Goal: Task Accomplishment & Management: Complete application form

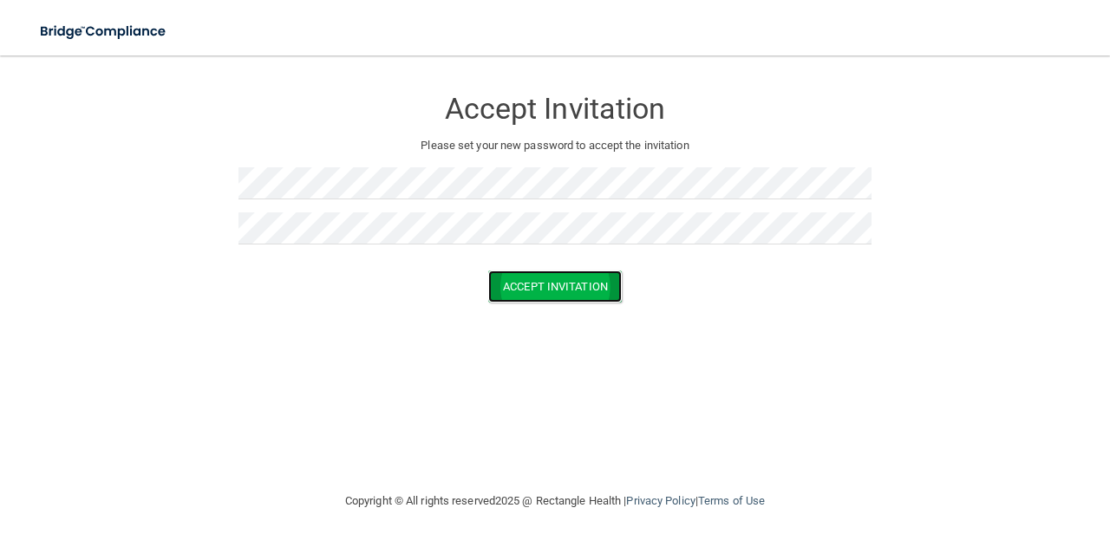
click at [532, 283] on button "Accept Invitation" at bounding box center [554, 286] width 133 height 32
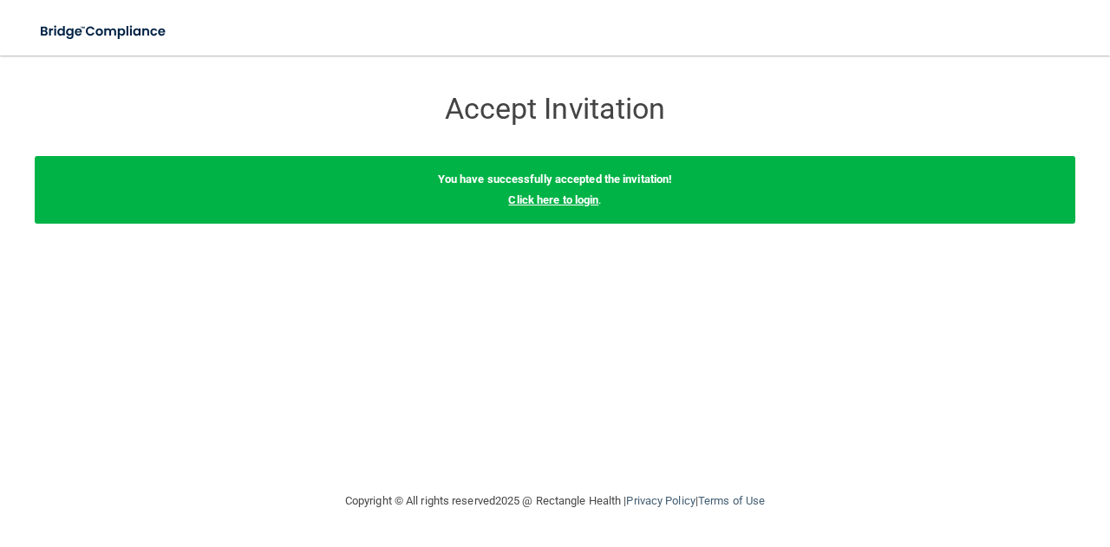
click at [583, 200] on link "Click here to login" at bounding box center [553, 199] width 90 height 13
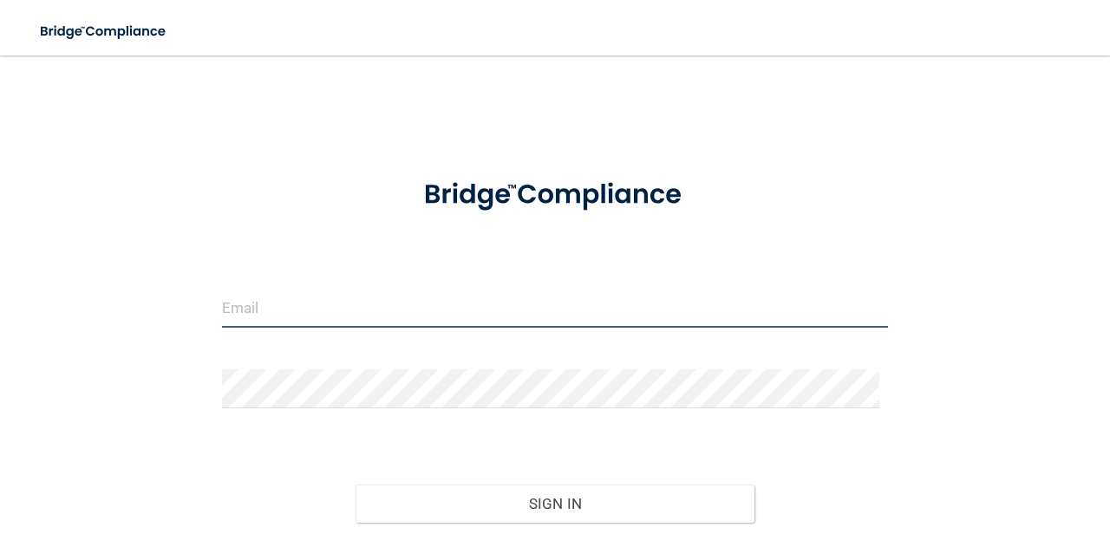
click at [244, 306] on input "email" at bounding box center [555, 308] width 666 height 39
type input "[EMAIL_ADDRESS][DOMAIN_NAME]"
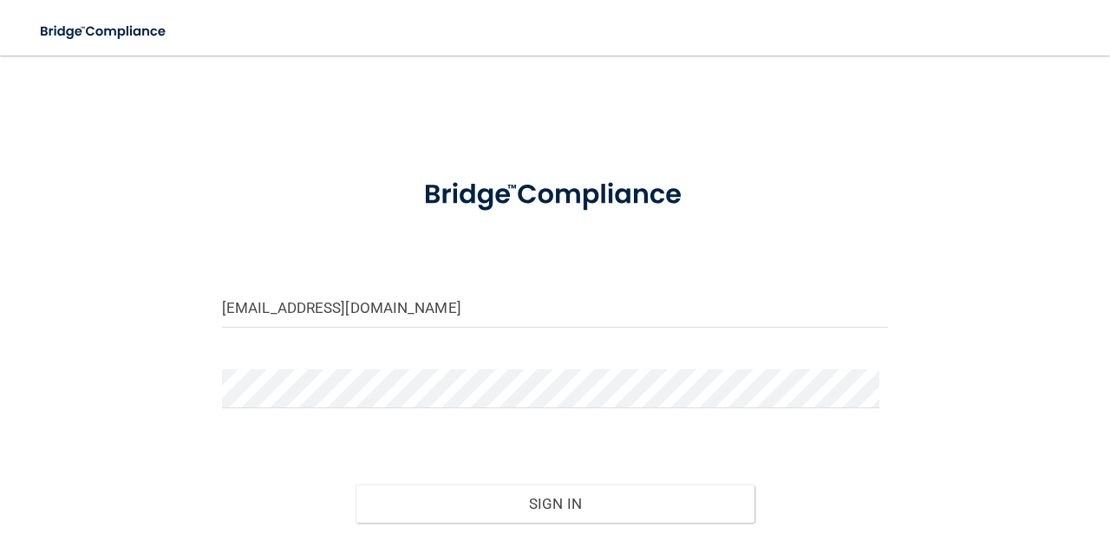
click at [279, 368] on form "[EMAIL_ADDRESS][DOMAIN_NAME] Invalid email/password. You don't have permission …" at bounding box center [555, 385] width 666 height 450
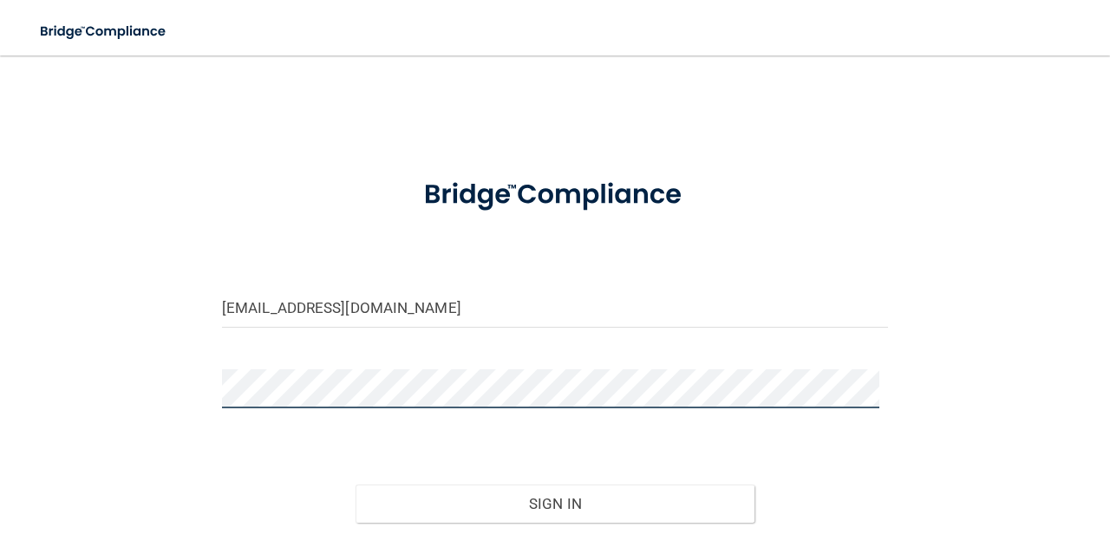
click at [355, 485] on button "Sign In" at bounding box center [555, 504] width 400 height 38
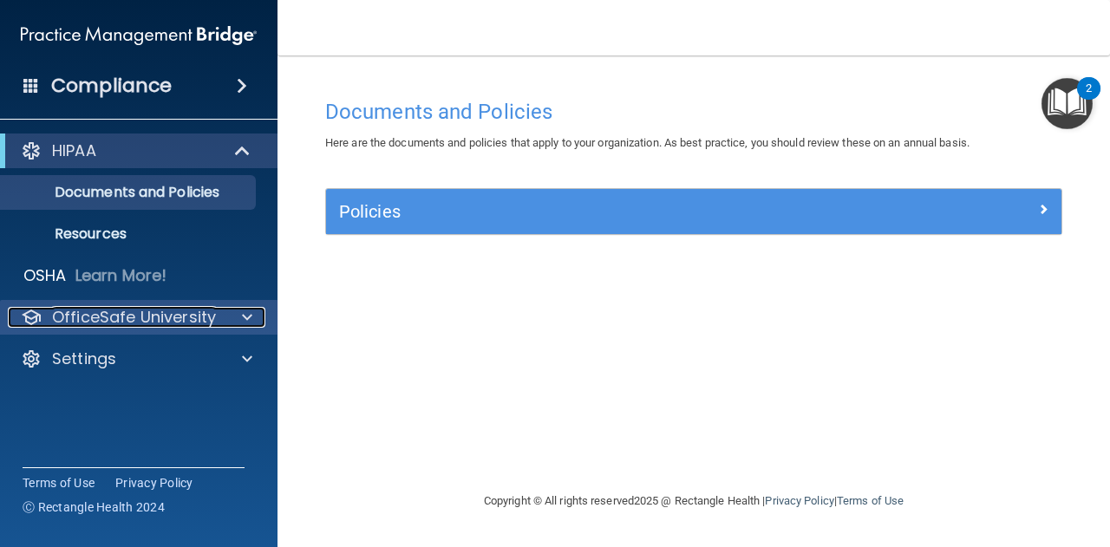
click at [242, 323] on span at bounding box center [247, 317] width 10 height 21
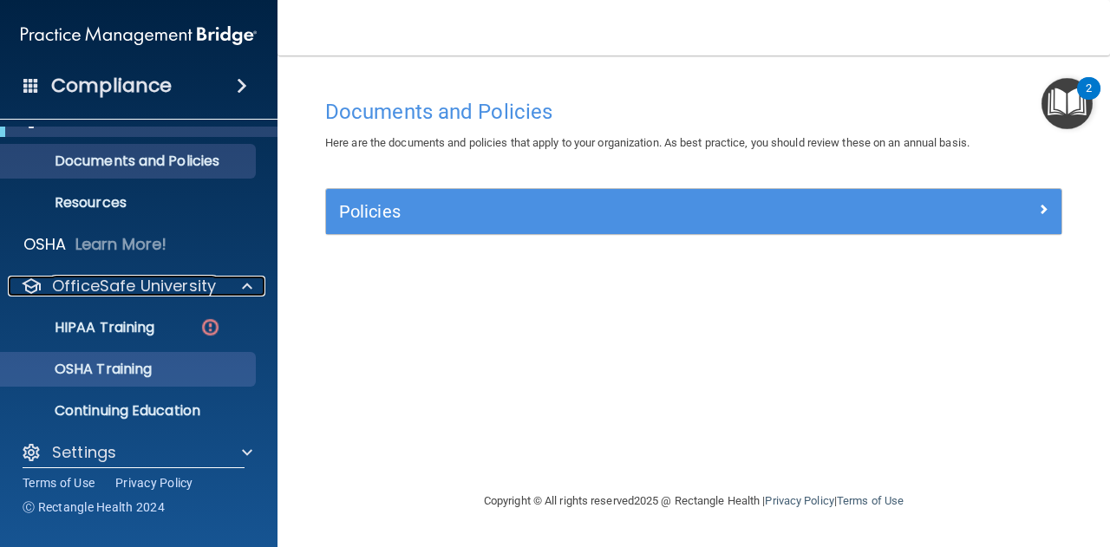
scroll to position [47, 0]
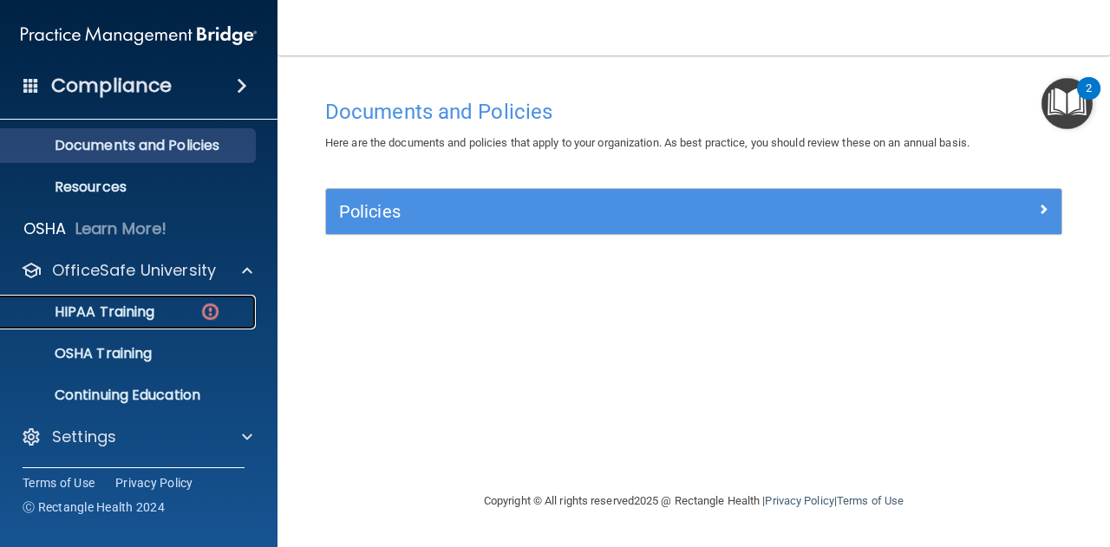
click at [127, 314] on p "HIPAA Training" at bounding box center [82, 311] width 143 height 17
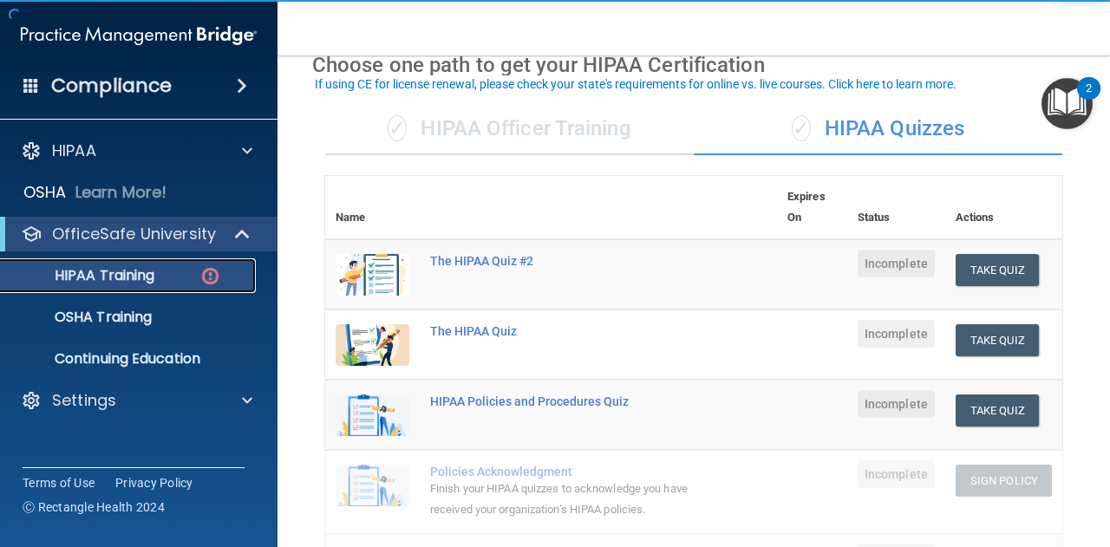
scroll to position [173, 0]
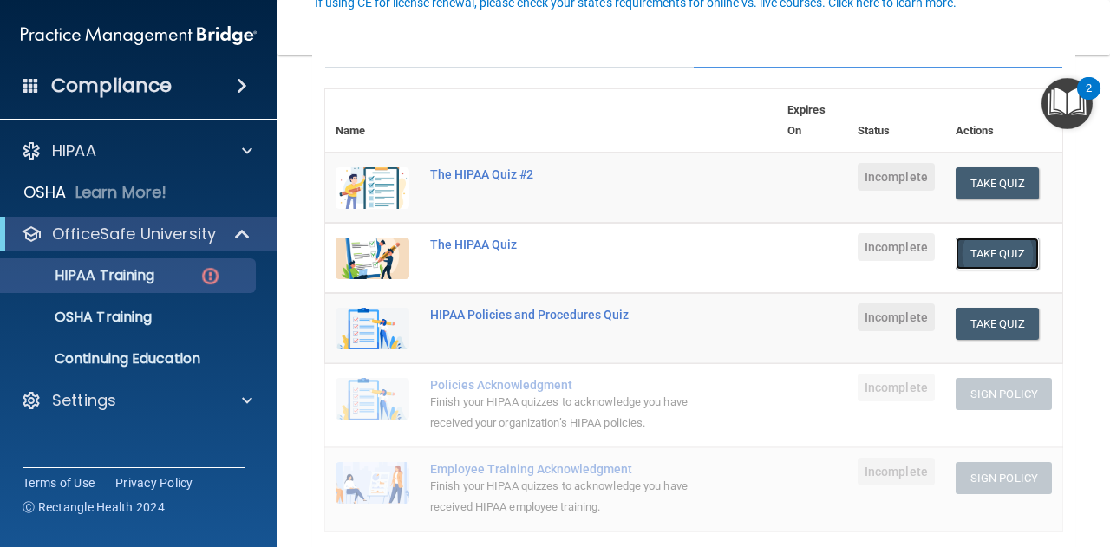
click at [987, 246] on button "Take Quiz" at bounding box center [996, 254] width 83 height 32
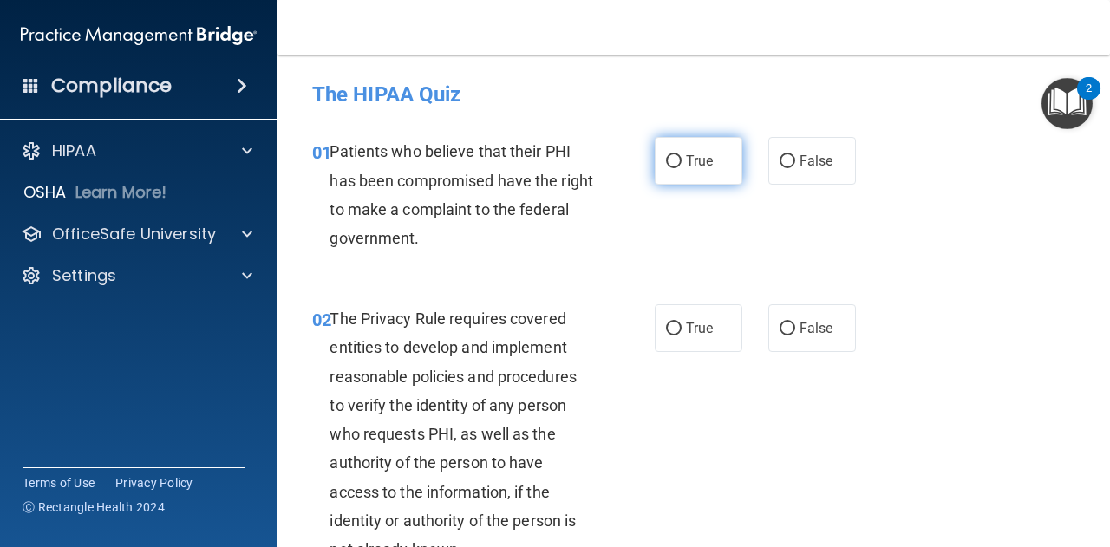
click at [666, 160] on input "True" at bounding box center [674, 161] width 16 height 13
radio input "true"
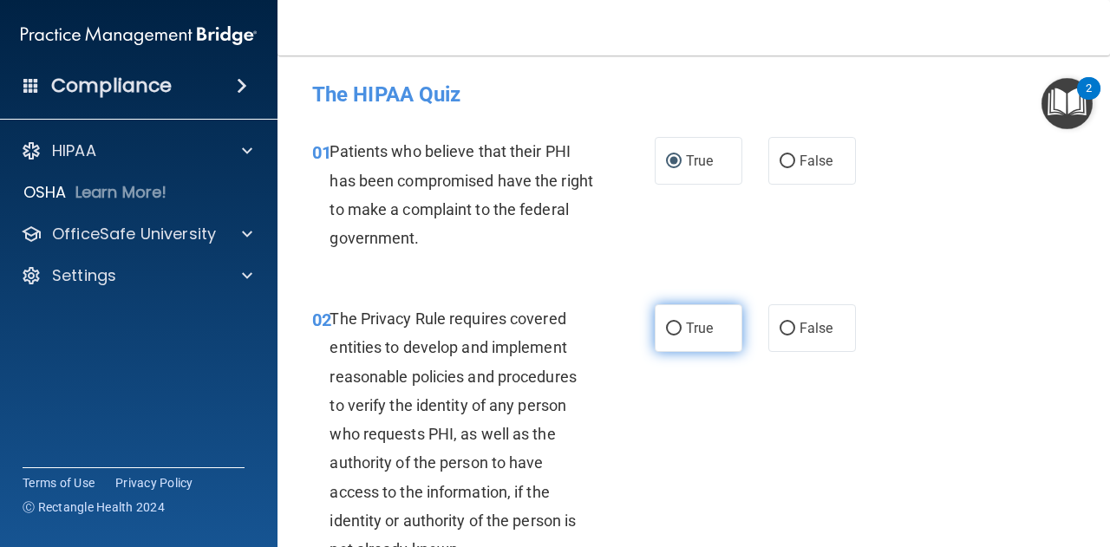
click at [673, 331] on input "True" at bounding box center [674, 328] width 16 height 13
radio input "true"
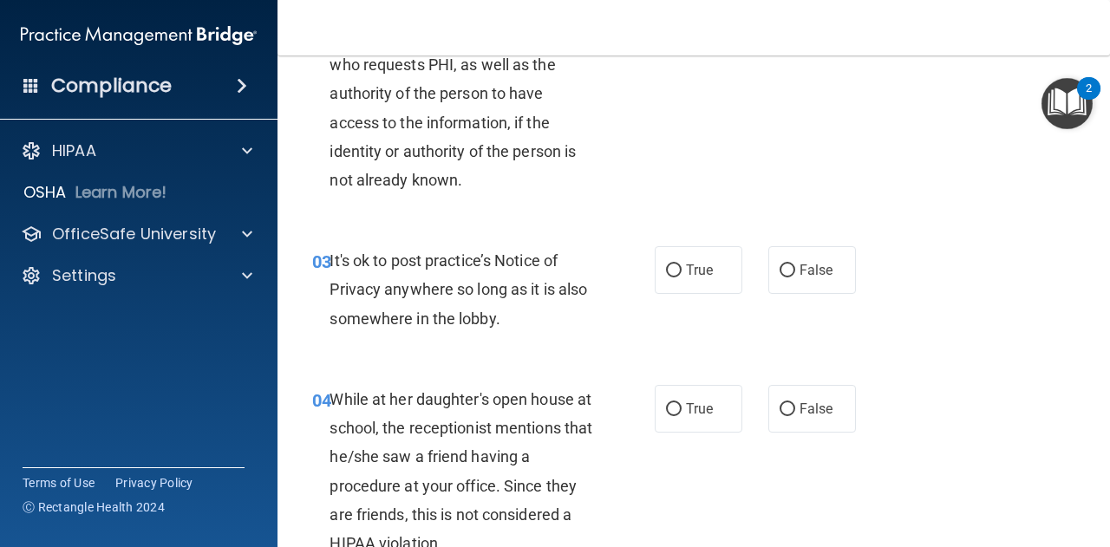
scroll to position [433, 0]
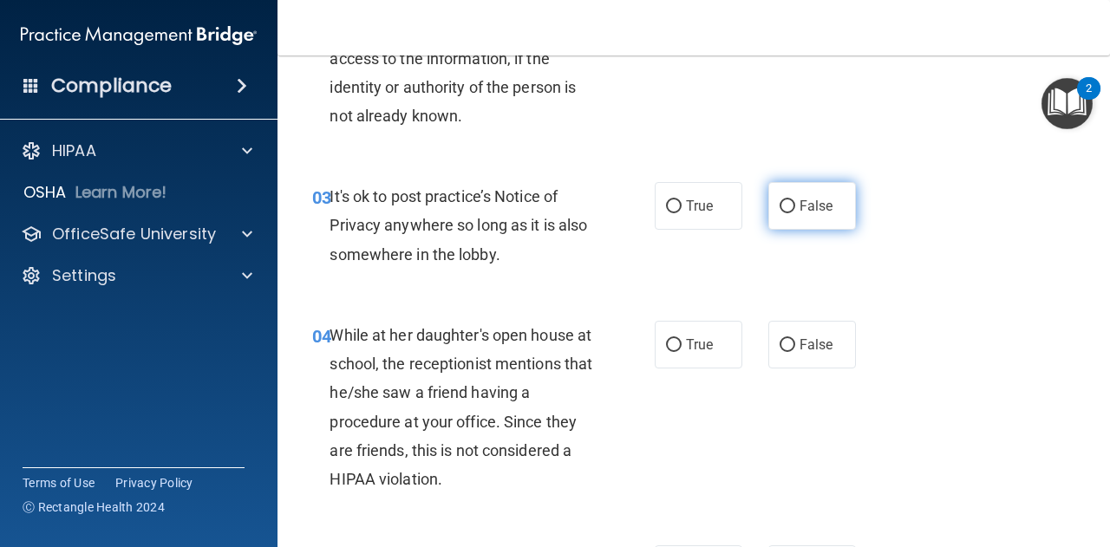
click at [784, 223] on label "False" at bounding box center [812, 206] width 88 height 48
click at [784, 213] on input "False" at bounding box center [787, 206] width 16 height 13
radio input "true"
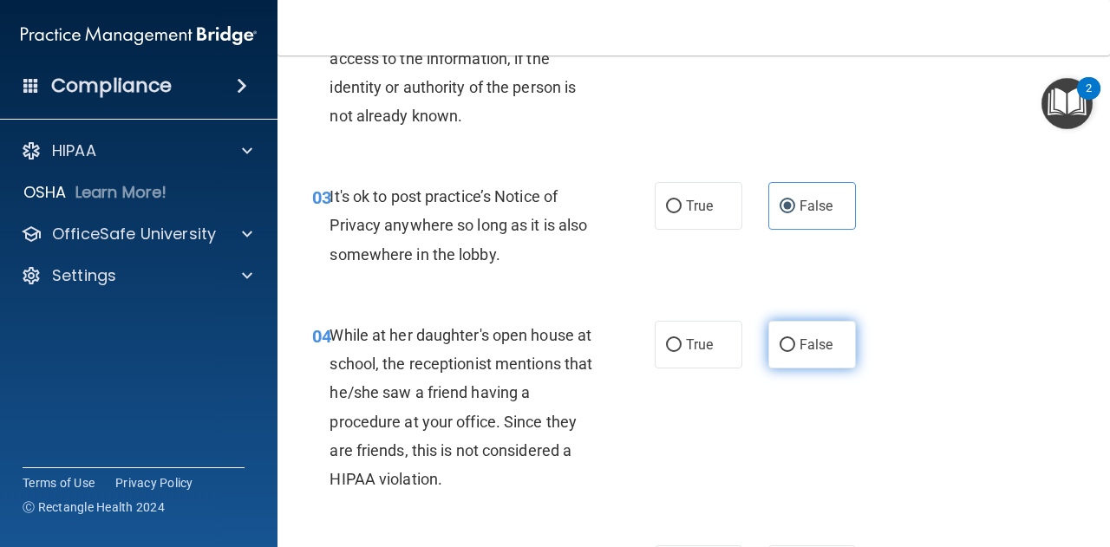
click at [799, 351] on span "False" at bounding box center [816, 344] width 34 height 16
click at [795, 351] on input "False" at bounding box center [787, 345] width 16 height 13
radio input "true"
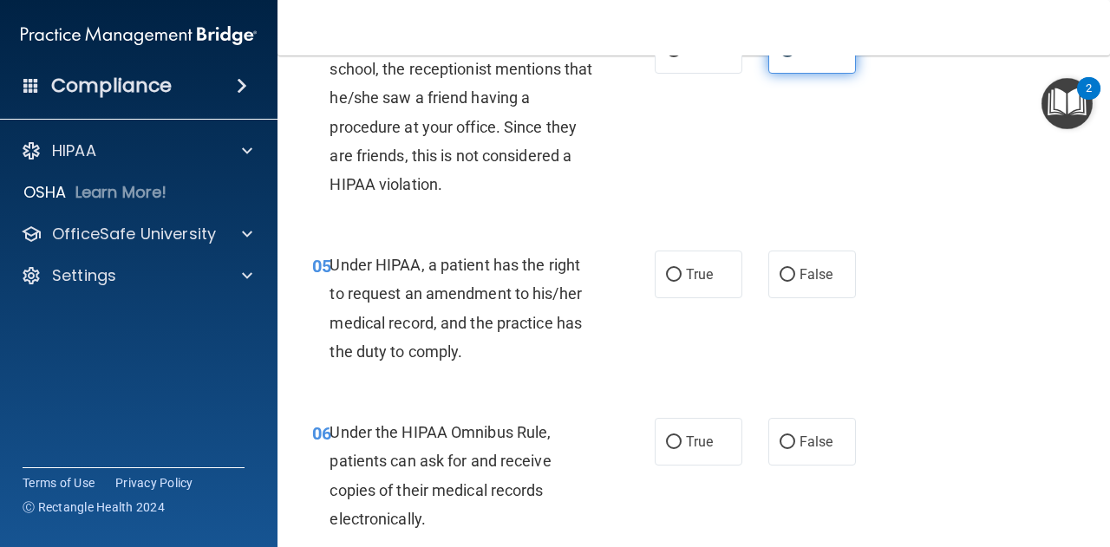
scroll to position [780, 0]
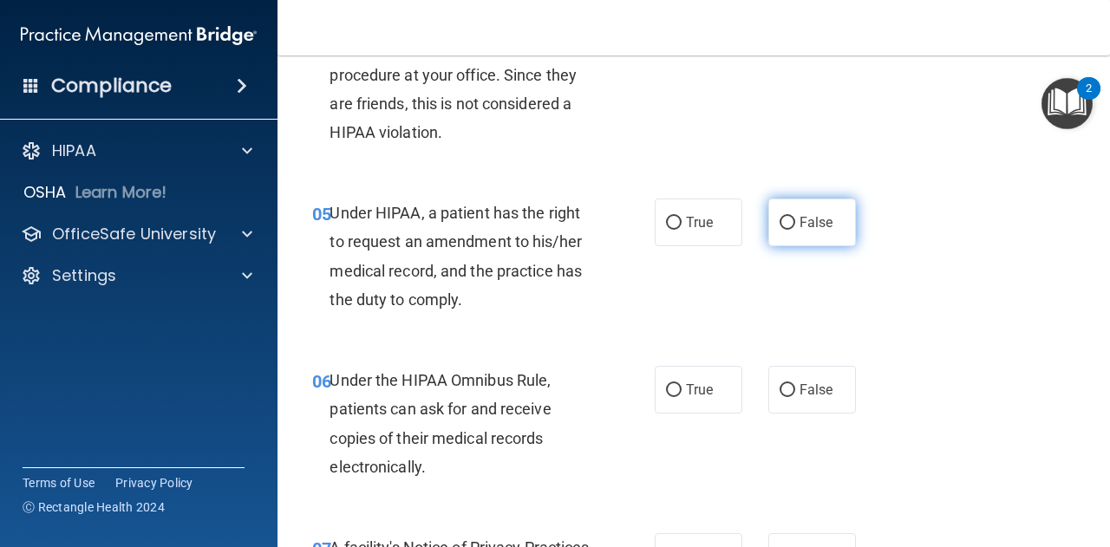
click at [797, 242] on label "False" at bounding box center [812, 223] width 88 height 48
click at [795, 230] on input "False" at bounding box center [787, 223] width 16 height 13
radio input "true"
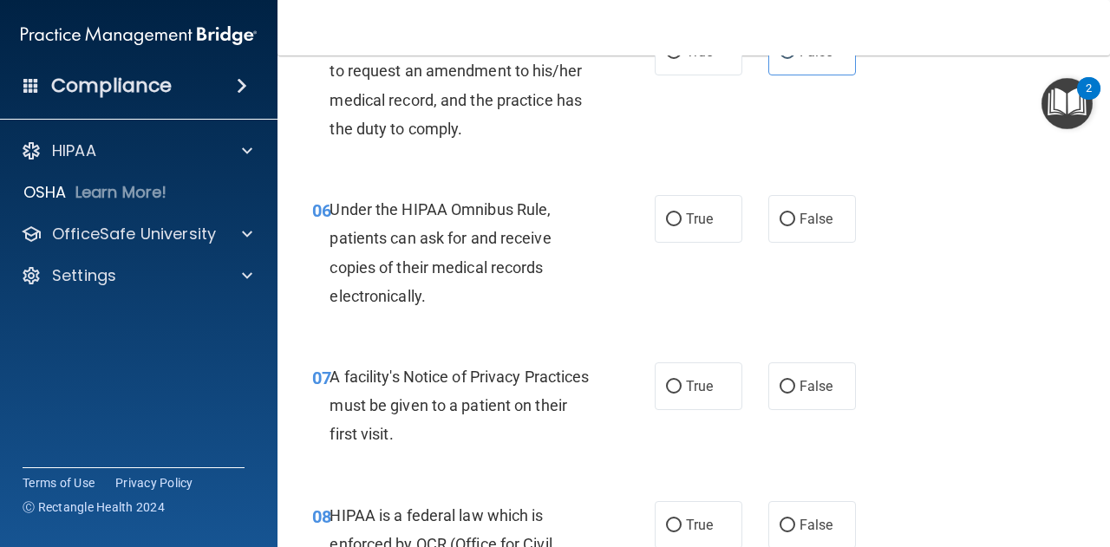
scroll to position [954, 0]
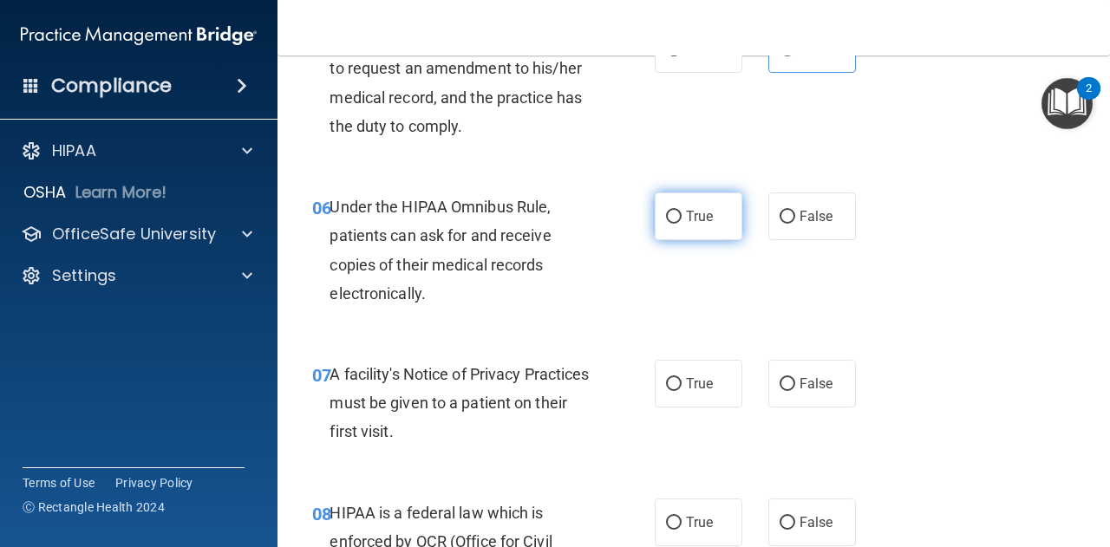
click at [688, 220] on span "True" at bounding box center [699, 216] width 27 height 16
click at [681, 220] on input "True" at bounding box center [674, 217] width 16 height 13
radio input "true"
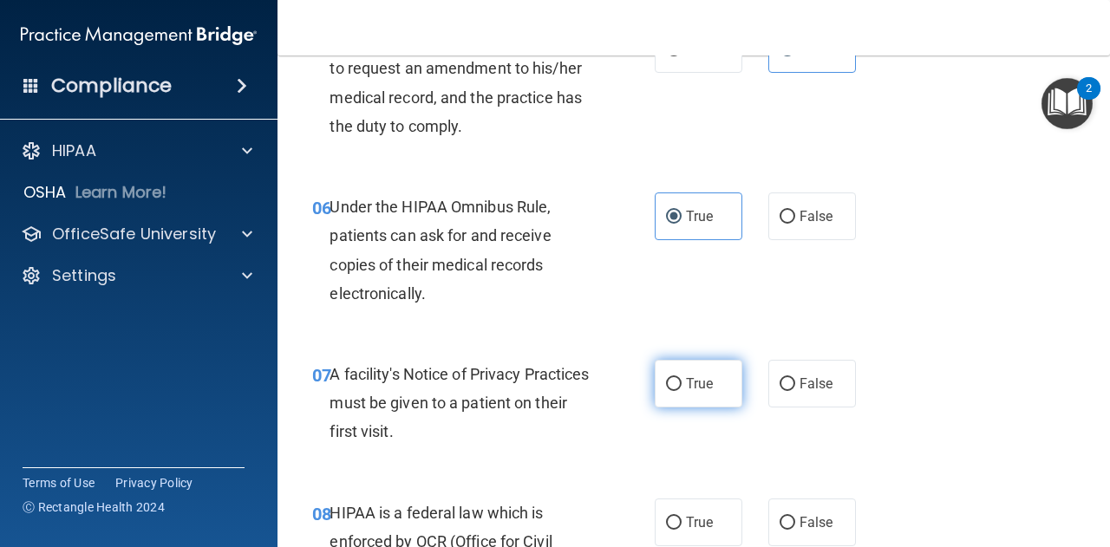
click at [686, 379] on span "True" at bounding box center [699, 383] width 27 height 16
click at [681, 379] on input "True" at bounding box center [674, 384] width 16 height 13
radio input "true"
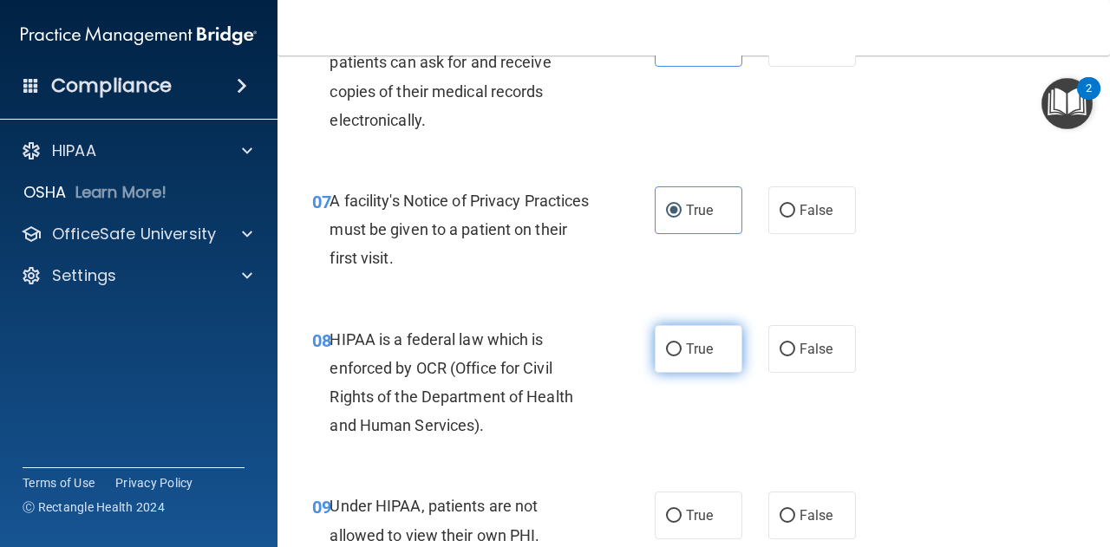
click at [674, 345] on label "True" at bounding box center [698, 349] width 88 height 48
click at [674, 345] on input "True" at bounding box center [674, 349] width 16 height 13
radio input "true"
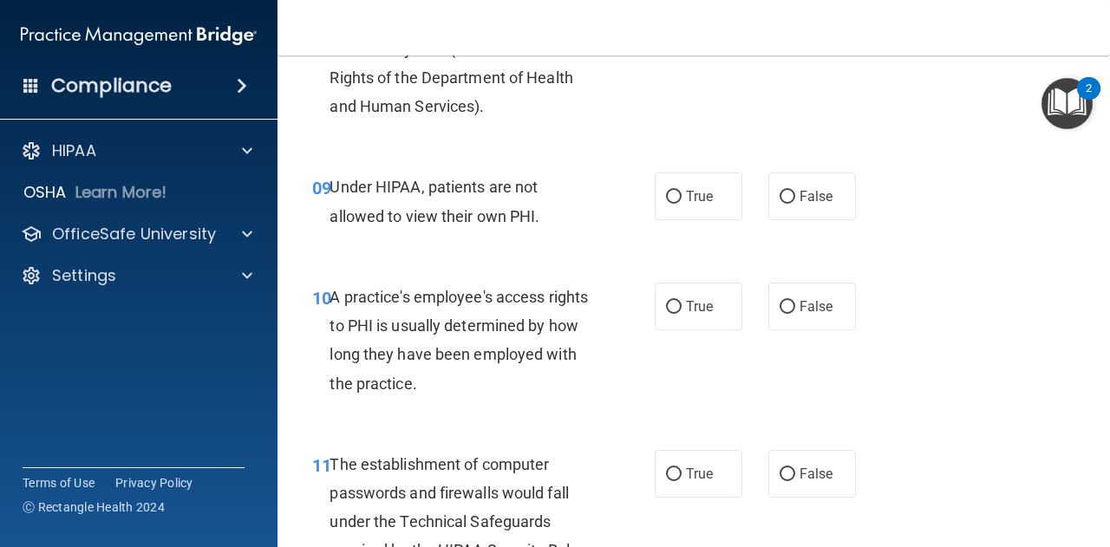
scroll to position [1560, 0]
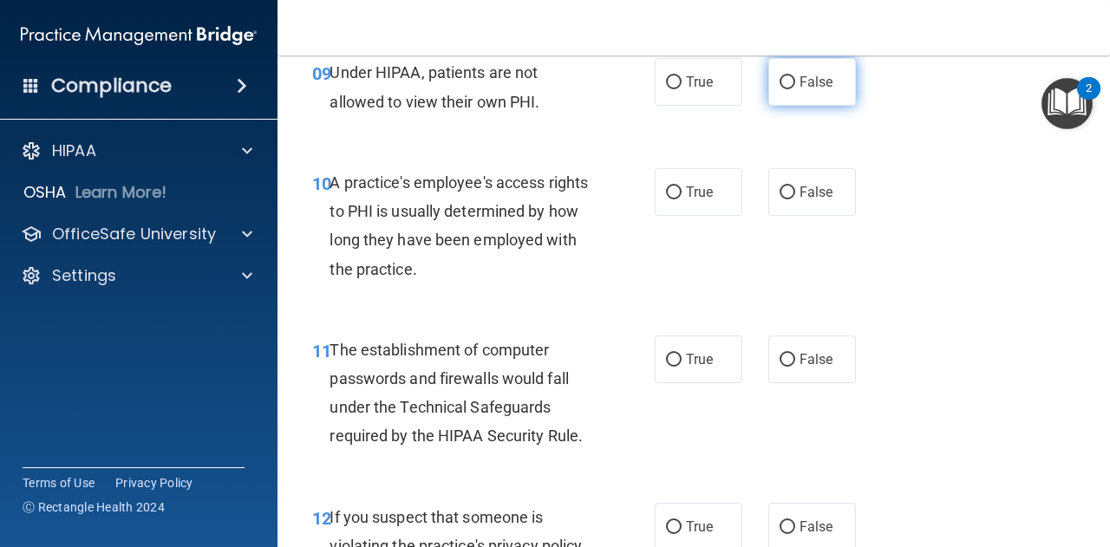
click at [793, 101] on label "False" at bounding box center [812, 82] width 88 height 48
click at [793, 89] on input "False" at bounding box center [787, 82] width 16 height 13
radio input "true"
click at [788, 183] on label "False" at bounding box center [812, 192] width 88 height 48
click at [788, 186] on input "False" at bounding box center [787, 192] width 16 height 13
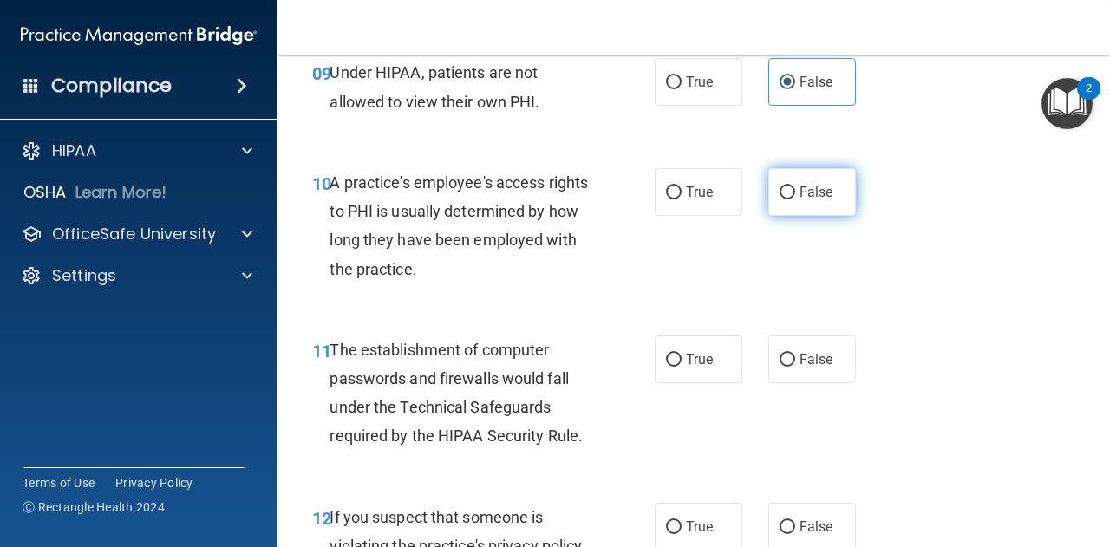
radio input "true"
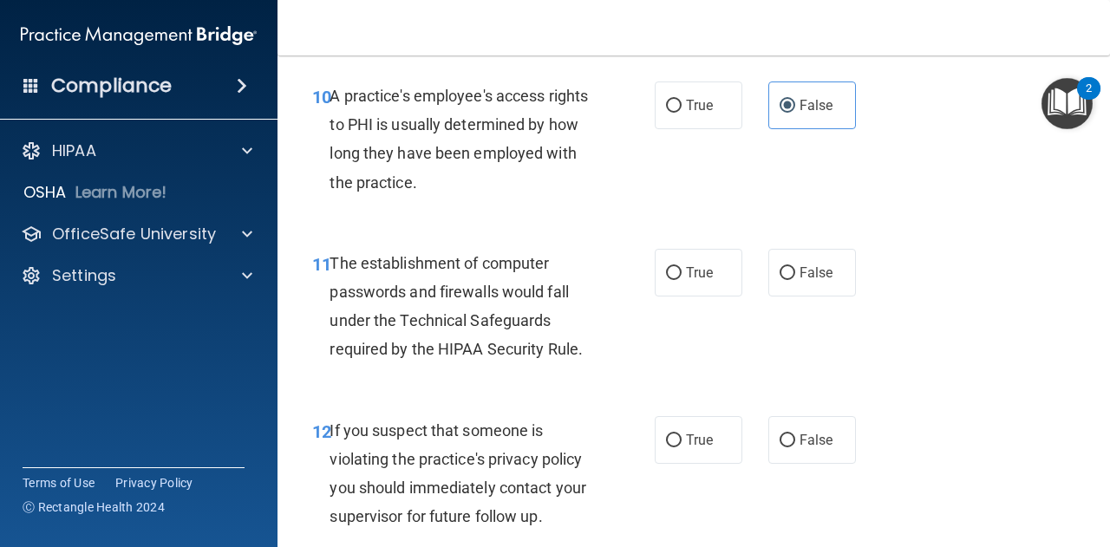
scroll to position [1734, 0]
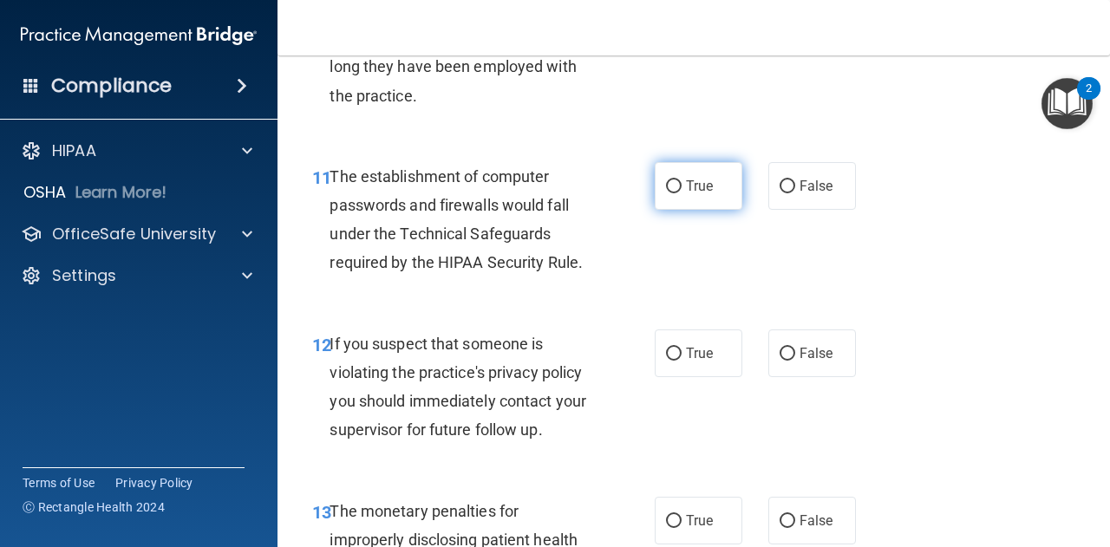
click at [690, 188] on span "True" at bounding box center [699, 186] width 27 height 16
click at [681, 188] on input "True" at bounding box center [674, 186] width 16 height 13
radio input "true"
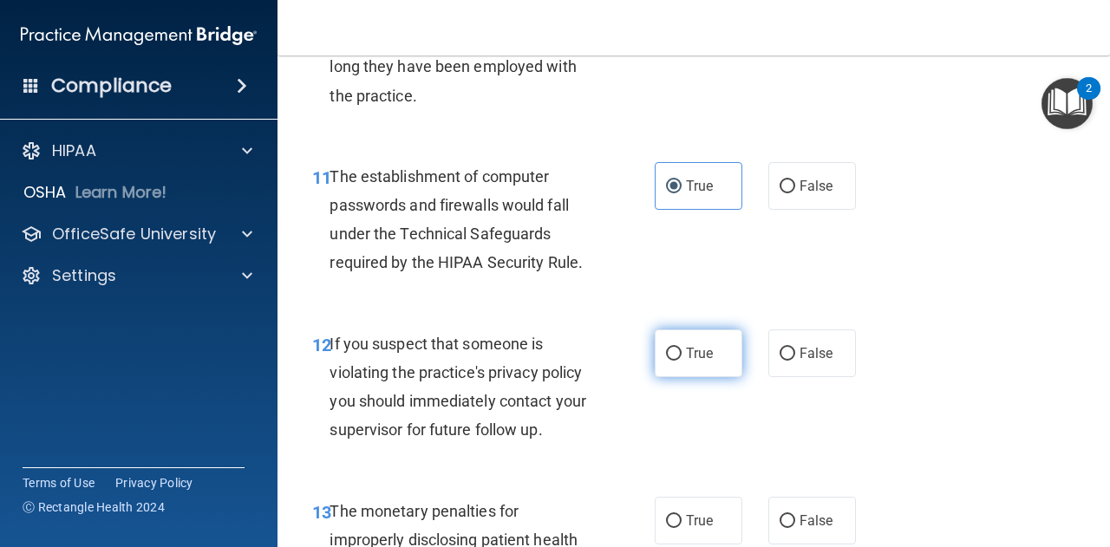
click at [685, 342] on label "True" at bounding box center [698, 353] width 88 height 48
click at [681, 348] on input "True" at bounding box center [674, 354] width 16 height 13
radio input "true"
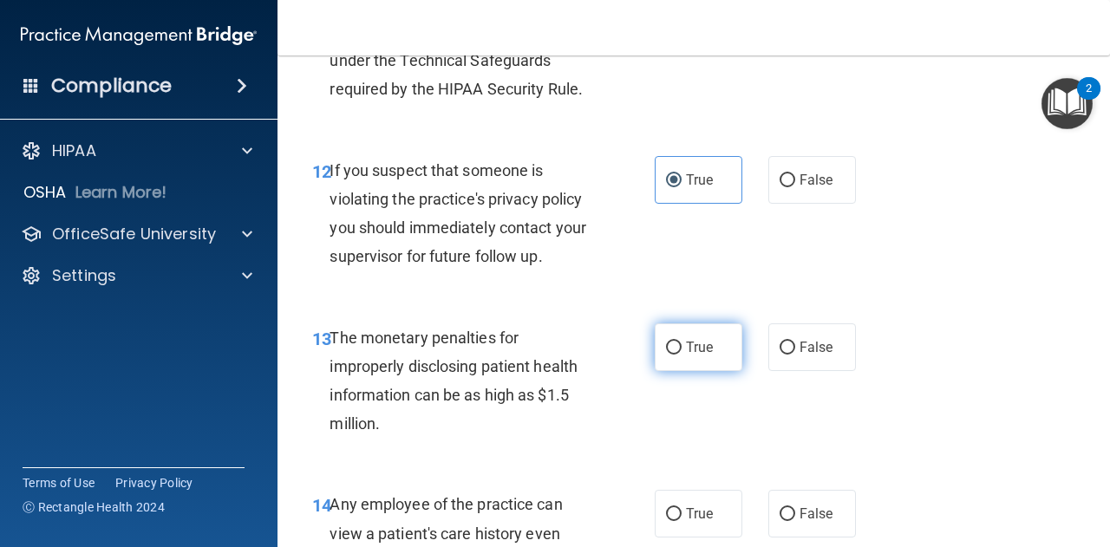
click at [686, 341] on span "True" at bounding box center [699, 347] width 27 height 16
click at [681, 342] on input "True" at bounding box center [674, 348] width 16 height 13
radio input "true"
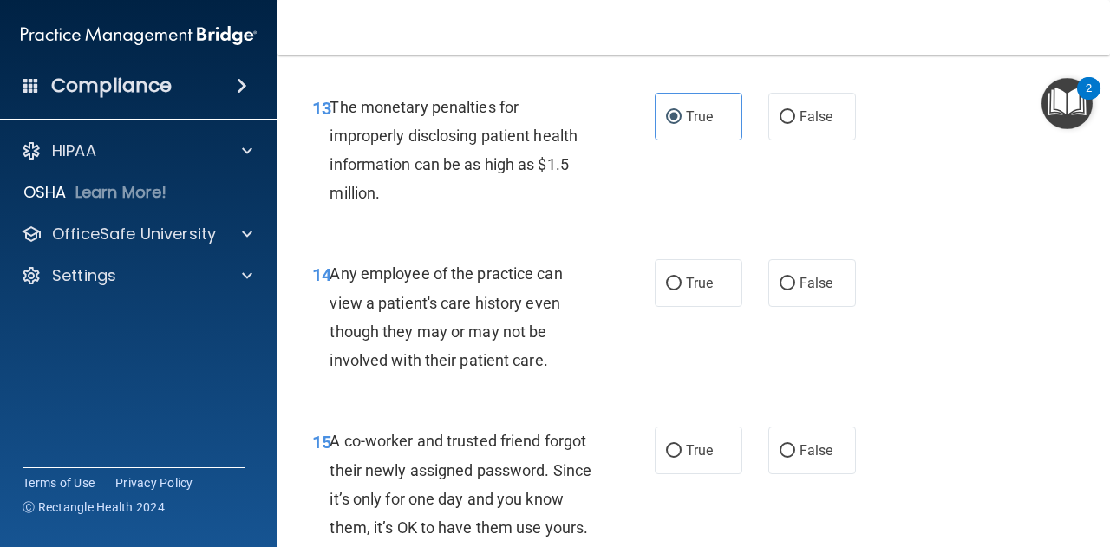
scroll to position [2167, 0]
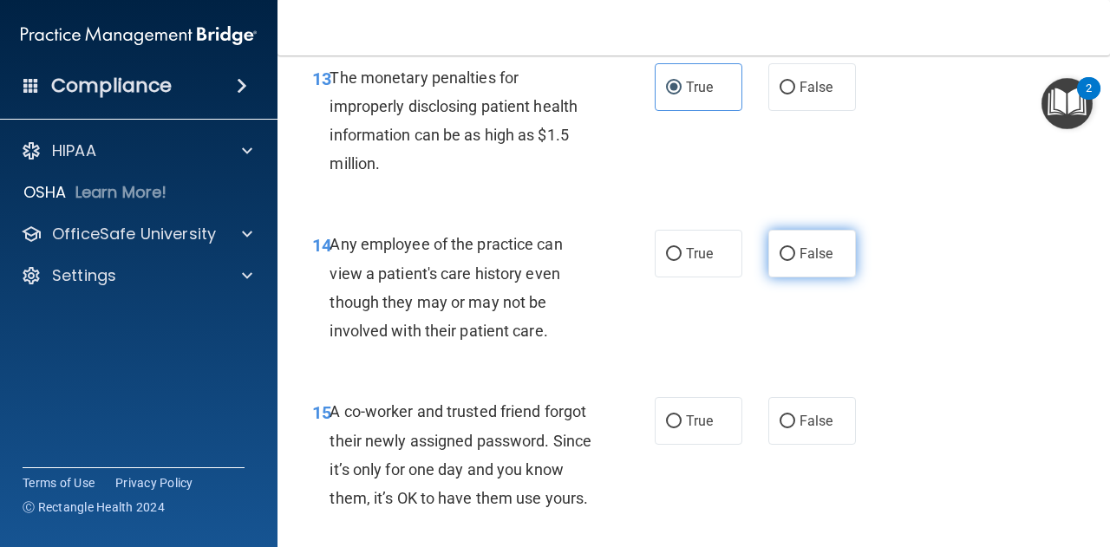
click at [779, 251] on input "False" at bounding box center [787, 254] width 16 height 13
radio input "true"
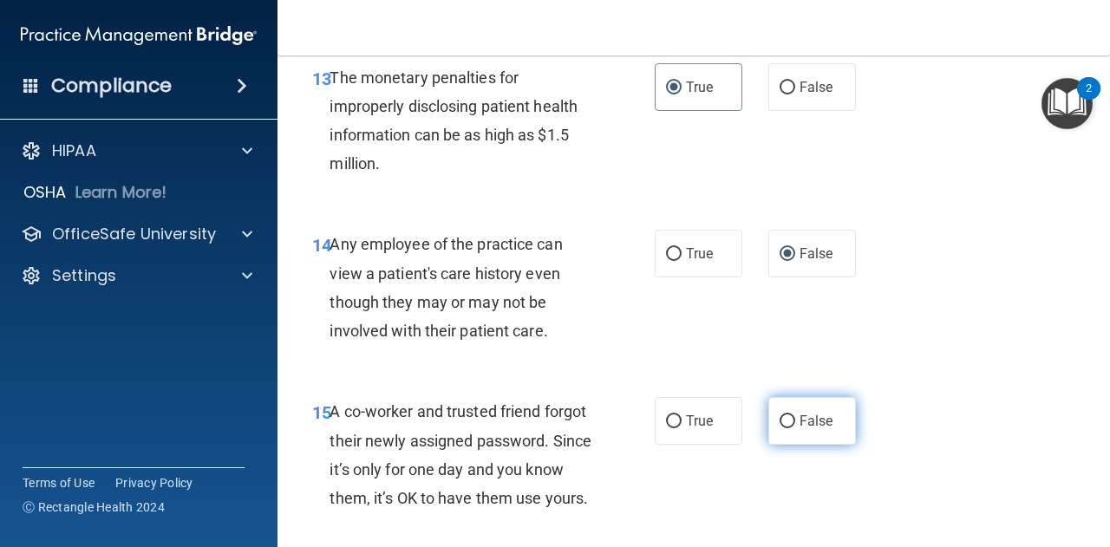
click at [799, 413] on span "False" at bounding box center [816, 421] width 34 height 16
click at [795, 415] on input "False" at bounding box center [787, 421] width 16 height 13
radio input "true"
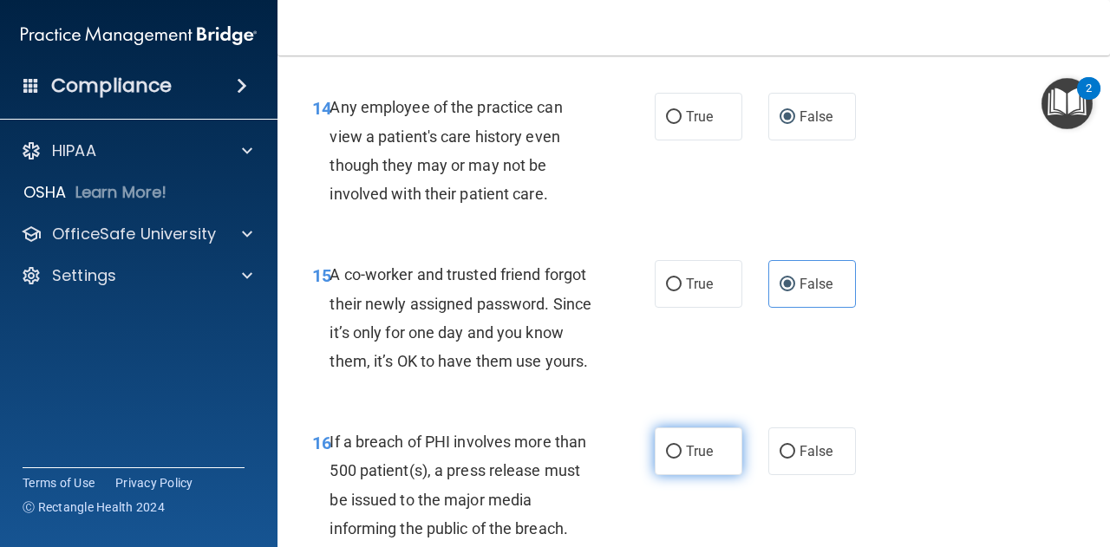
scroll to position [2514, 0]
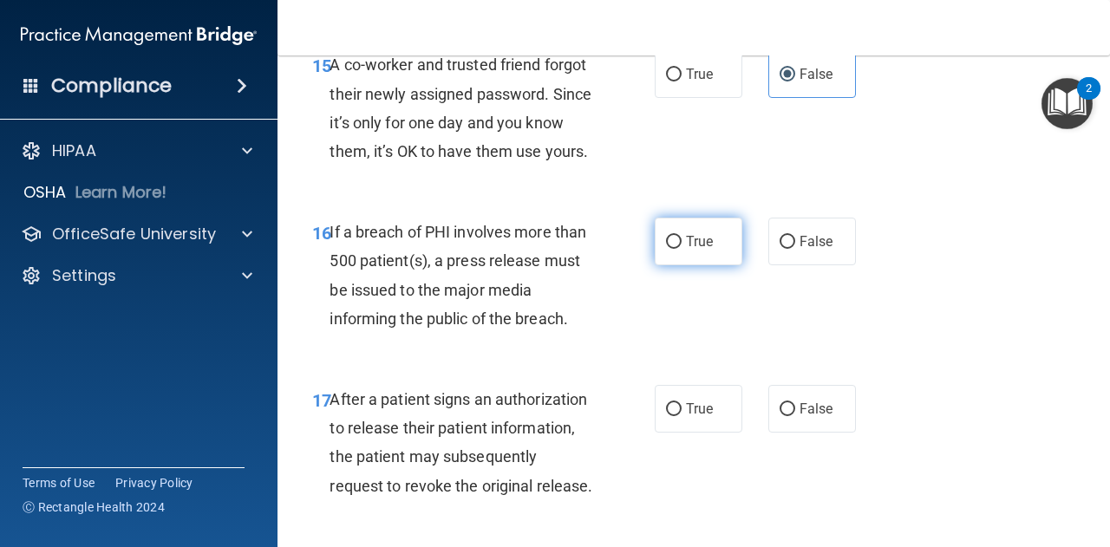
click at [691, 250] on span "True" at bounding box center [699, 241] width 27 height 16
click at [681, 249] on input "True" at bounding box center [674, 242] width 16 height 13
radio input "true"
click at [676, 433] on label "True" at bounding box center [698, 409] width 88 height 48
click at [676, 416] on input "True" at bounding box center [674, 409] width 16 height 13
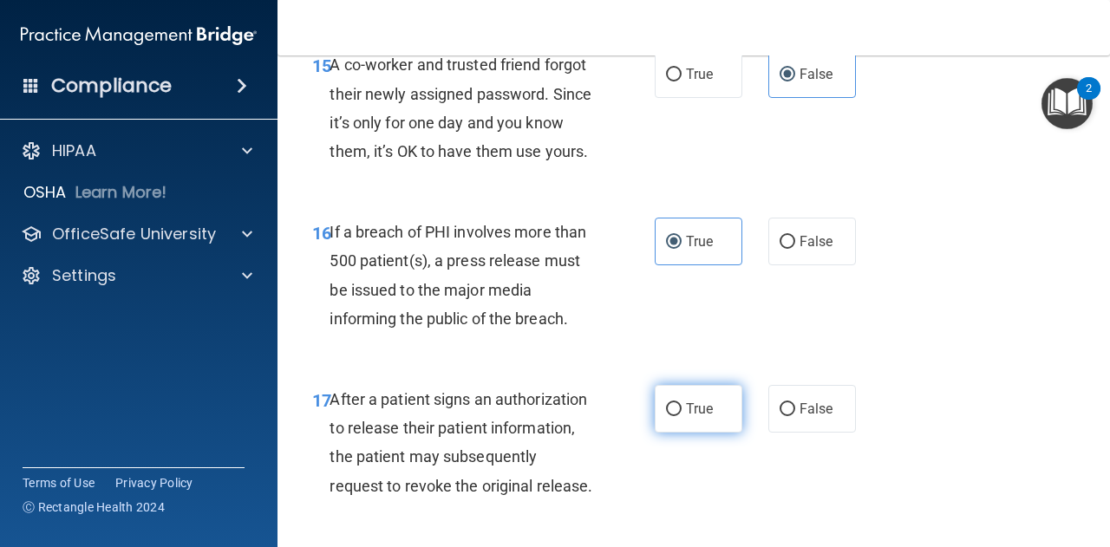
radio input "true"
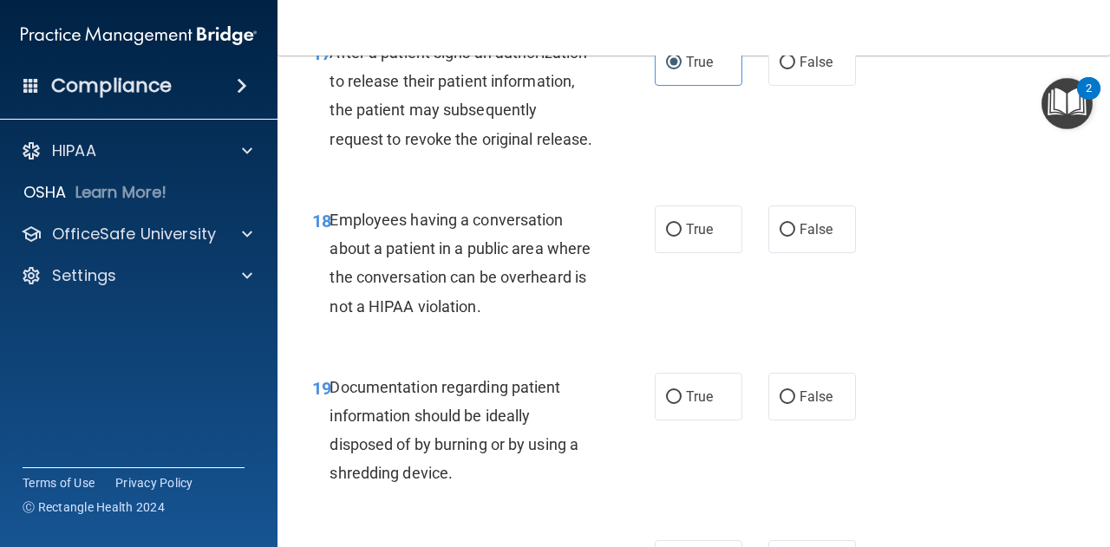
scroll to position [2947, 0]
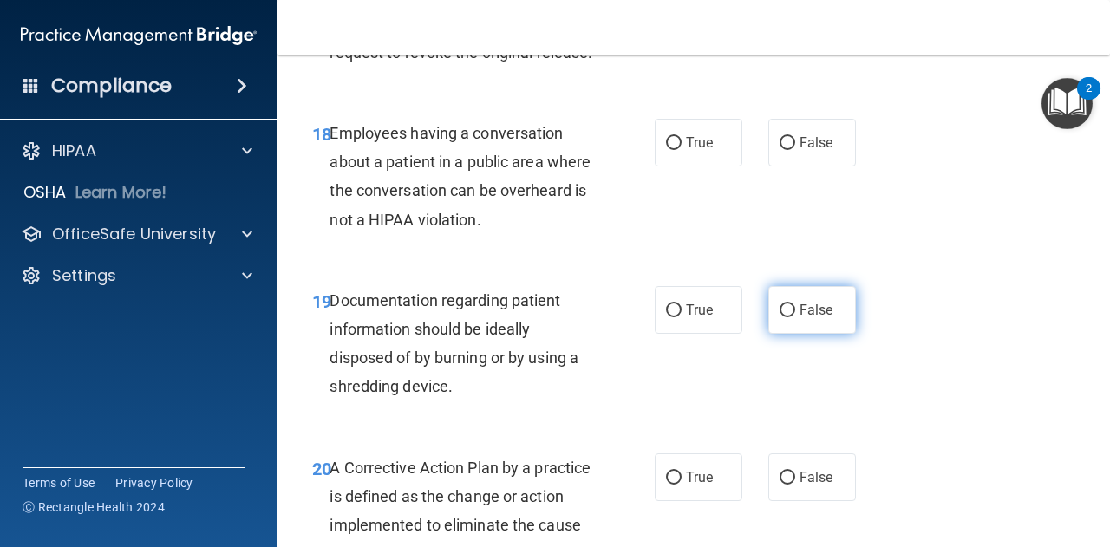
click at [799, 318] on span "False" at bounding box center [816, 310] width 34 height 16
click at [795, 317] on input "False" at bounding box center [787, 310] width 16 height 13
radio input "true"
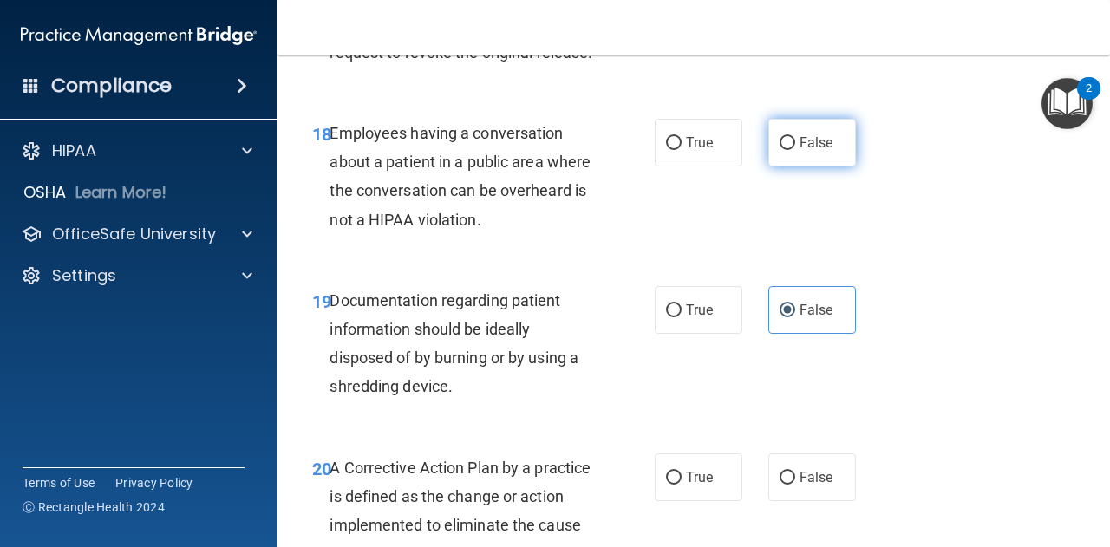
click at [813, 166] on label "False" at bounding box center [812, 143] width 88 height 48
click at [795, 150] on input "False" at bounding box center [787, 143] width 16 height 13
radio input "true"
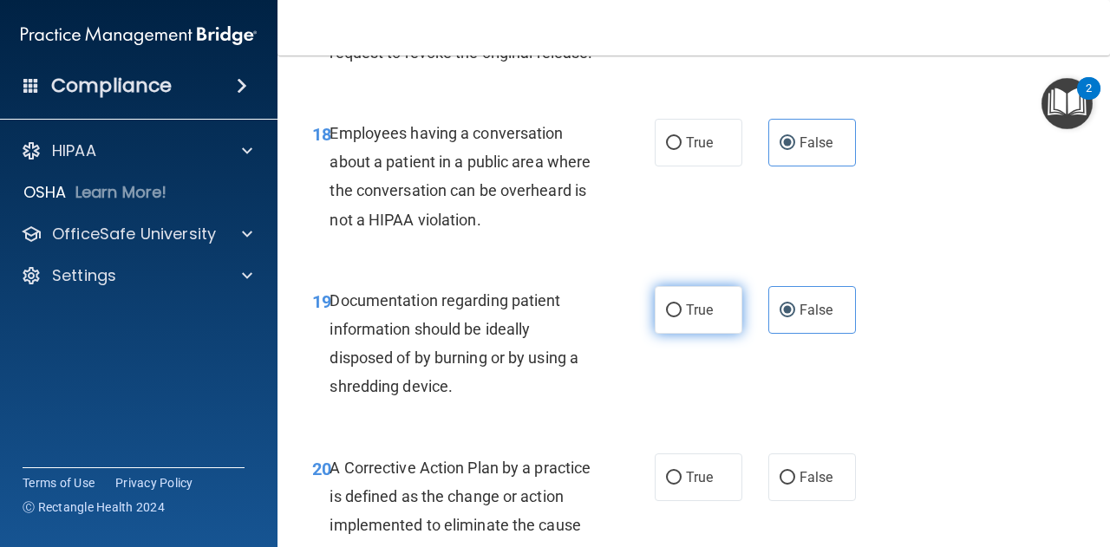
click at [714, 334] on label "True" at bounding box center [698, 310] width 88 height 48
click at [681, 317] on input "True" at bounding box center [674, 310] width 16 height 13
radio input "true"
radio input "false"
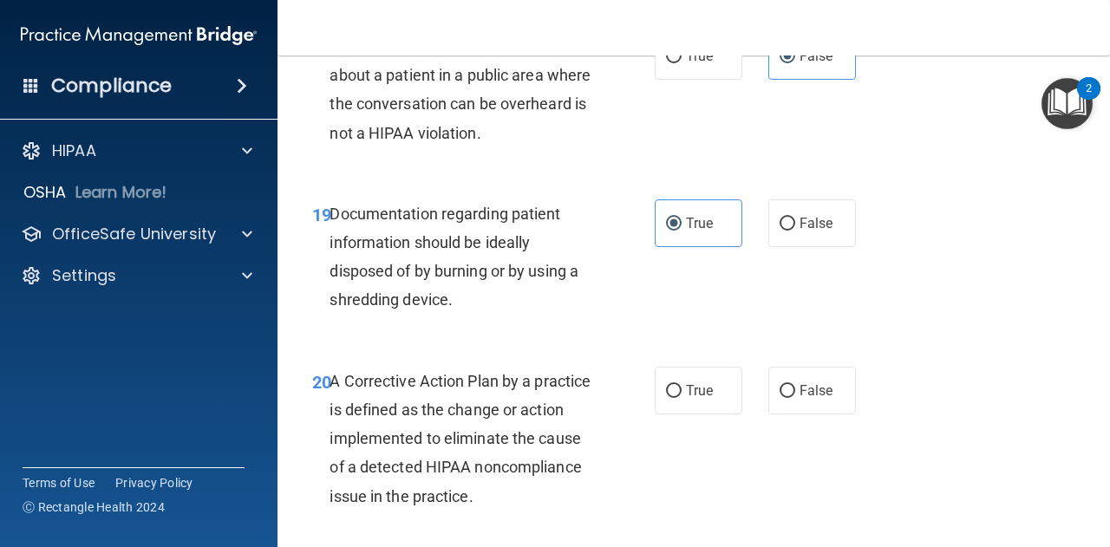
scroll to position [3121, 0]
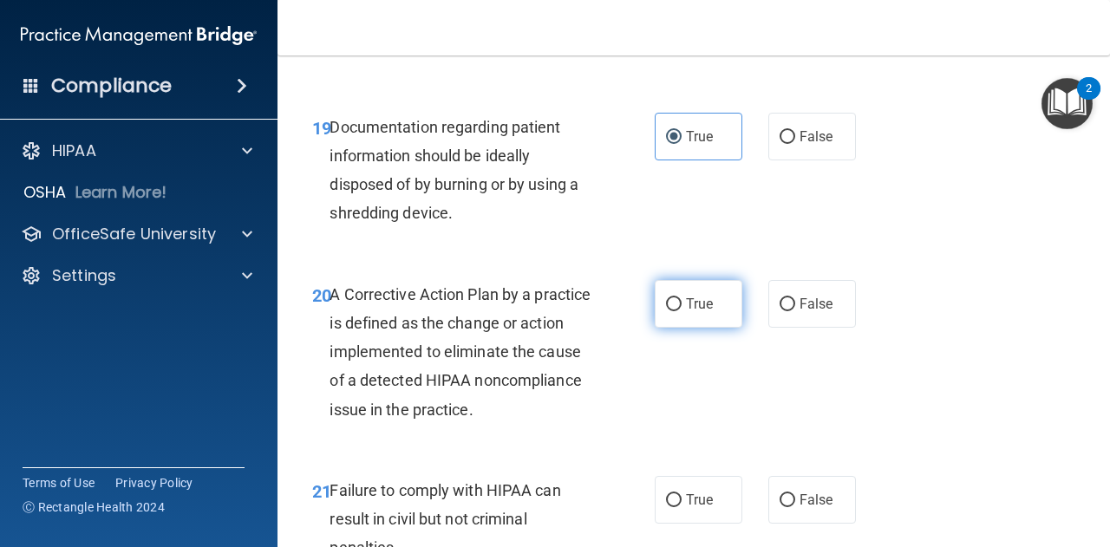
click at [714, 328] on label "True" at bounding box center [698, 304] width 88 height 48
click at [681, 311] on input "True" at bounding box center [674, 304] width 16 height 13
radio input "true"
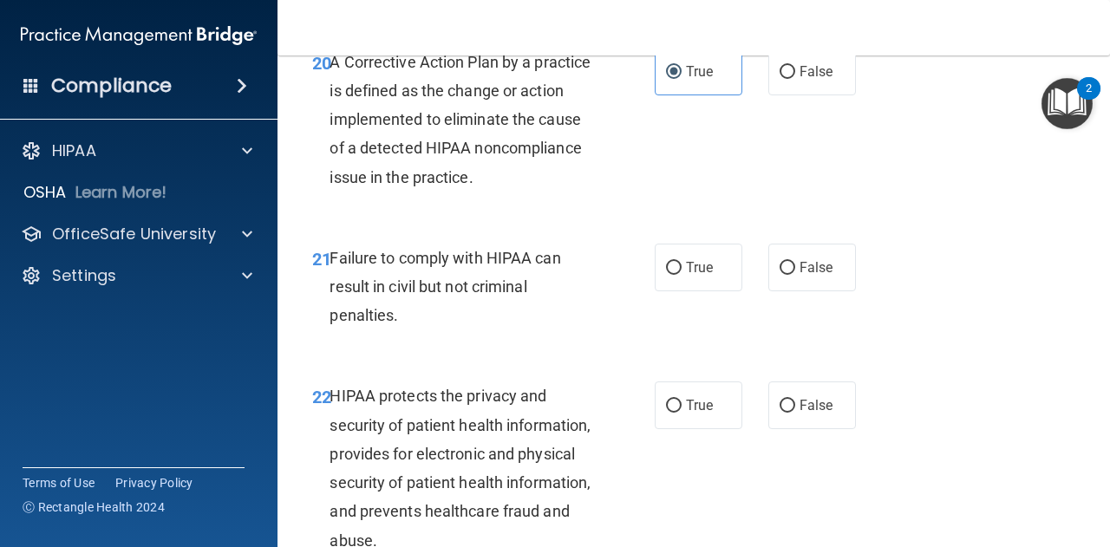
scroll to position [3381, 0]
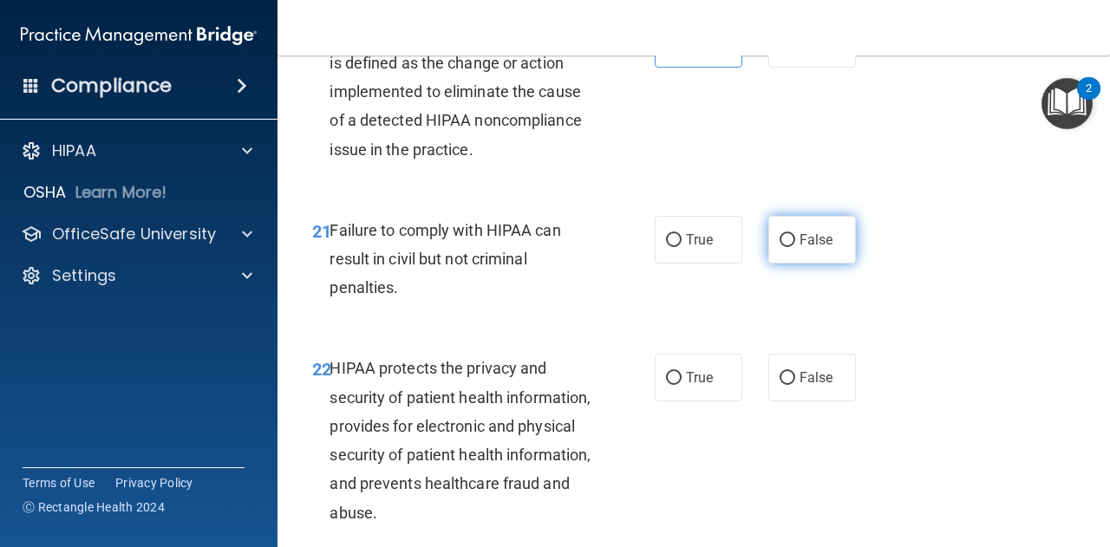
click at [781, 247] on input "False" at bounding box center [787, 240] width 16 height 13
radio input "true"
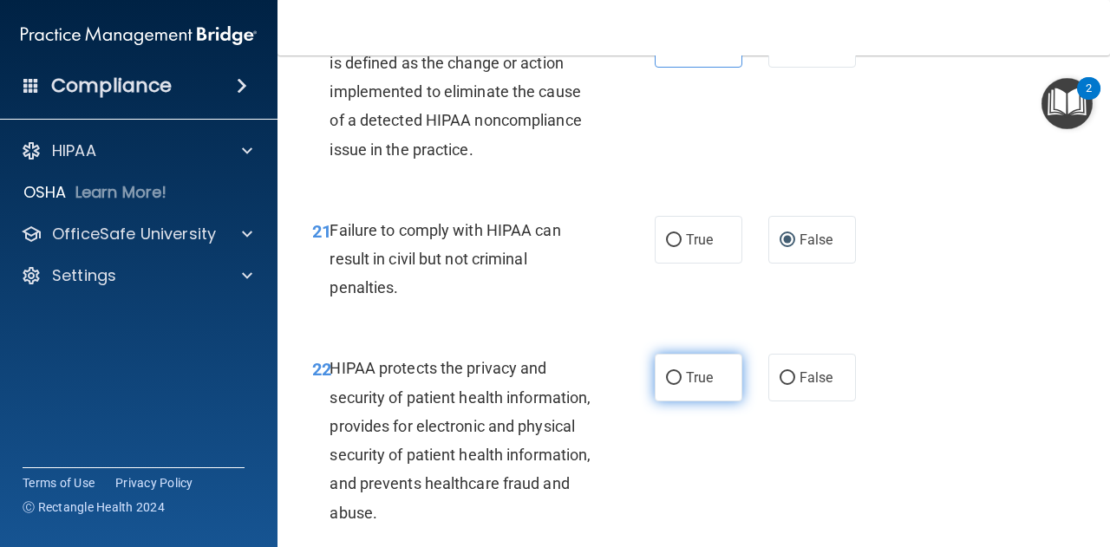
click at [700, 386] on span "True" at bounding box center [699, 377] width 27 height 16
click at [681, 385] on input "True" at bounding box center [674, 378] width 16 height 13
radio input "true"
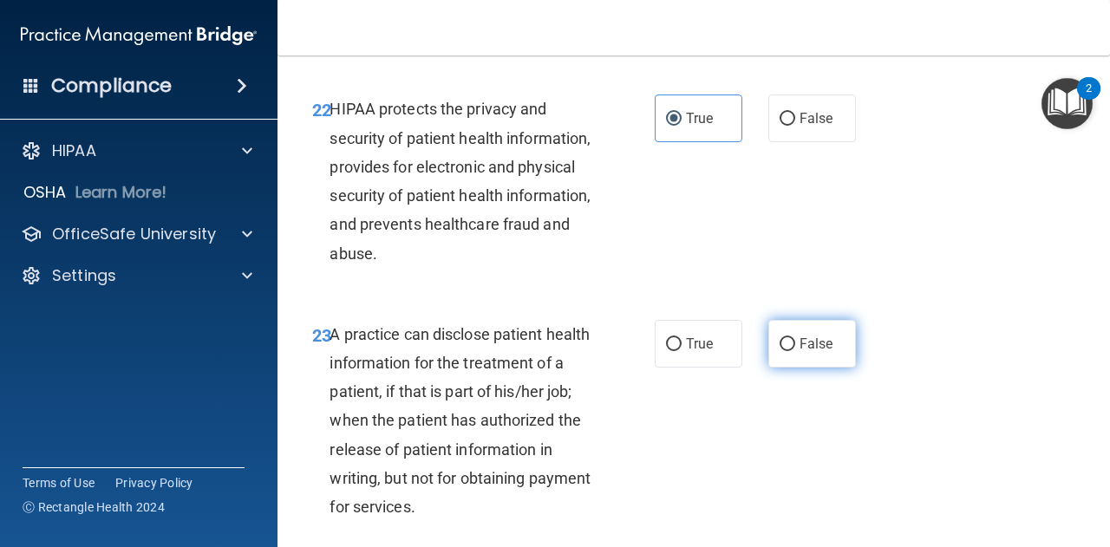
scroll to position [3641, 0]
click at [779, 367] on label "False" at bounding box center [812, 343] width 88 height 48
click at [779, 350] on input "False" at bounding box center [787, 343] width 16 height 13
radio input "true"
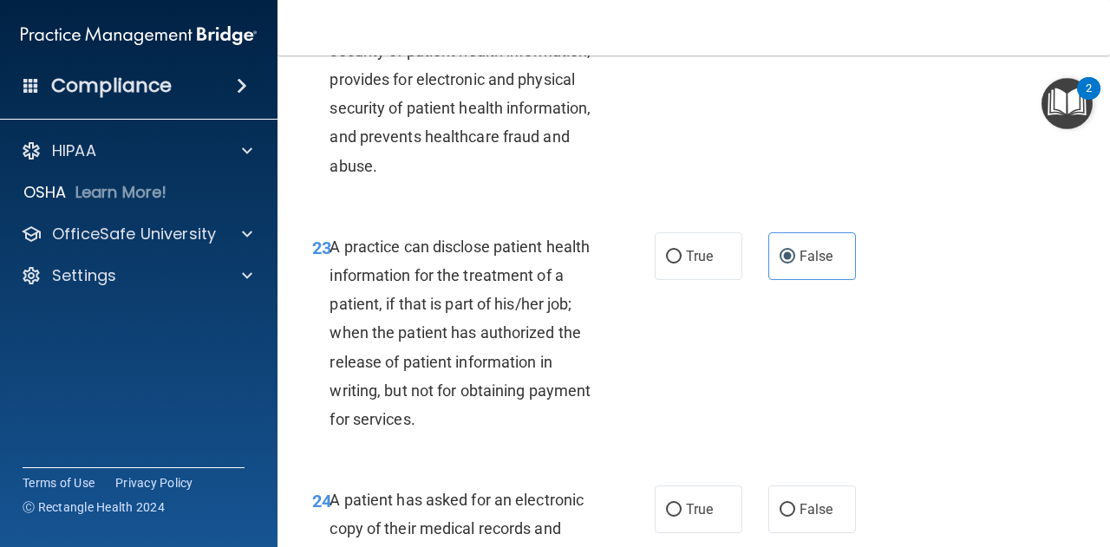
scroll to position [3988, 0]
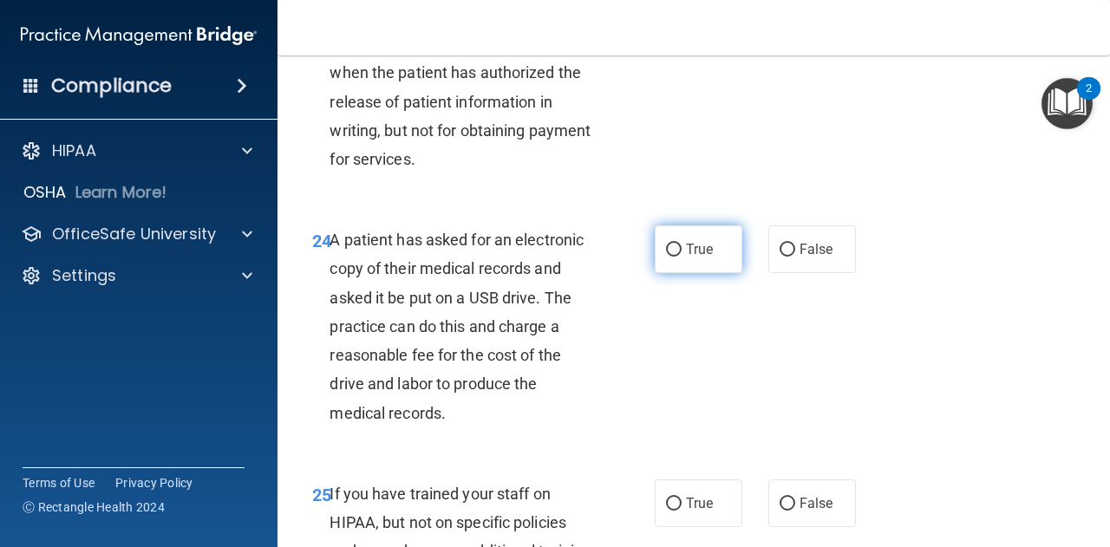
click at [677, 273] on label "True" at bounding box center [698, 249] width 88 height 48
click at [677, 257] on input "True" at bounding box center [674, 250] width 16 height 13
radio input "true"
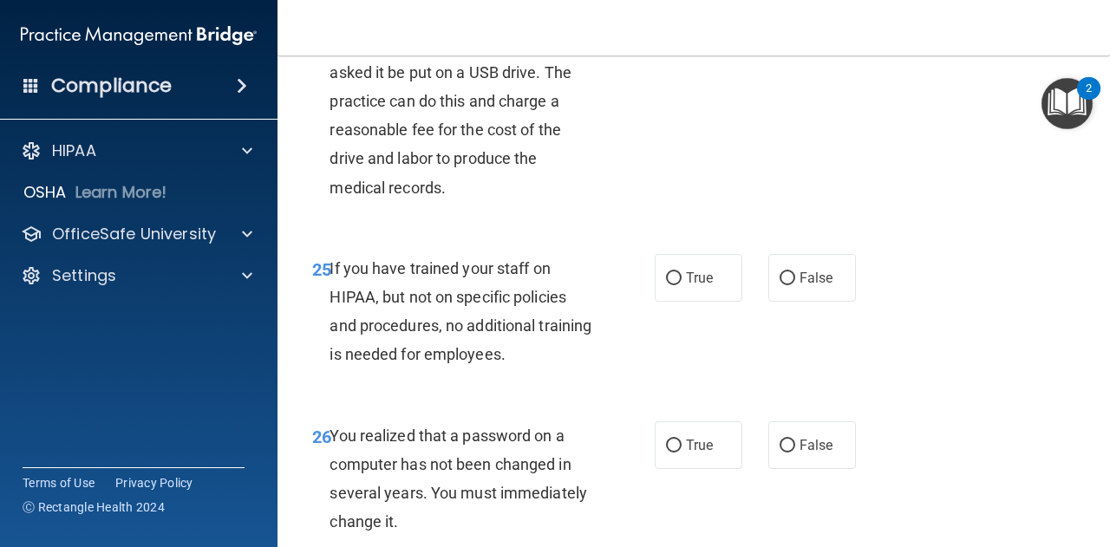
scroll to position [4248, 0]
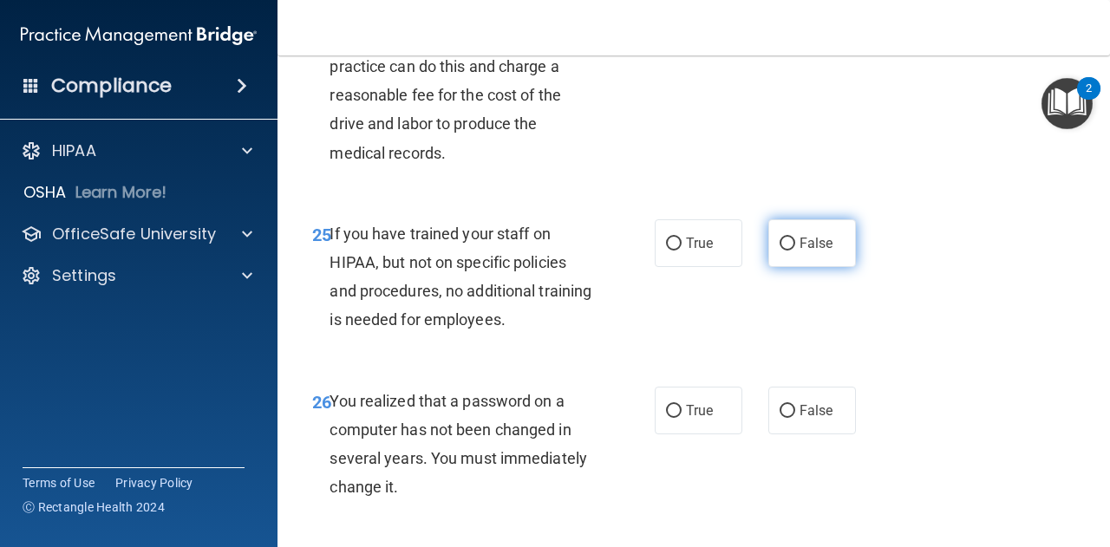
click at [798, 267] on label "False" at bounding box center [812, 243] width 88 height 48
click at [795, 251] on input "False" at bounding box center [787, 244] width 16 height 13
radio input "true"
click at [700, 419] on span "True" at bounding box center [699, 410] width 27 height 16
click at [681, 418] on input "True" at bounding box center [674, 411] width 16 height 13
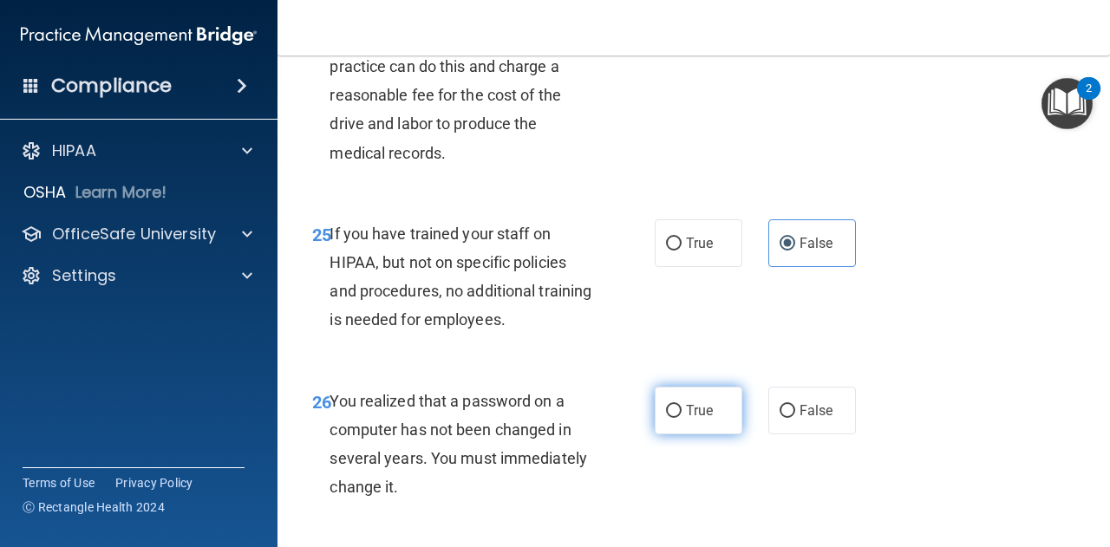
radio input "true"
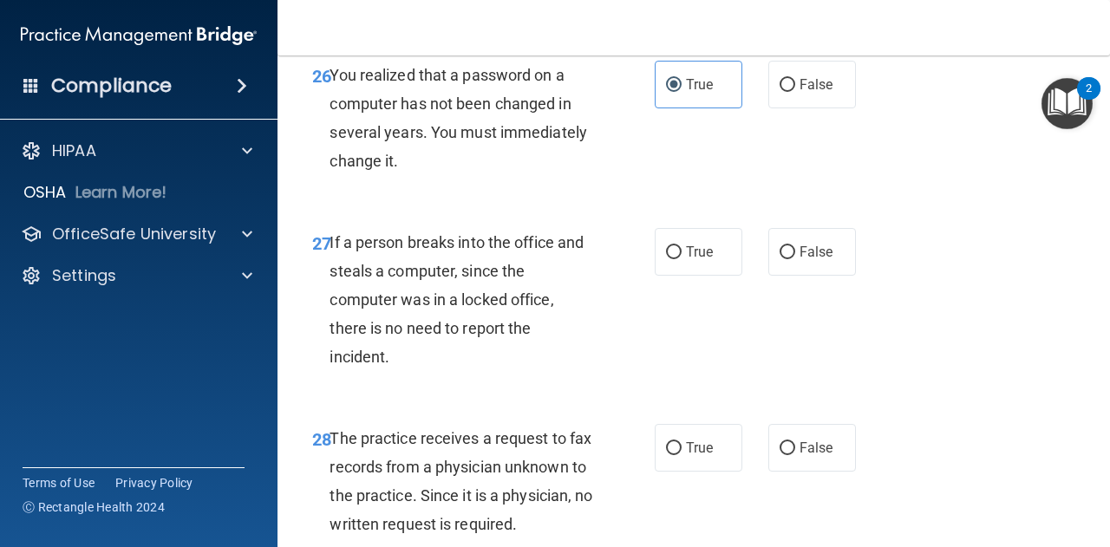
scroll to position [4594, 0]
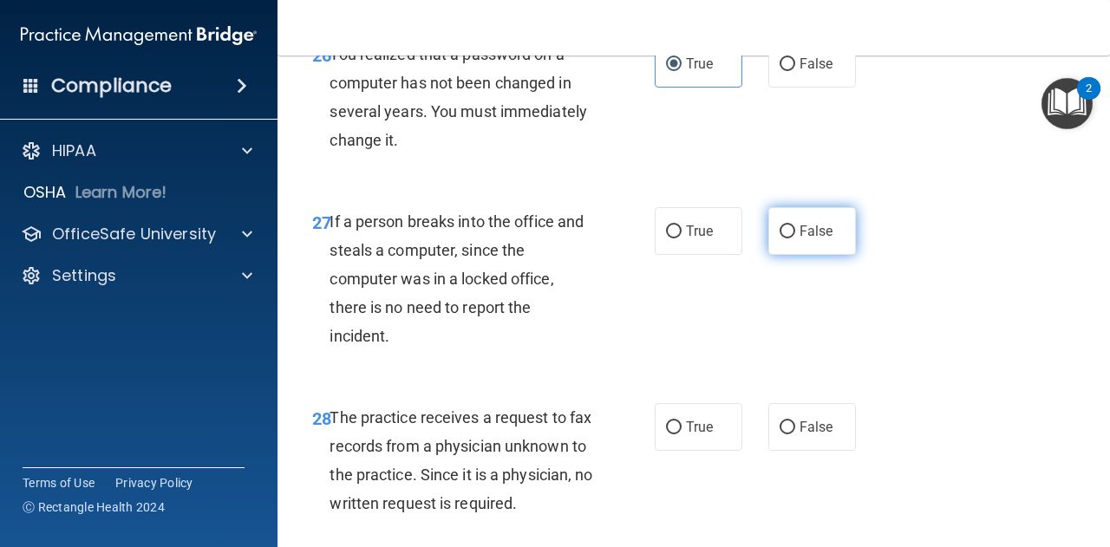
click at [791, 255] on label "False" at bounding box center [812, 231] width 88 height 48
click at [791, 238] on input "False" at bounding box center [787, 231] width 16 height 13
radio input "true"
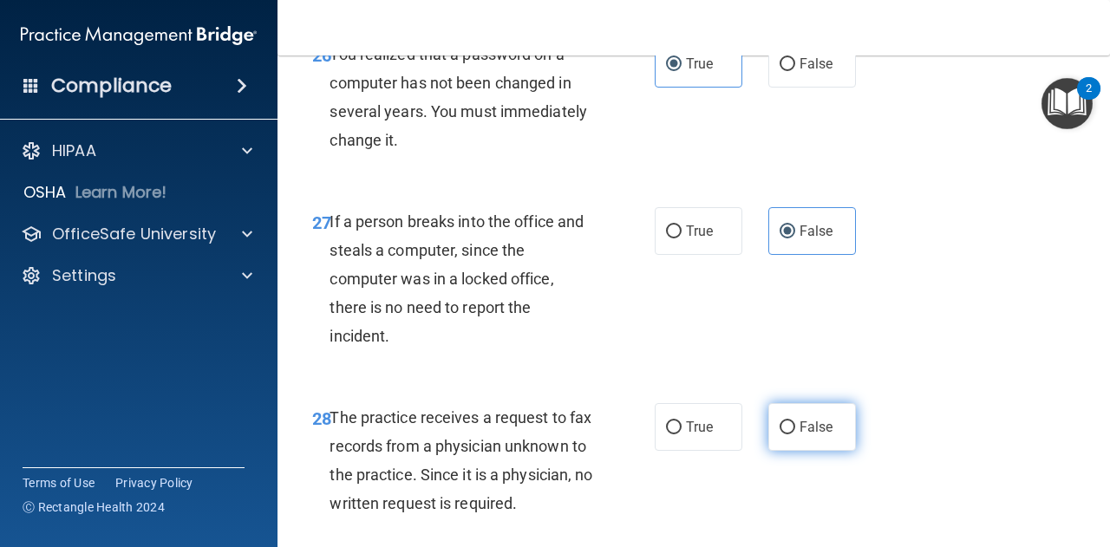
click at [814, 451] on label "False" at bounding box center [812, 427] width 88 height 48
click at [795, 434] on input "False" at bounding box center [787, 427] width 16 height 13
radio input "true"
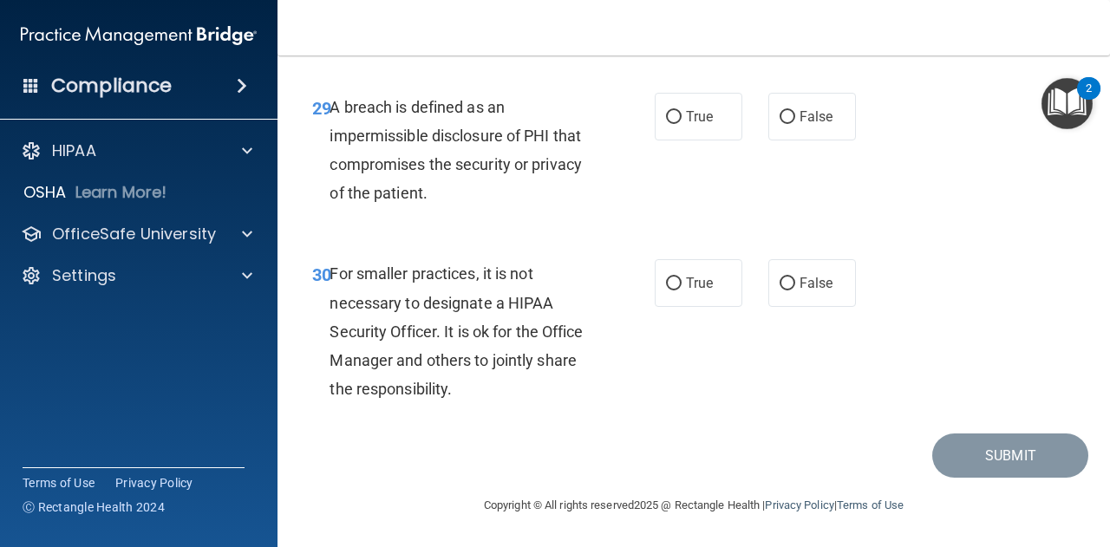
scroll to position [5114, 0]
click at [664, 140] on label "True" at bounding box center [698, 117] width 88 height 48
click at [666, 124] on input "True" at bounding box center [674, 117] width 16 height 13
radio input "true"
drag, startPoint x: 789, startPoint y: 348, endPoint x: 801, endPoint y: 353, distance: 13.2
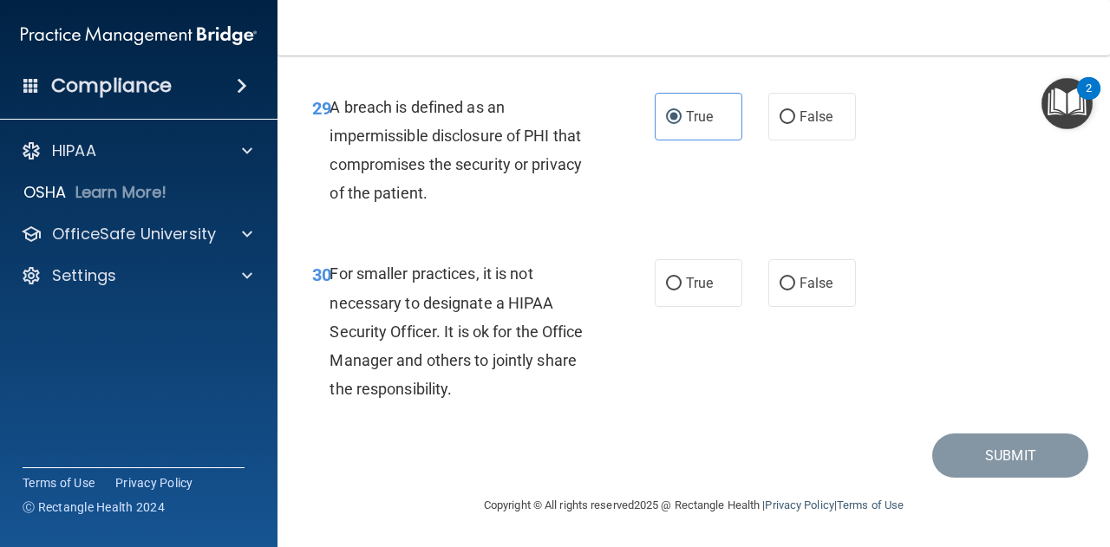
click at [791, 307] on label "False" at bounding box center [812, 283] width 88 height 48
click at [791, 290] on input "False" at bounding box center [787, 283] width 16 height 13
radio input "true"
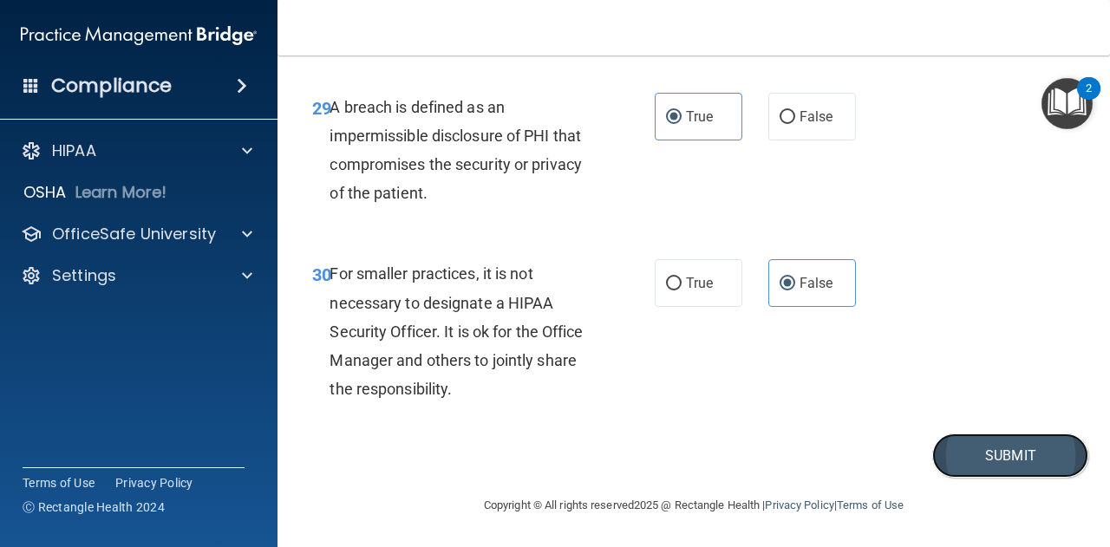
click at [1032, 478] on button "Submit" at bounding box center [1010, 455] width 156 height 44
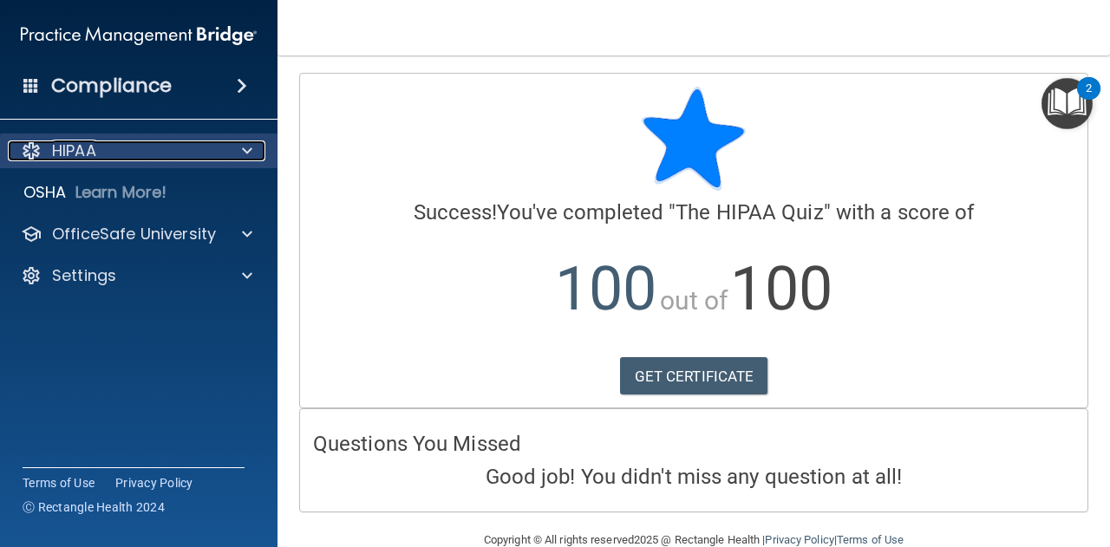
click at [241, 146] on div at bounding box center [244, 150] width 43 height 21
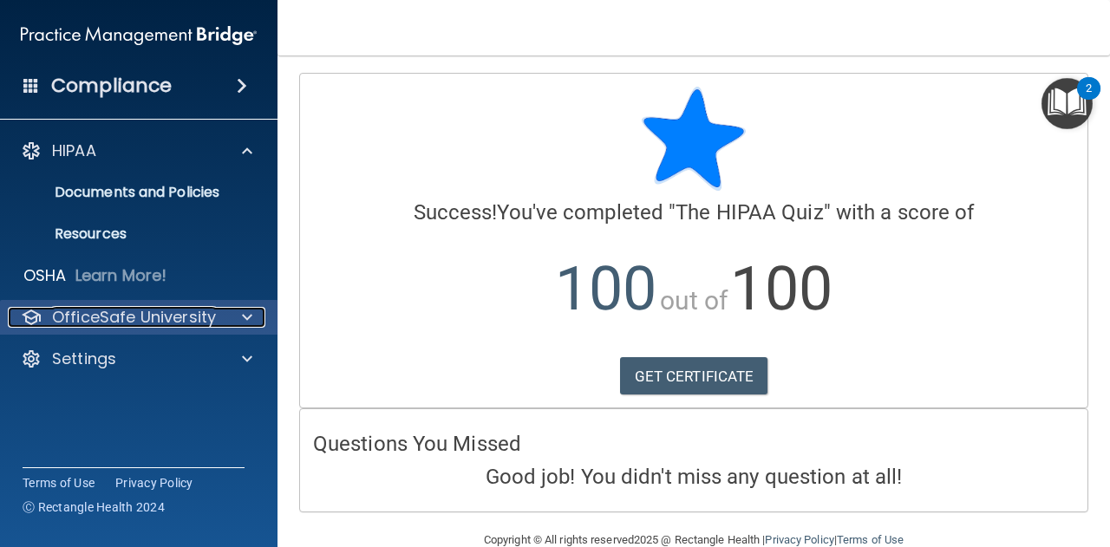
click at [231, 307] on div at bounding box center [244, 317] width 43 height 21
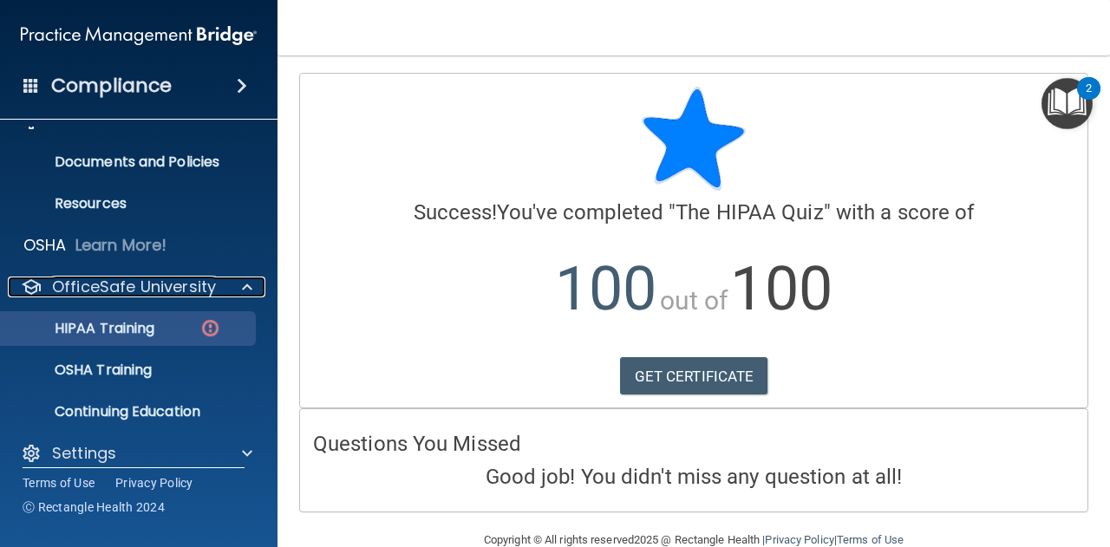
scroll to position [47, 0]
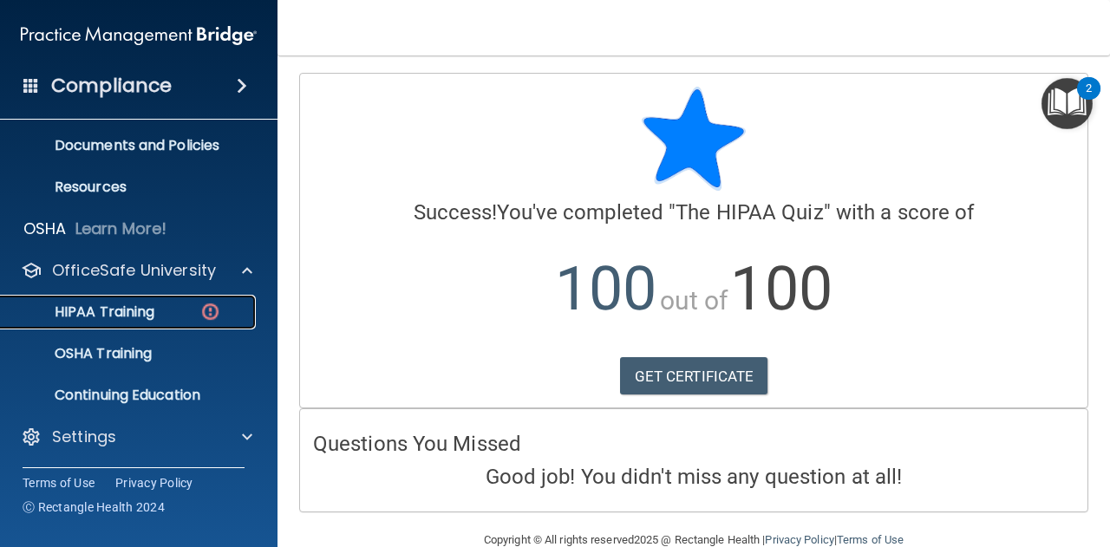
click at [133, 312] on p "HIPAA Training" at bounding box center [82, 311] width 143 height 17
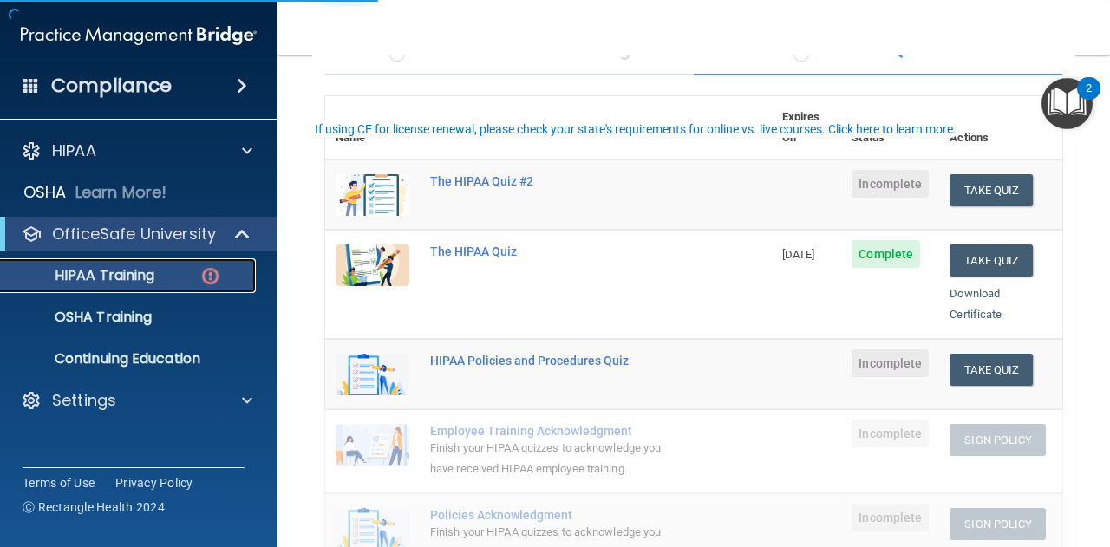
scroll to position [173, 0]
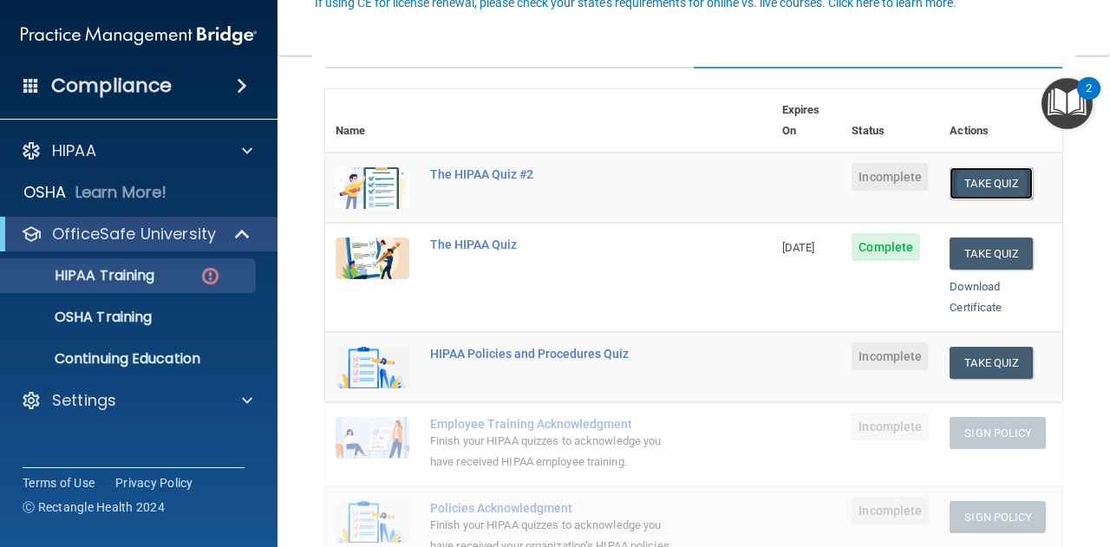
click at [973, 167] on button "Take Quiz" at bounding box center [990, 183] width 83 height 32
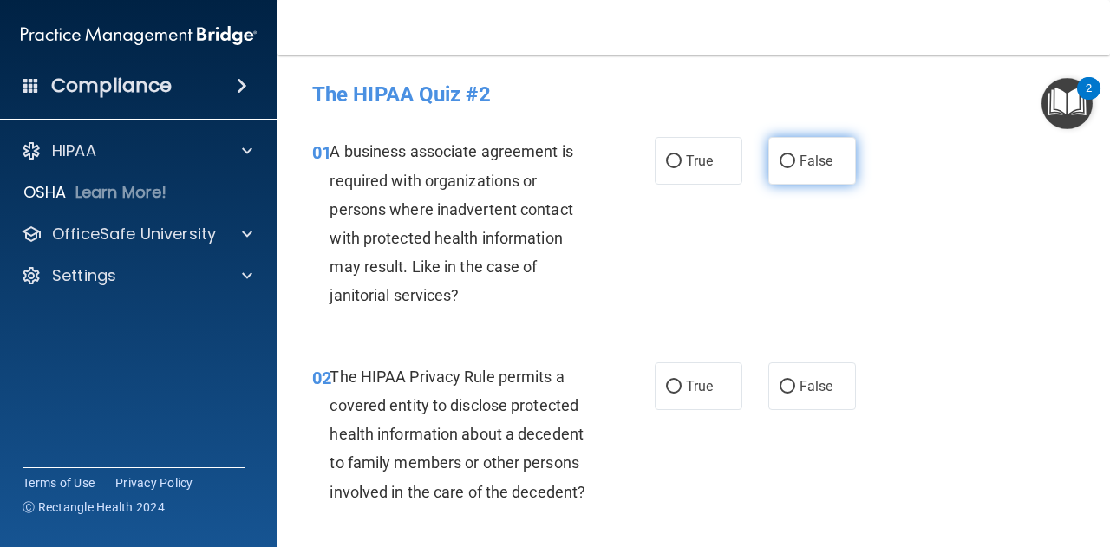
click at [808, 164] on span "False" at bounding box center [816, 161] width 34 height 16
click at [795, 164] on input "False" at bounding box center [787, 161] width 16 height 13
radio input "true"
click at [659, 379] on label "True" at bounding box center [698, 386] width 88 height 48
click at [666, 381] on input "True" at bounding box center [674, 387] width 16 height 13
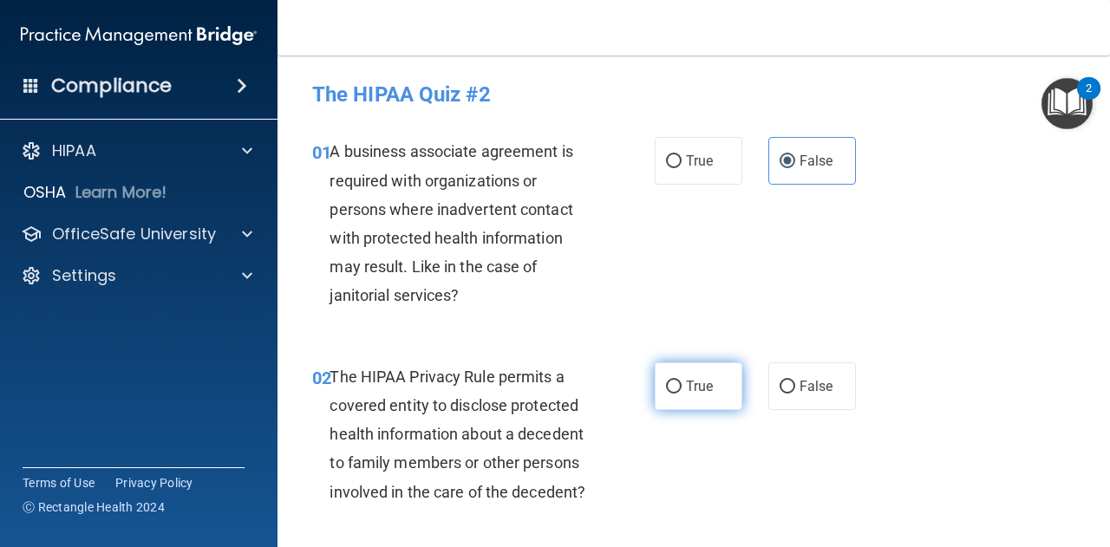
radio input "true"
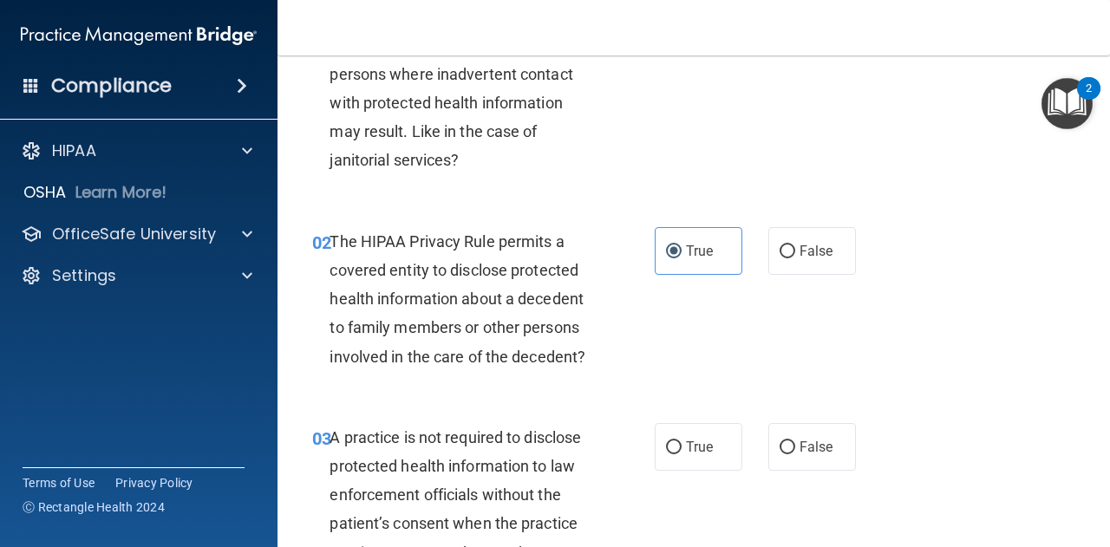
scroll to position [347, 0]
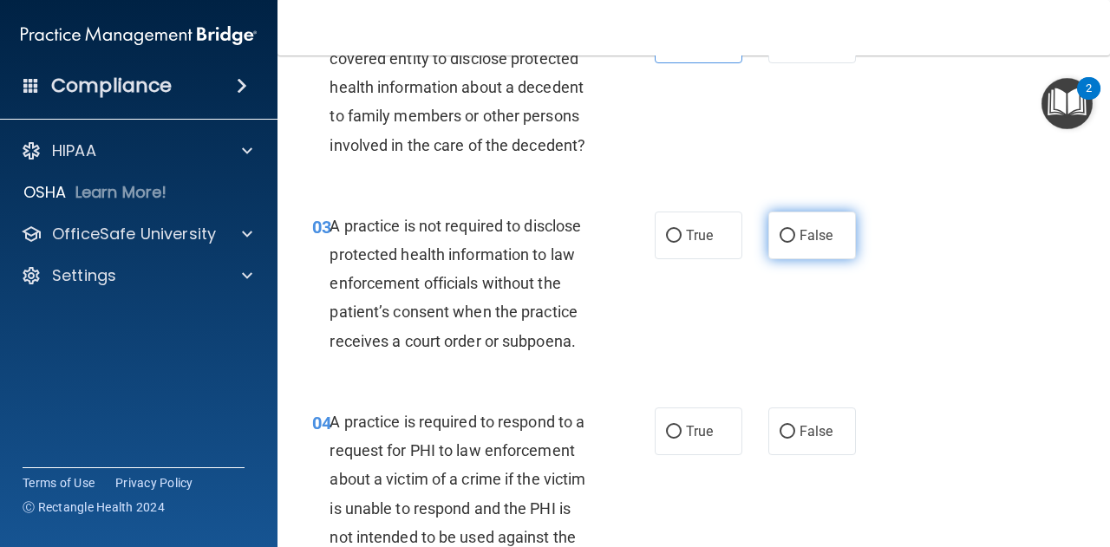
click at [795, 218] on label "False" at bounding box center [812, 236] width 88 height 48
click at [795, 230] on input "False" at bounding box center [787, 236] width 16 height 13
radio input "true"
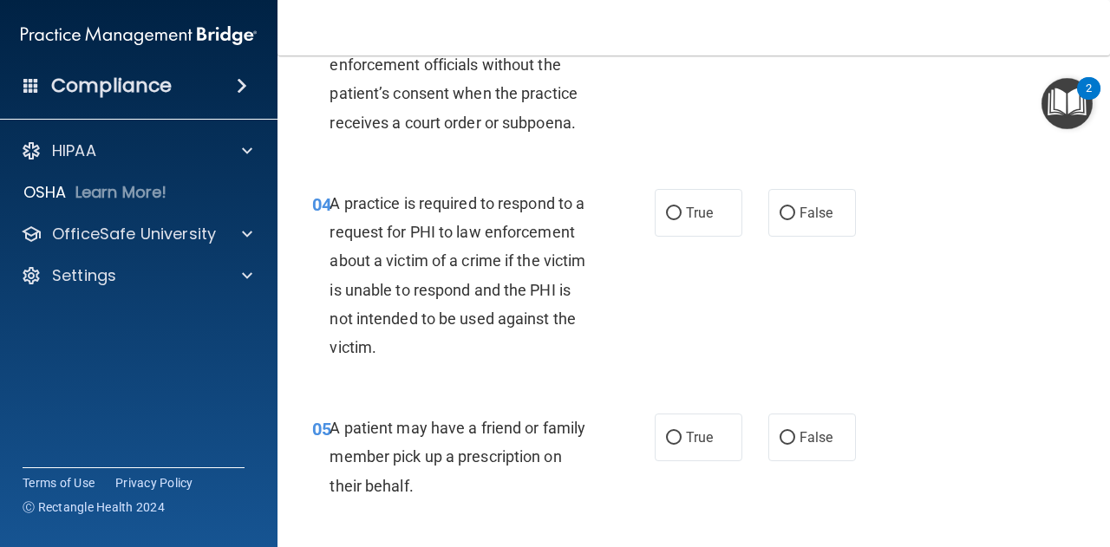
scroll to position [607, 0]
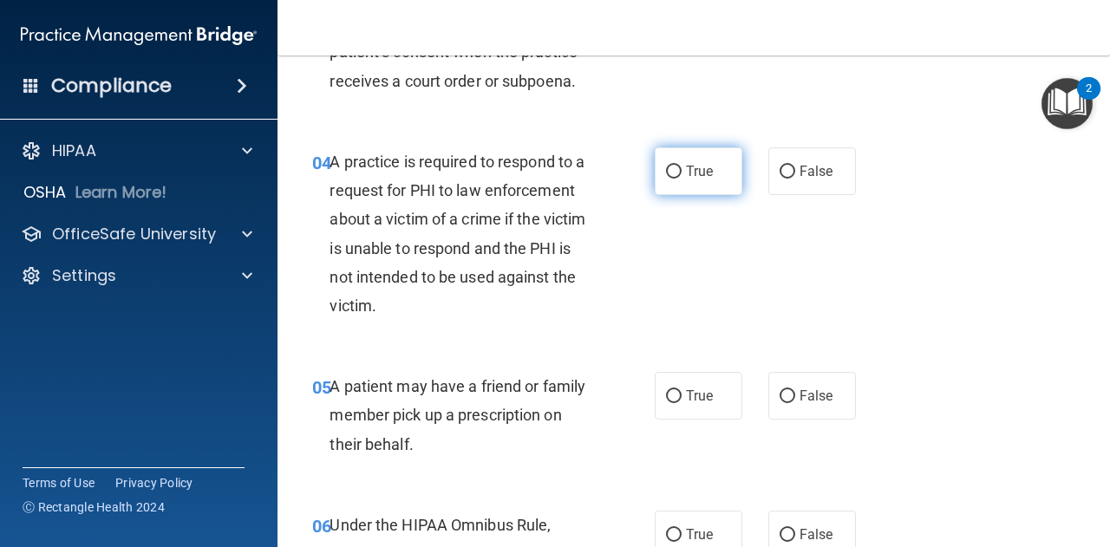
click at [693, 179] on label "True" at bounding box center [698, 171] width 88 height 48
click at [681, 179] on input "True" at bounding box center [674, 172] width 16 height 13
radio input "true"
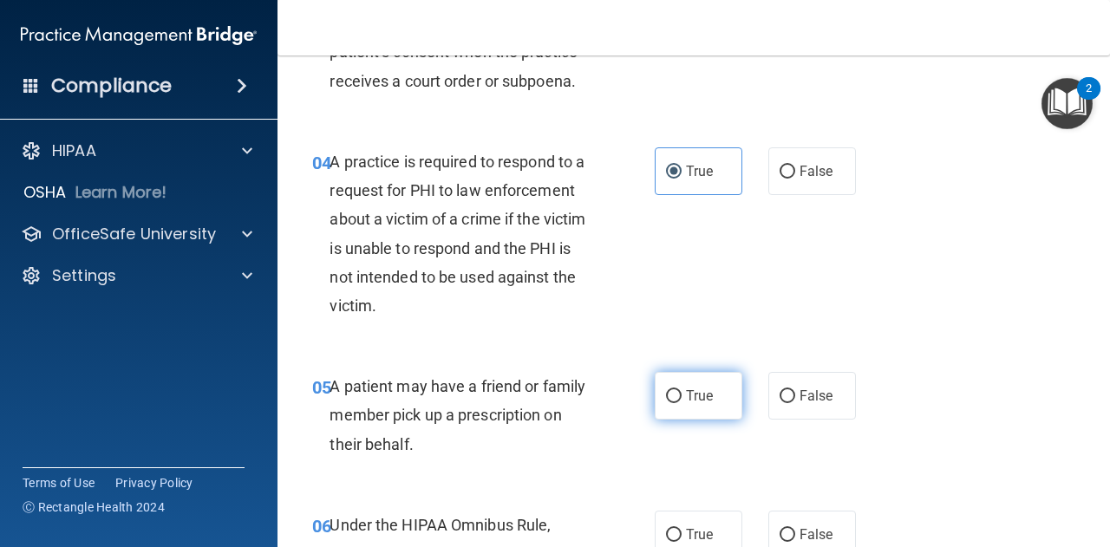
click at [666, 398] on input "True" at bounding box center [674, 396] width 16 height 13
radio input "true"
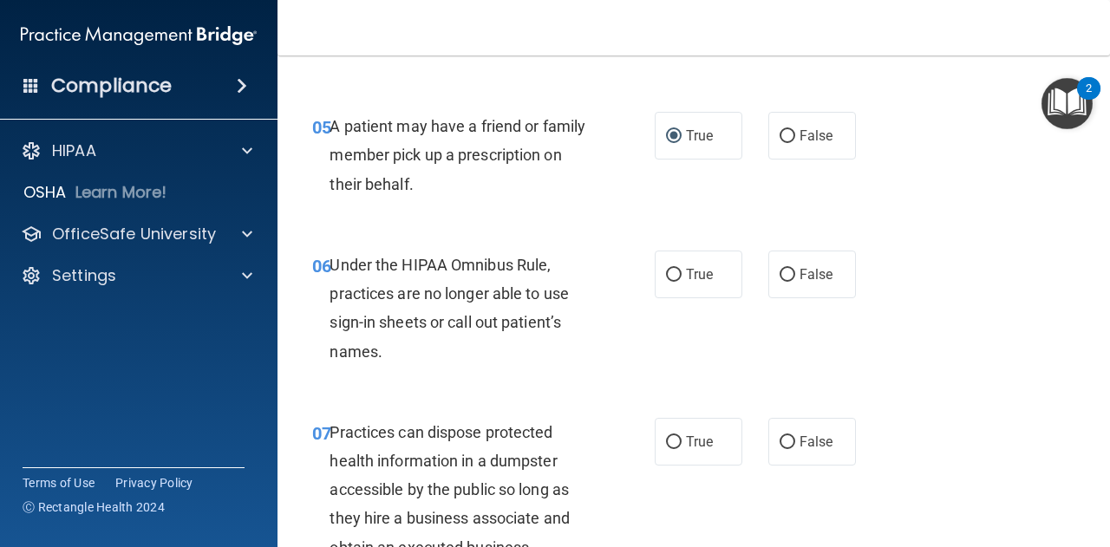
scroll to position [954, 0]
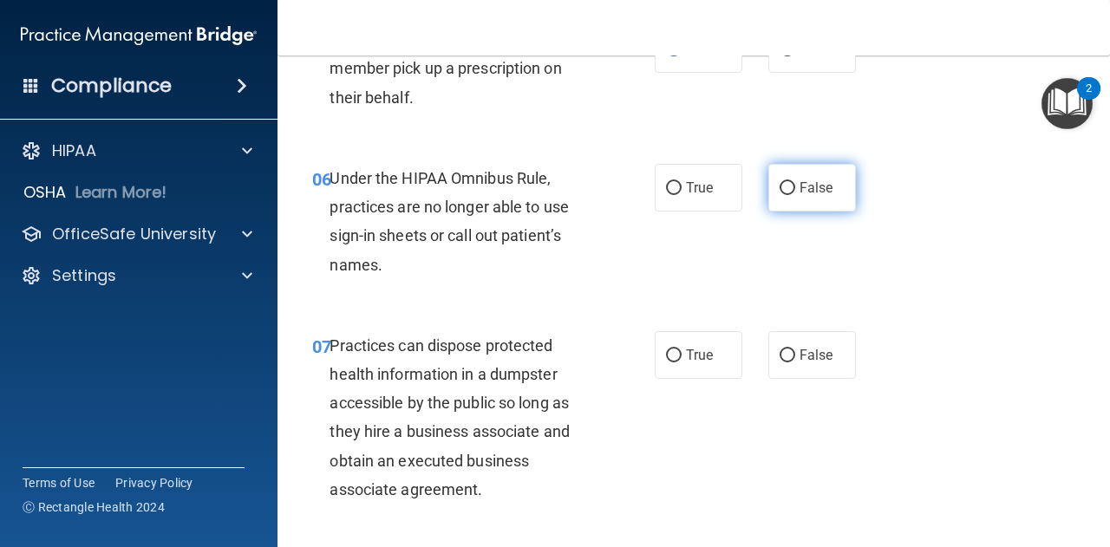
click at [799, 188] on span "False" at bounding box center [816, 187] width 34 height 16
click at [792, 188] on input "False" at bounding box center [787, 188] width 16 height 13
radio input "true"
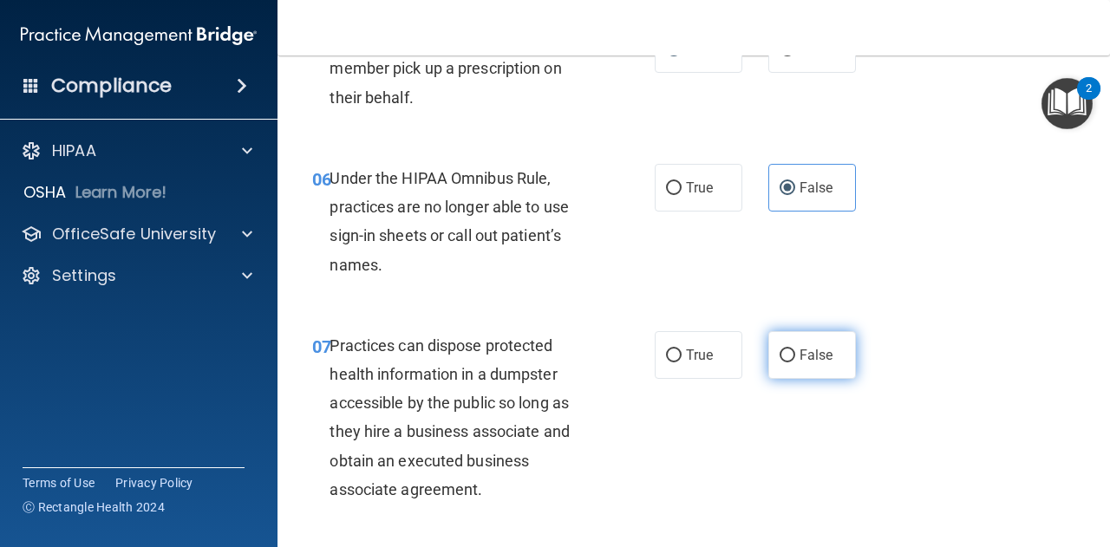
click at [793, 374] on label "False" at bounding box center [812, 355] width 88 height 48
click at [793, 362] on input "False" at bounding box center [787, 355] width 16 height 13
radio input "true"
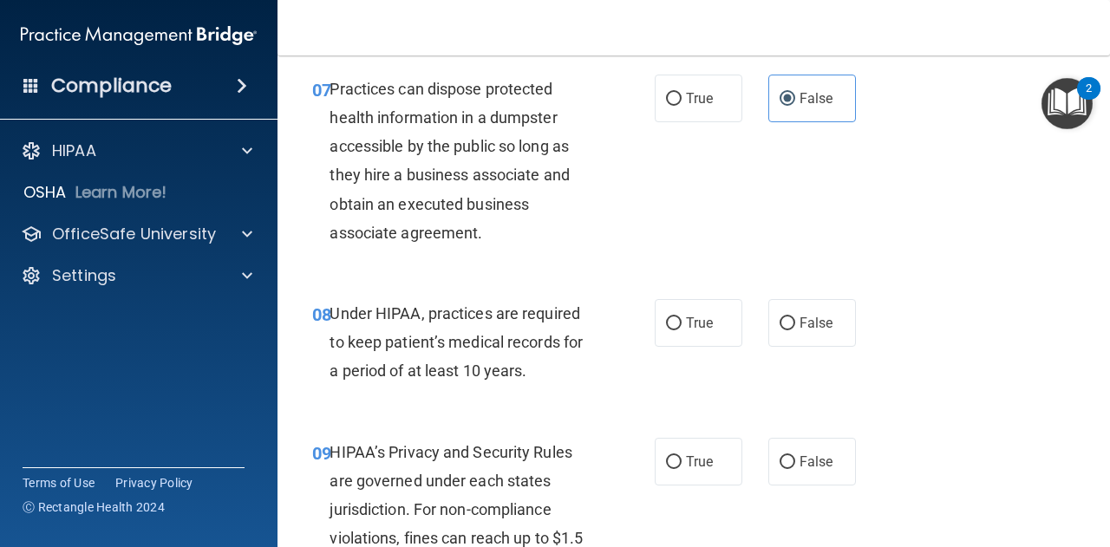
scroll to position [1214, 0]
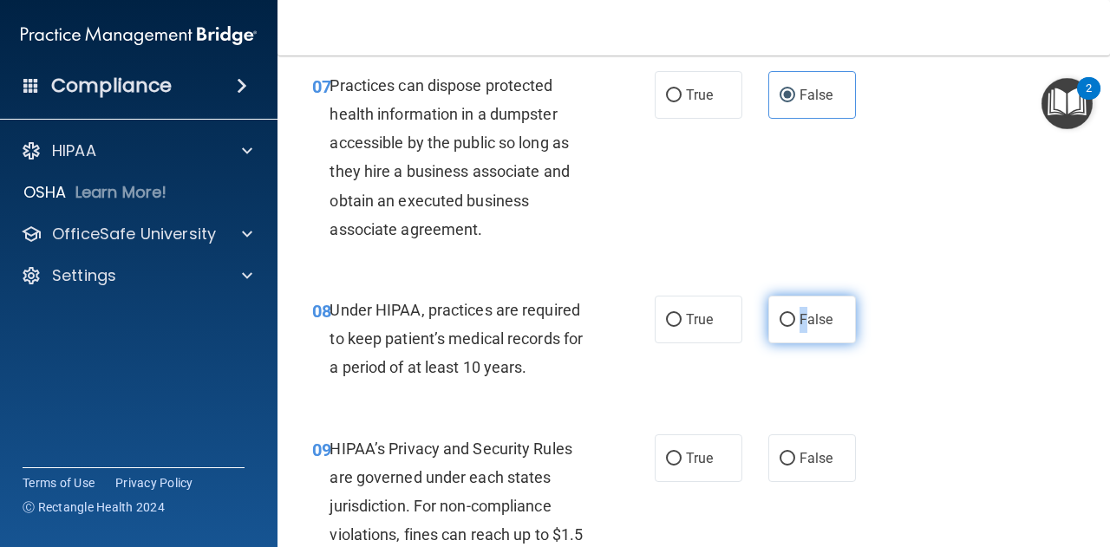
click at [796, 339] on label "False" at bounding box center [812, 320] width 88 height 48
click at [791, 329] on label "False" at bounding box center [812, 320] width 88 height 48
click at [791, 327] on input "False" at bounding box center [787, 320] width 16 height 13
radio input "true"
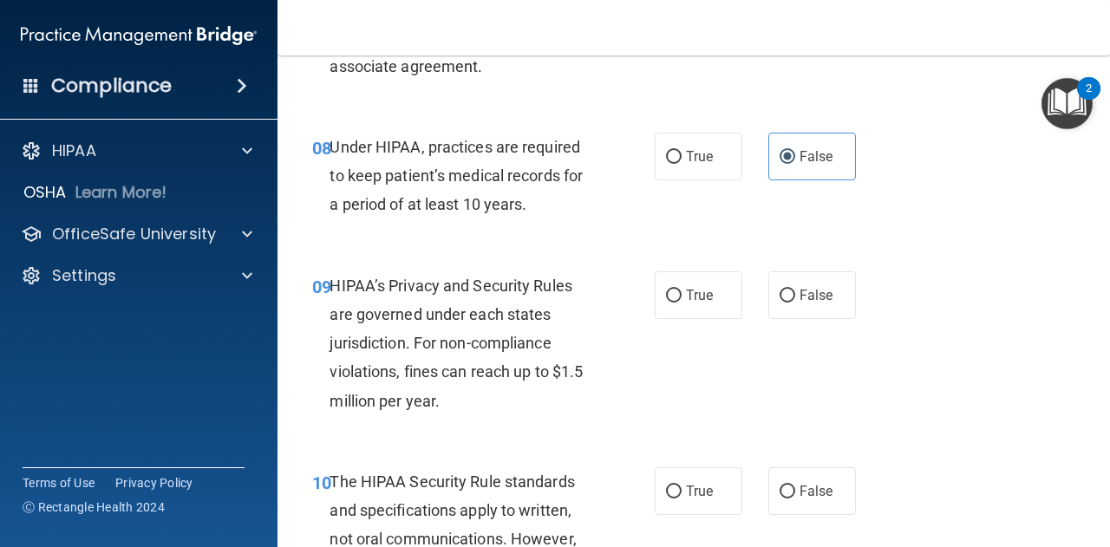
scroll to position [1387, 0]
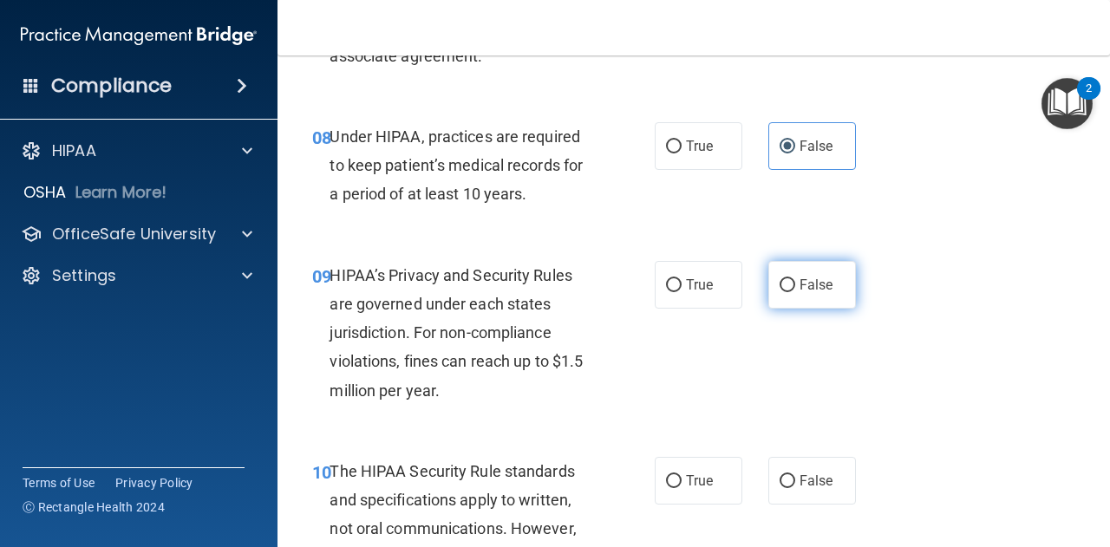
click at [785, 284] on input "False" at bounding box center [787, 285] width 16 height 13
radio input "true"
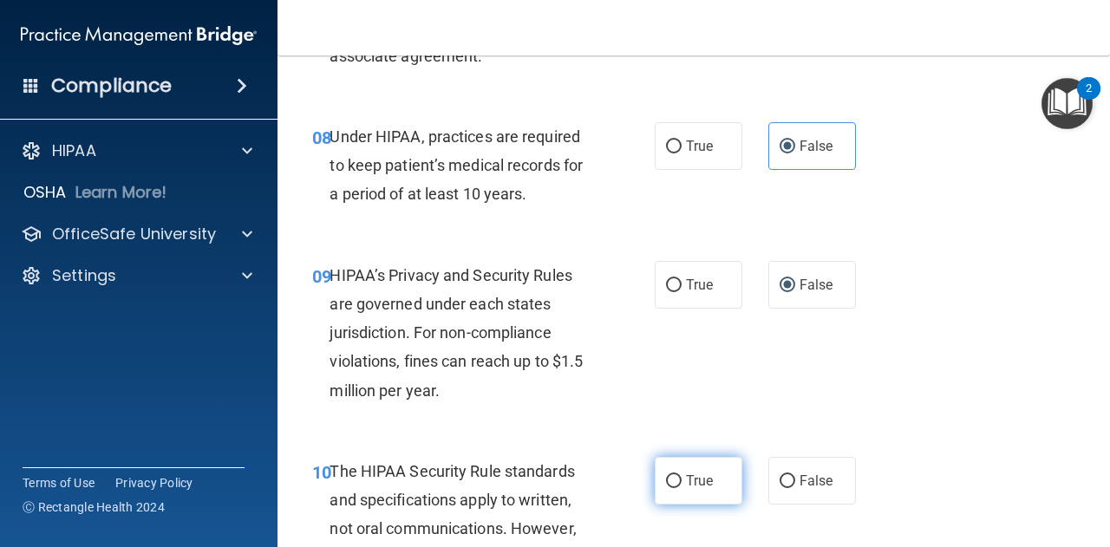
click at [686, 474] on span "True" at bounding box center [699, 480] width 27 height 16
click at [679, 475] on input "True" at bounding box center [674, 481] width 16 height 13
radio input "true"
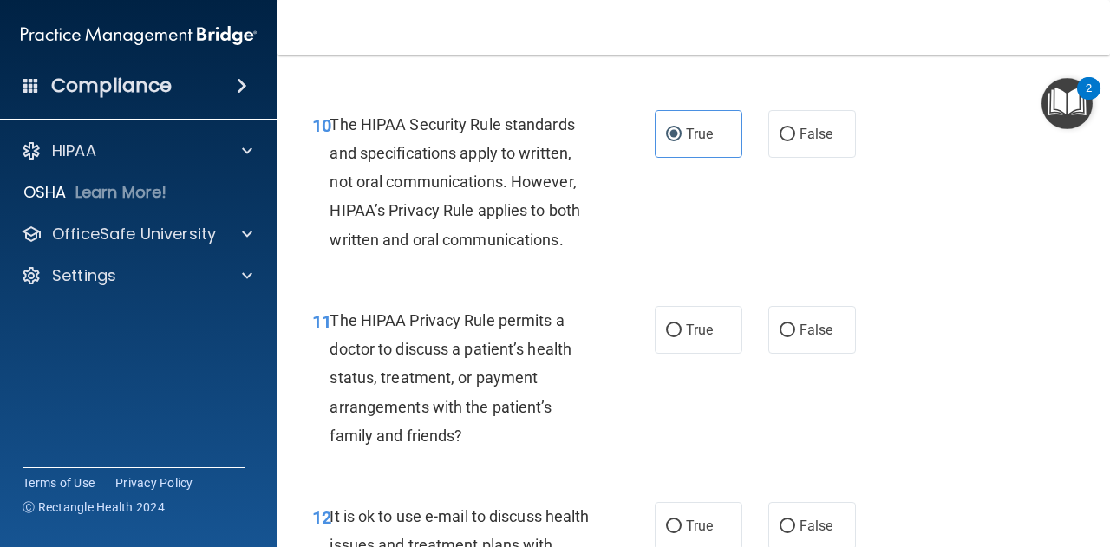
scroll to position [1820, 0]
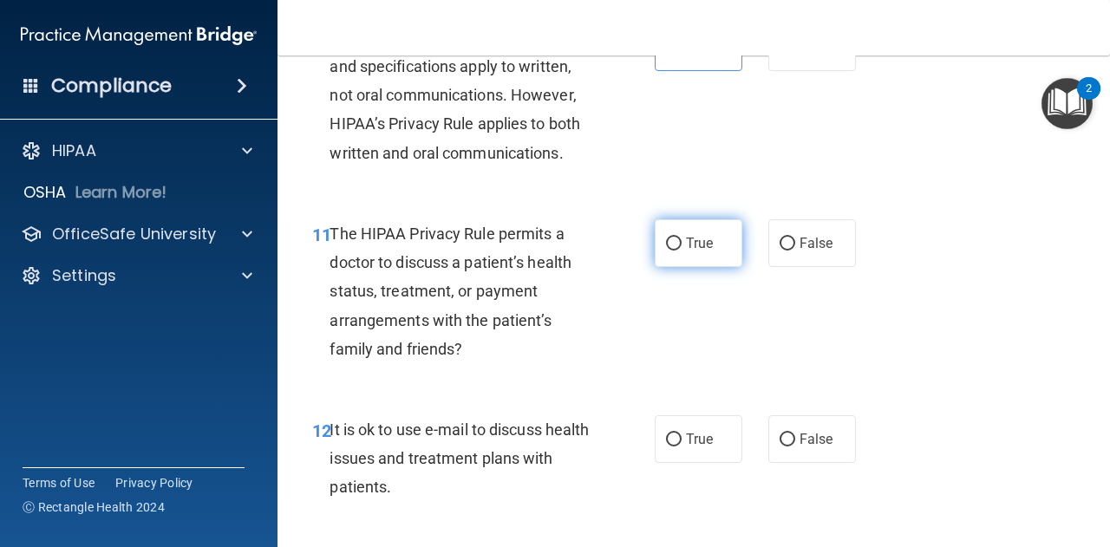
click at [689, 244] on span "True" at bounding box center [699, 243] width 27 height 16
click at [681, 244] on input "True" at bounding box center [674, 244] width 16 height 13
radio input "true"
click at [666, 446] on input "True" at bounding box center [674, 439] width 16 height 13
radio input "true"
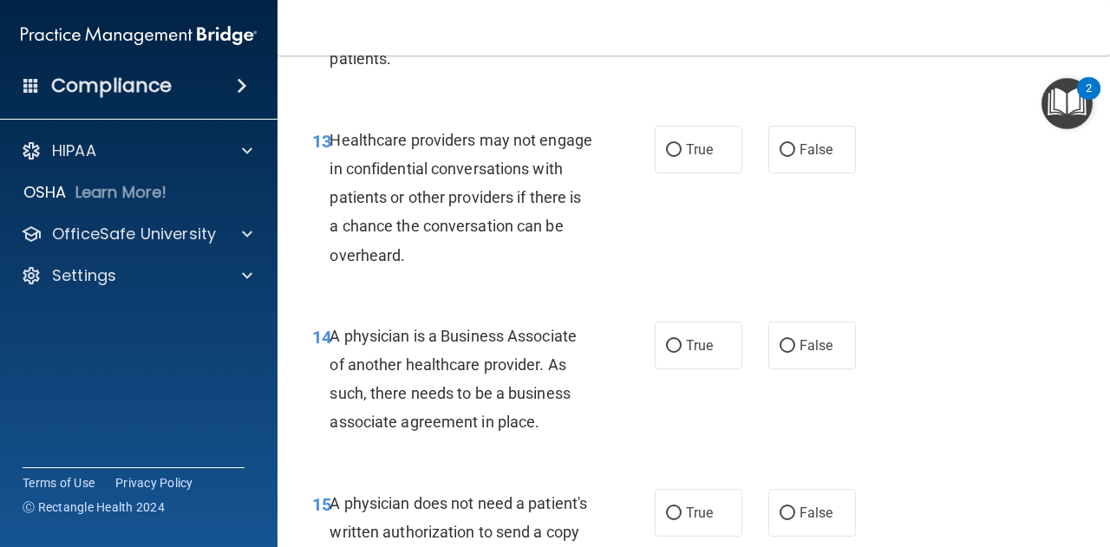
scroll to position [2254, 0]
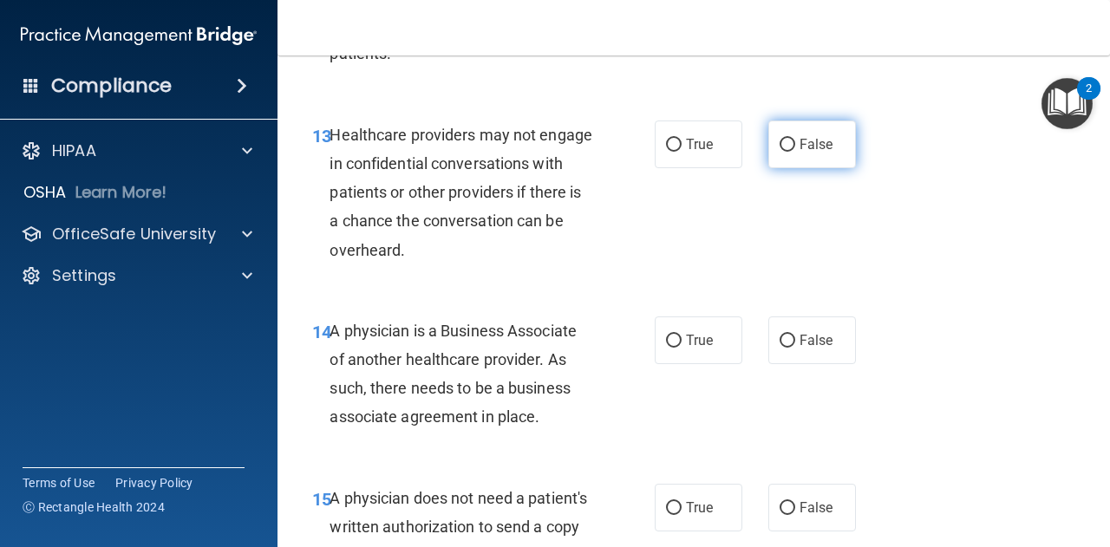
click at [793, 157] on label "False" at bounding box center [812, 144] width 88 height 48
click at [793, 152] on input "False" at bounding box center [787, 145] width 16 height 13
radio input "true"
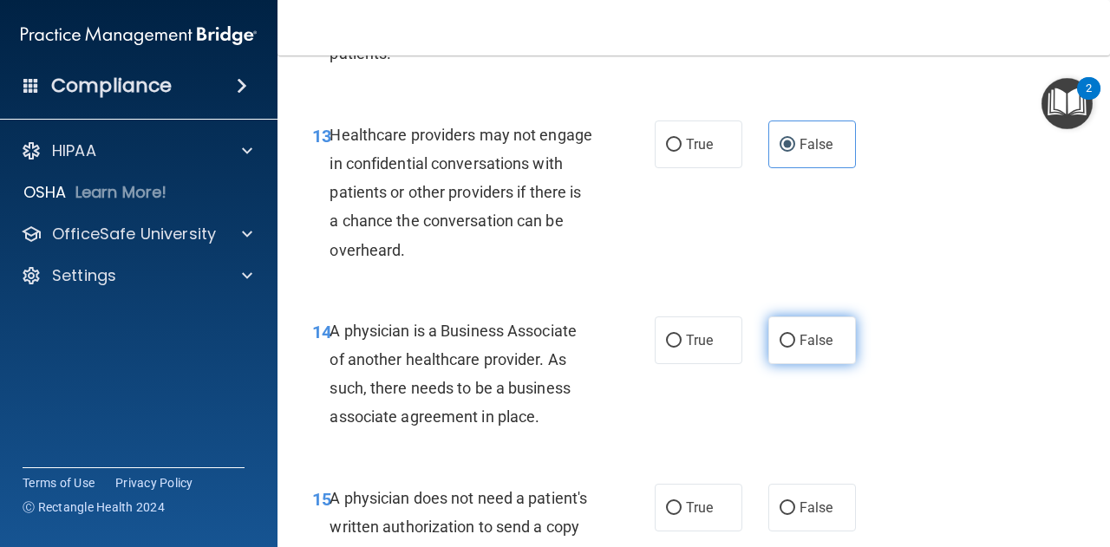
click at [780, 335] on input "False" at bounding box center [787, 341] width 16 height 13
radio input "true"
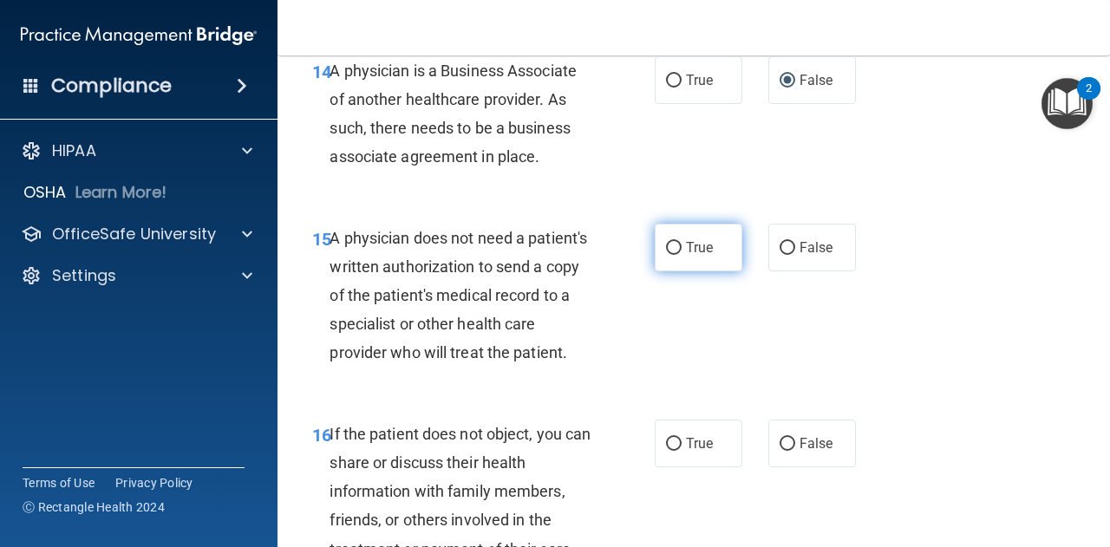
click at [690, 249] on span "True" at bounding box center [699, 247] width 27 height 16
click at [681, 249] on input "True" at bounding box center [674, 248] width 16 height 13
radio input "true"
click at [688, 523] on div "16 If the patient does not object, you can share or discuss their health inform…" at bounding box center [693, 496] width 789 height 196
click at [690, 467] on label "True" at bounding box center [698, 444] width 88 height 48
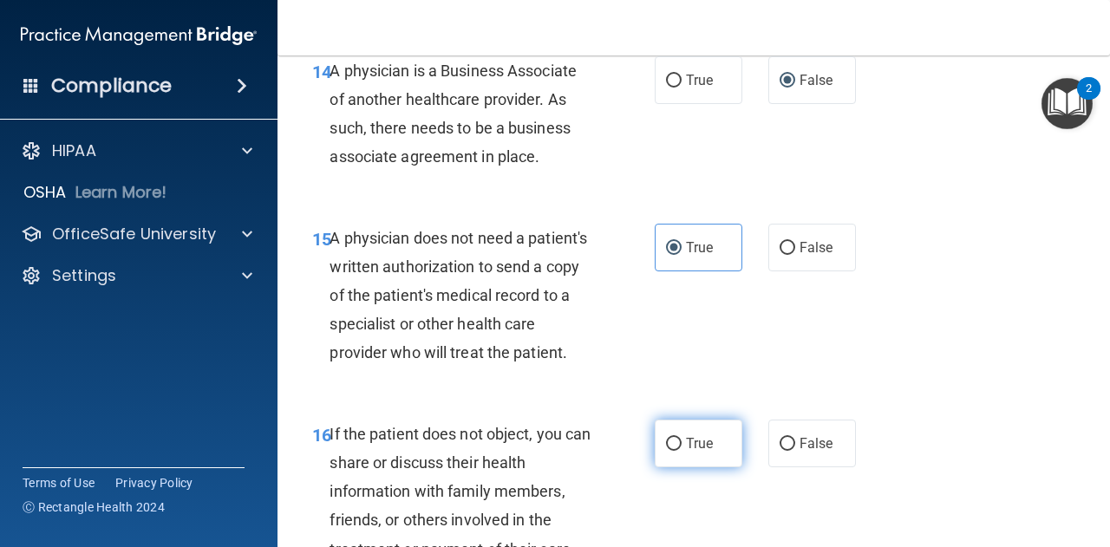
click at [681, 451] on input "True" at bounding box center [674, 444] width 16 height 13
radio input "true"
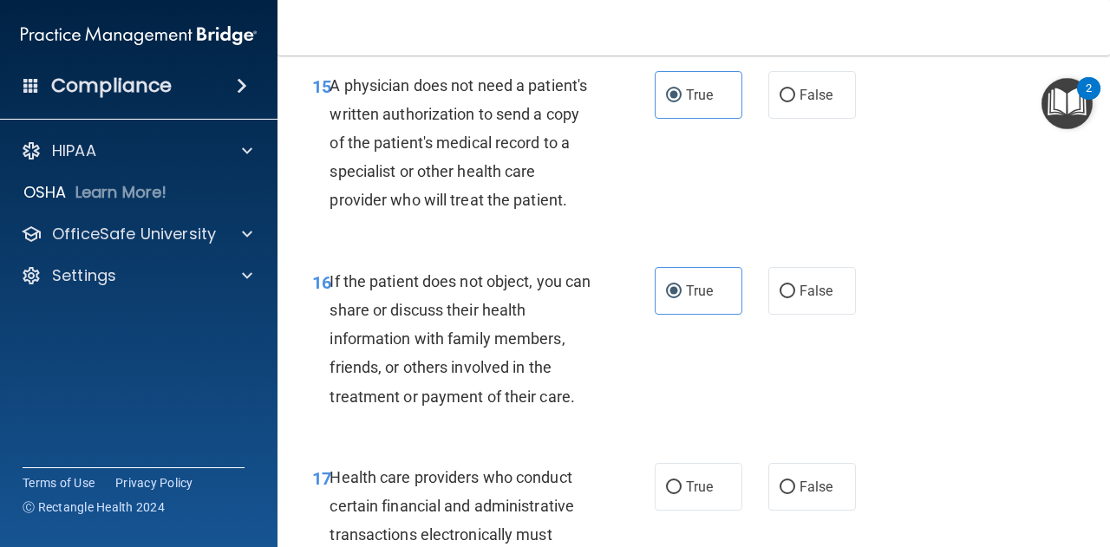
scroll to position [2861, 0]
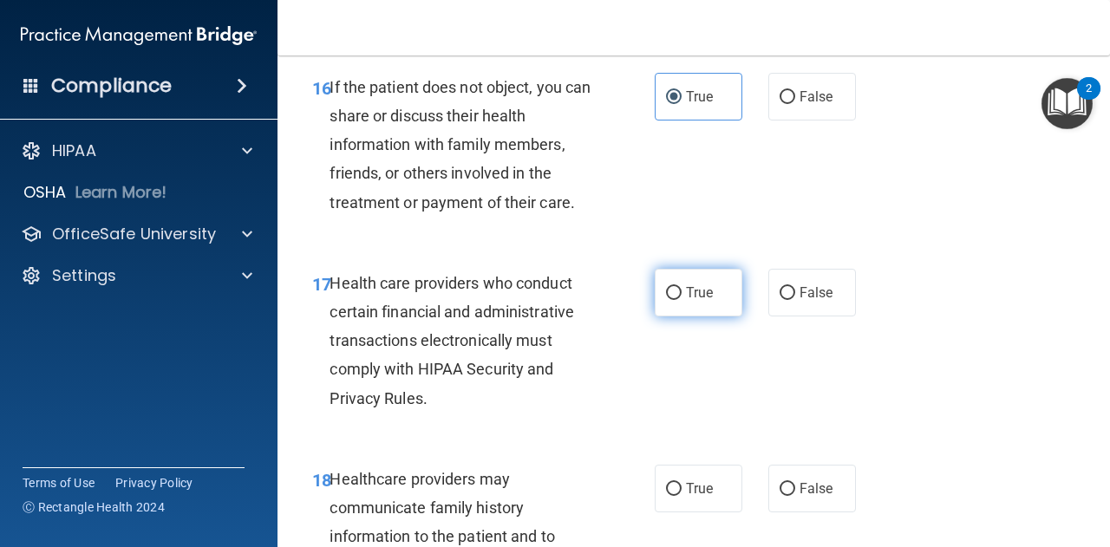
click at [699, 301] on span "True" at bounding box center [699, 292] width 27 height 16
click at [681, 300] on input "True" at bounding box center [674, 293] width 16 height 13
radio input "true"
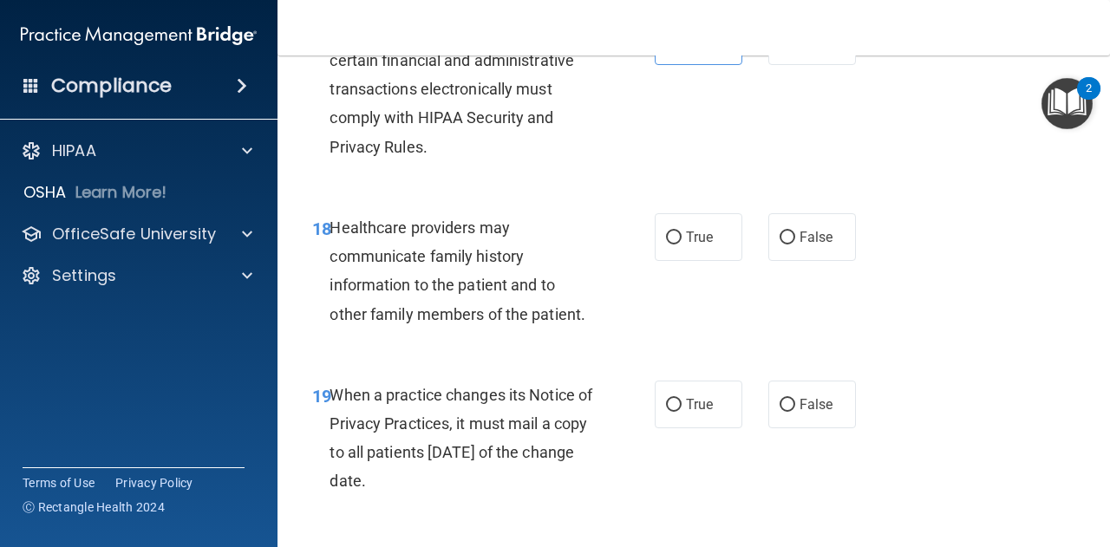
scroll to position [3121, 0]
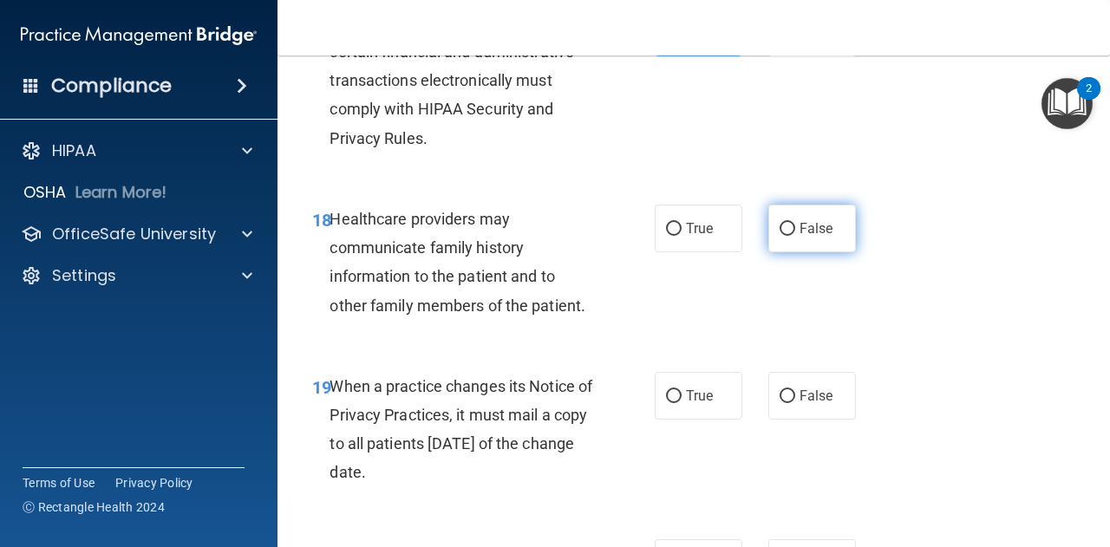
click at [818, 252] on label "False" at bounding box center [812, 229] width 88 height 48
click at [795, 236] on input "False" at bounding box center [787, 229] width 16 height 13
radio input "true"
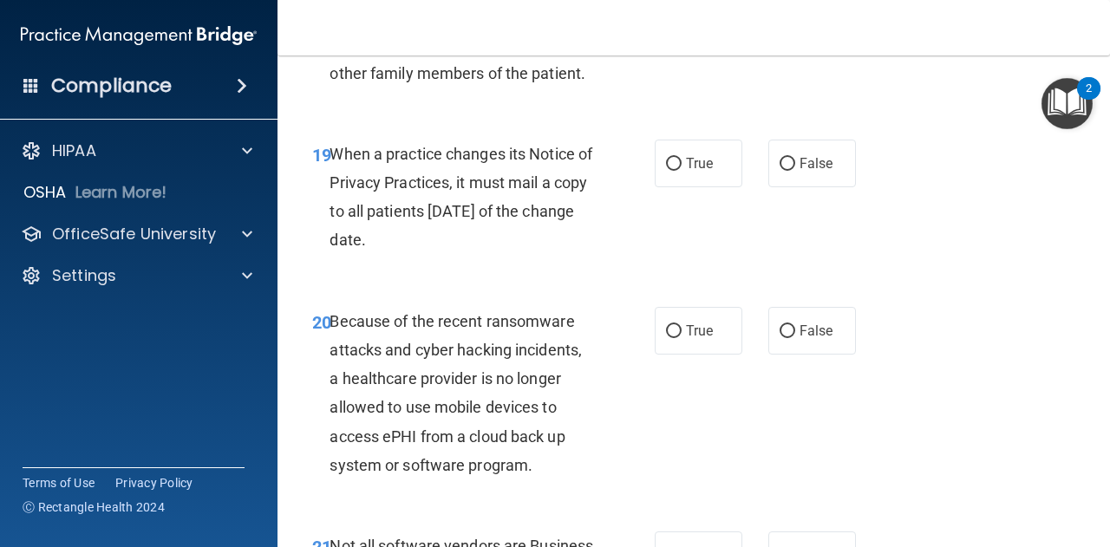
scroll to position [3381, 0]
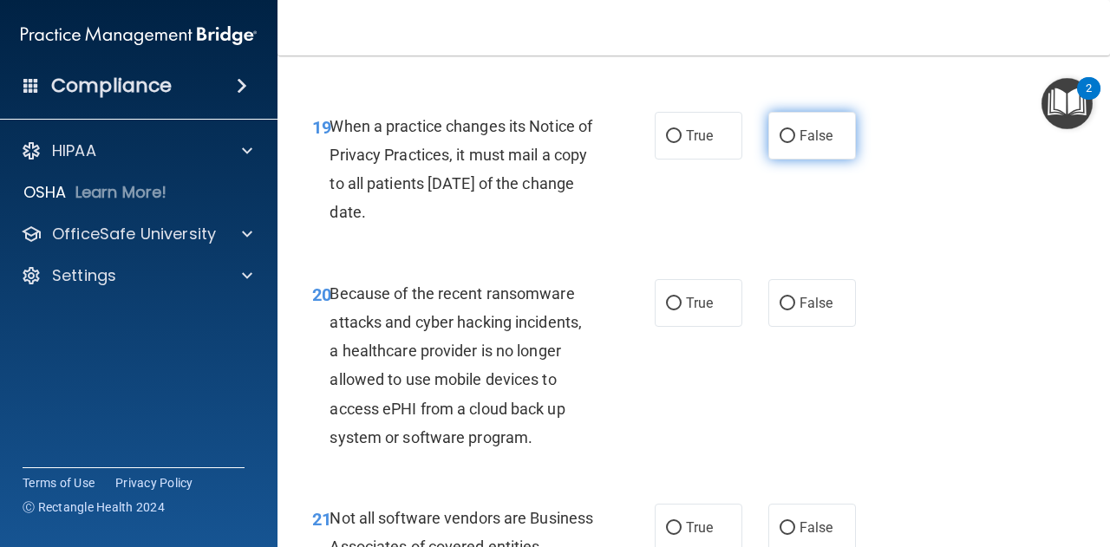
click at [801, 160] on label "False" at bounding box center [812, 136] width 88 height 48
click at [795, 143] on input "False" at bounding box center [787, 136] width 16 height 13
radio input "true"
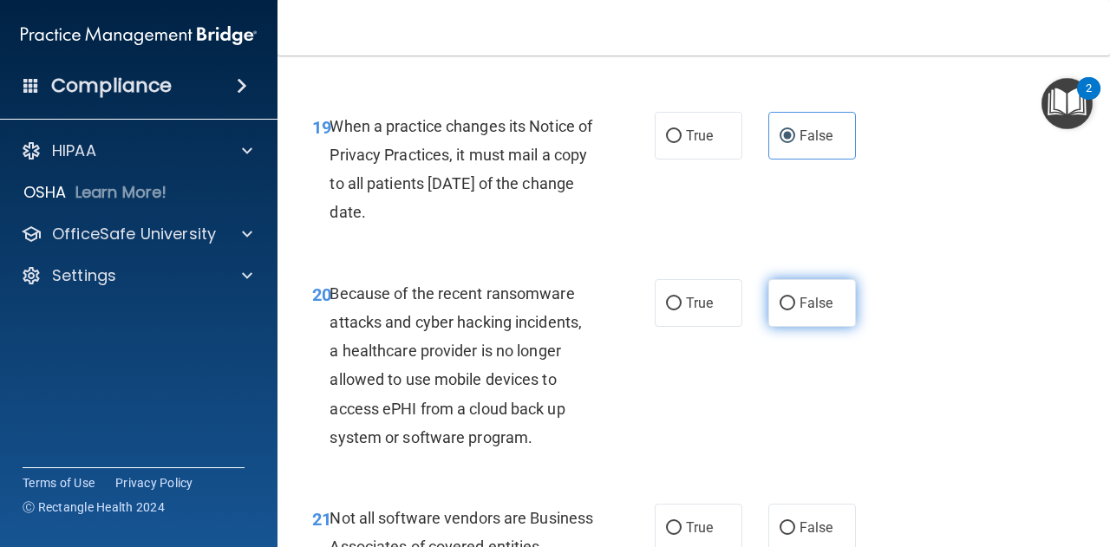
click at [799, 311] on span "False" at bounding box center [816, 303] width 34 height 16
click at [795, 310] on input "False" at bounding box center [787, 303] width 16 height 13
radio input "true"
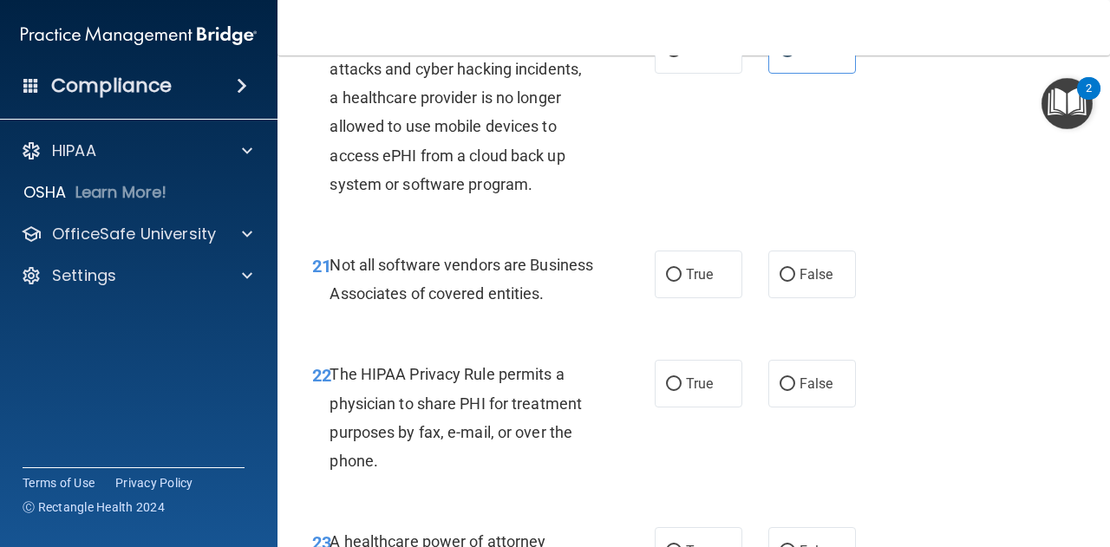
scroll to position [3641, 0]
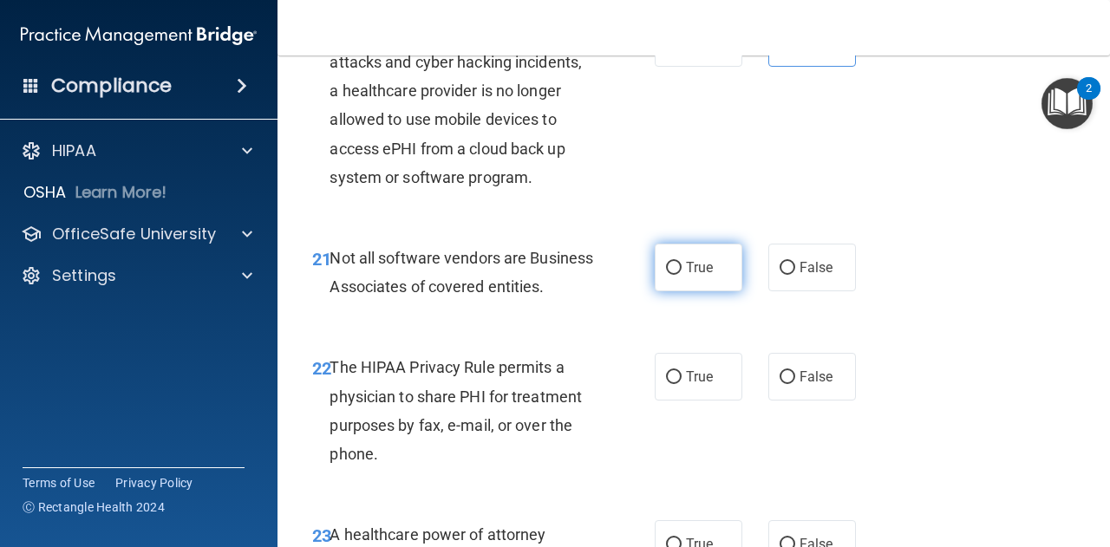
click at [684, 291] on label "True" at bounding box center [698, 268] width 88 height 48
click at [681, 275] on input "True" at bounding box center [674, 268] width 16 height 13
radio input "true"
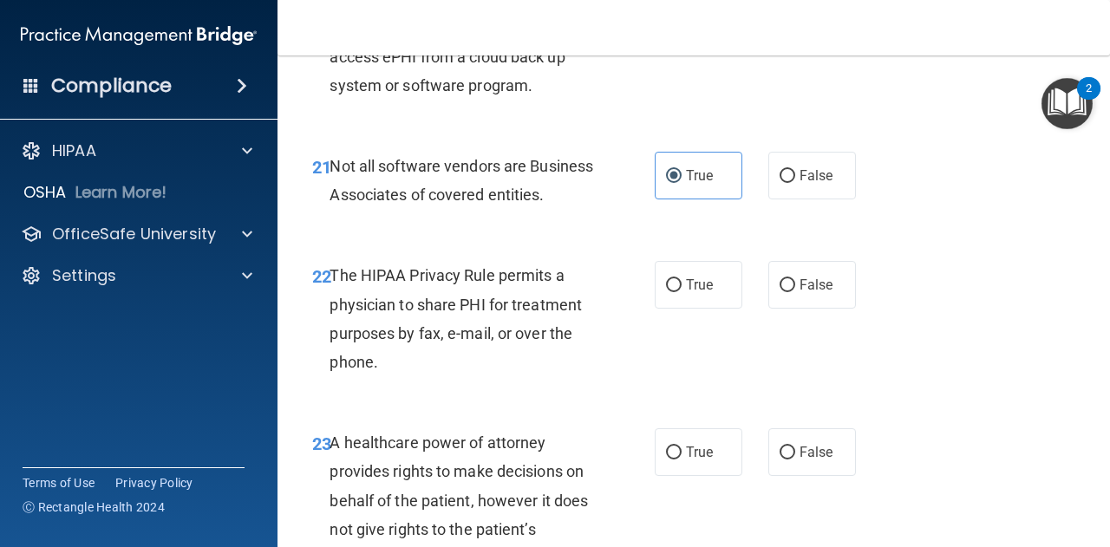
scroll to position [3901, 0]
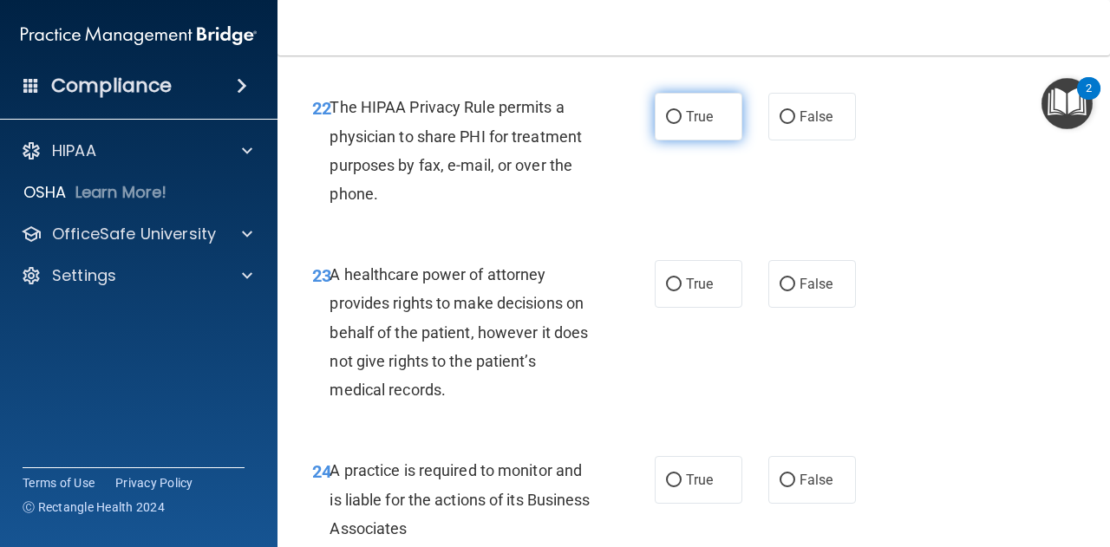
click at [697, 140] on label "True" at bounding box center [698, 117] width 88 height 48
click at [681, 124] on input "True" at bounding box center [674, 117] width 16 height 13
radio input "true"
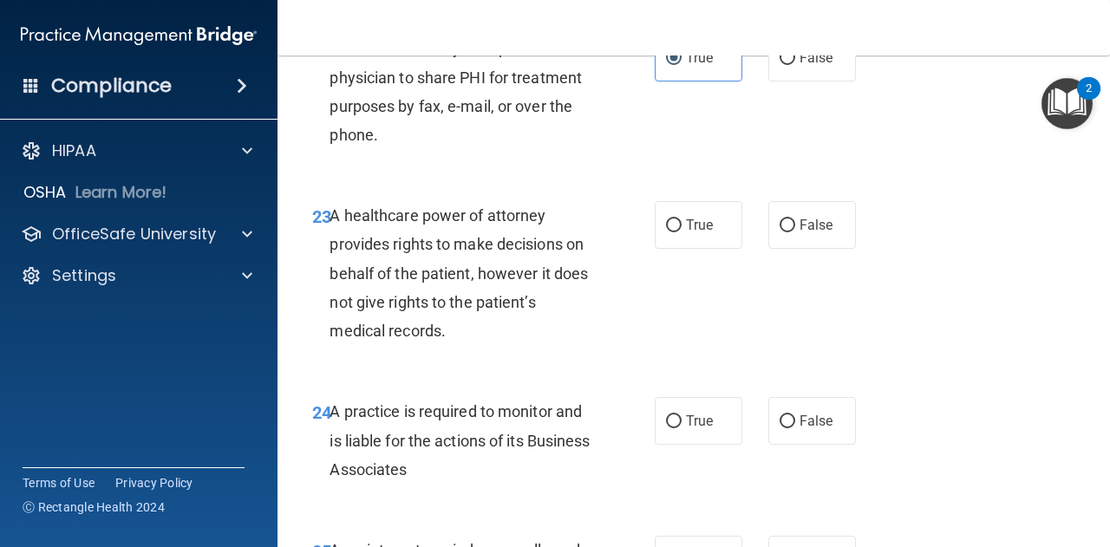
scroll to position [3988, 0]
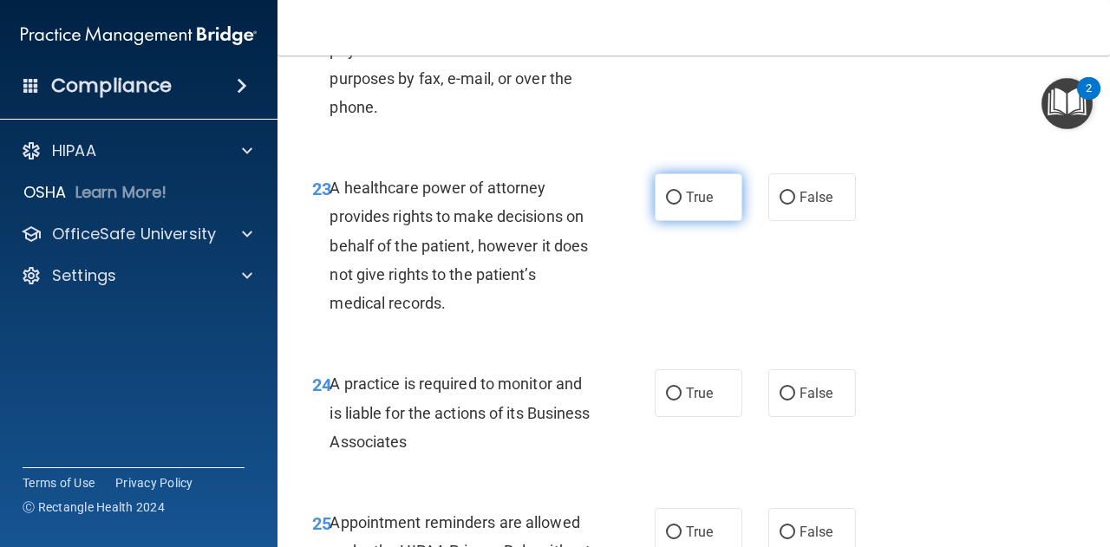
click at [703, 205] on span "True" at bounding box center [699, 197] width 27 height 16
click at [681, 205] on input "True" at bounding box center [674, 198] width 16 height 13
radio input "true"
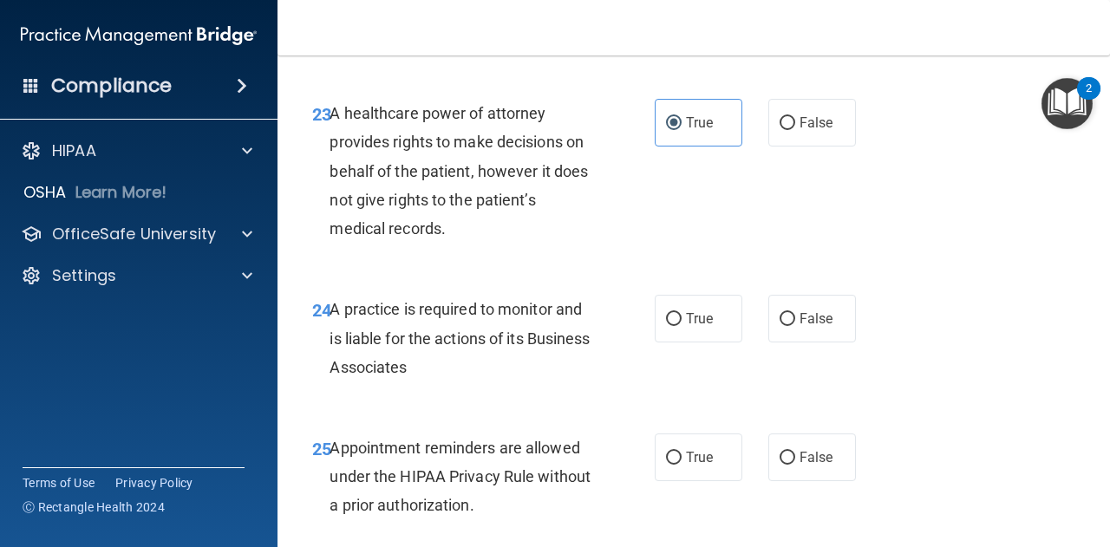
scroll to position [4074, 0]
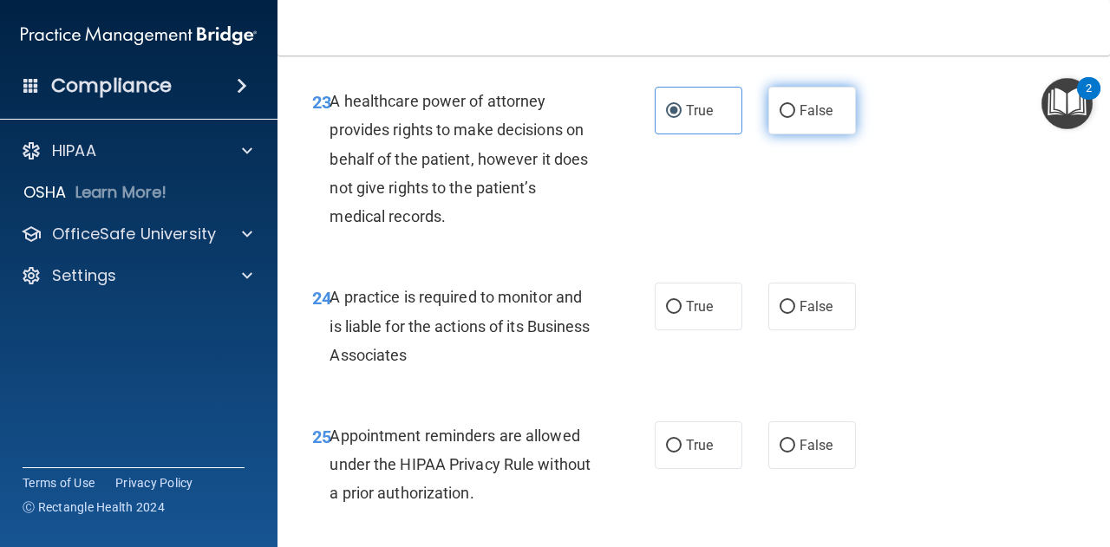
click at [799, 119] on span "False" at bounding box center [816, 110] width 34 height 16
click at [794, 118] on input "False" at bounding box center [787, 111] width 16 height 13
radio input "true"
radio input "false"
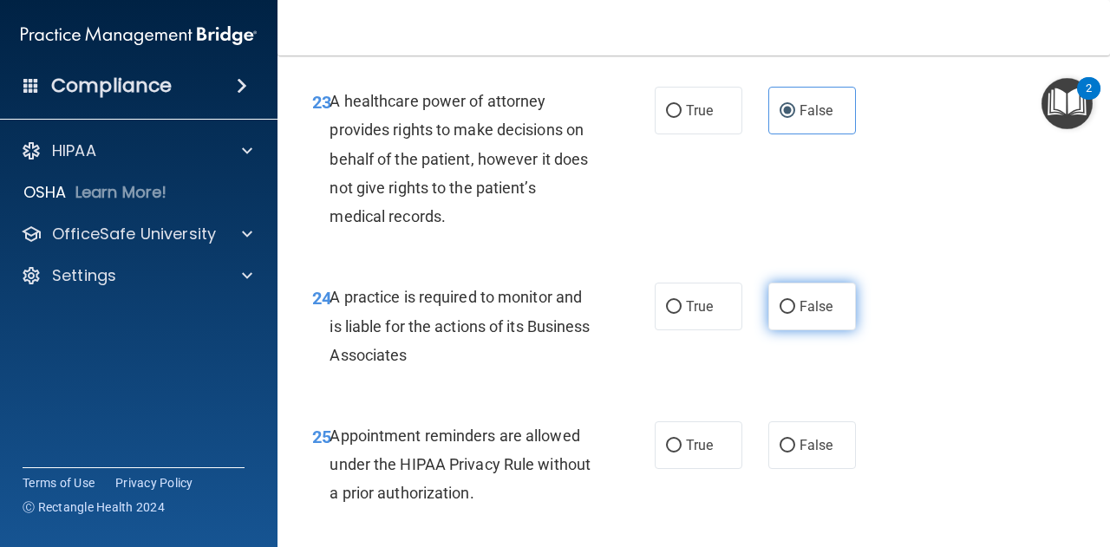
click at [785, 330] on label "False" at bounding box center [812, 307] width 88 height 48
click at [785, 314] on input "False" at bounding box center [787, 307] width 16 height 13
radio input "true"
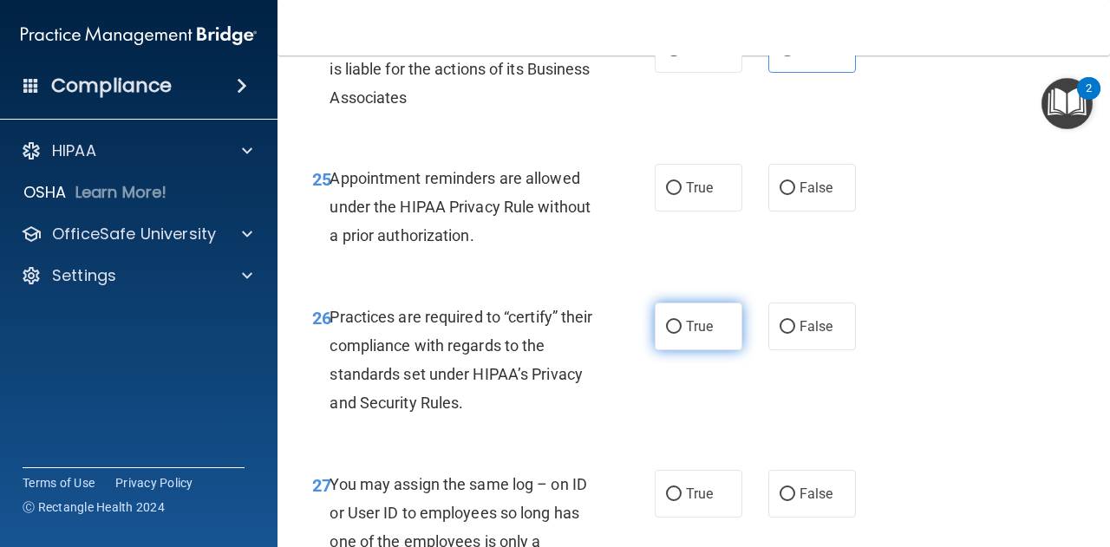
scroll to position [4334, 0]
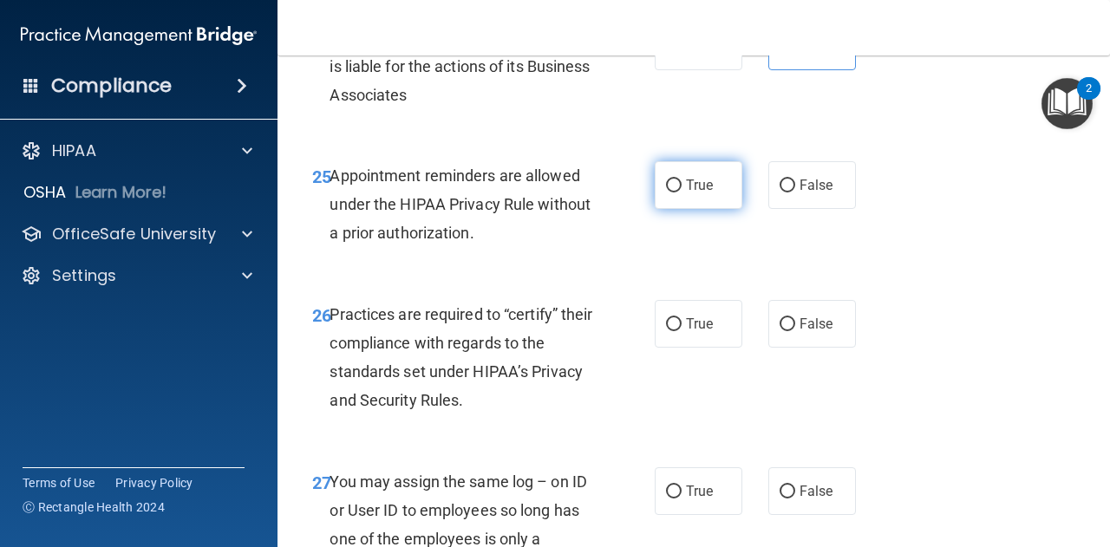
click at [693, 193] on span "True" at bounding box center [699, 185] width 27 height 16
click at [681, 192] on input "True" at bounding box center [674, 185] width 16 height 13
radio input "true"
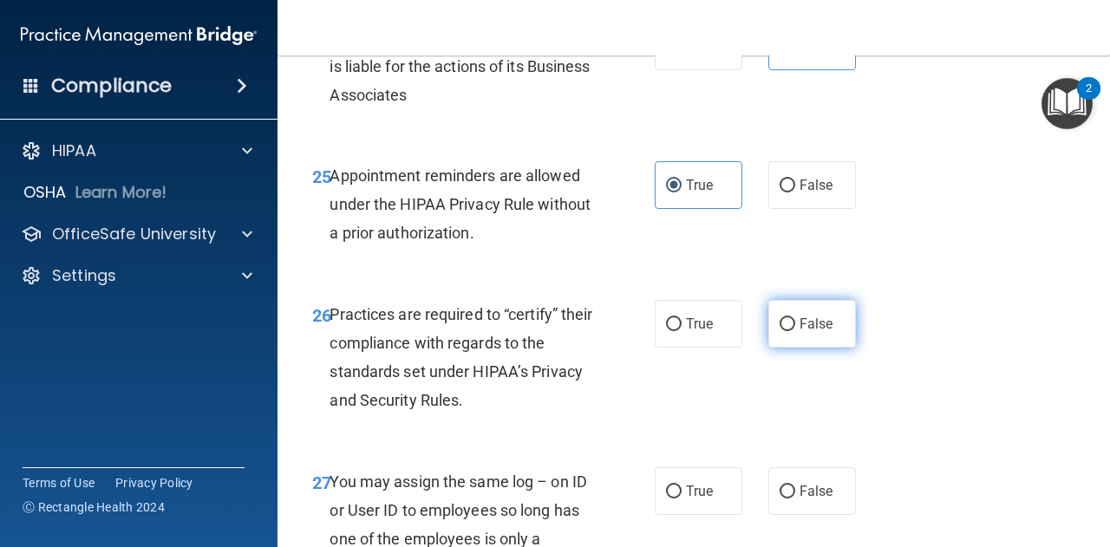
click at [788, 348] on label "False" at bounding box center [812, 324] width 88 height 48
click at [788, 331] on input "False" at bounding box center [787, 324] width 16 height 13
radio input "true"
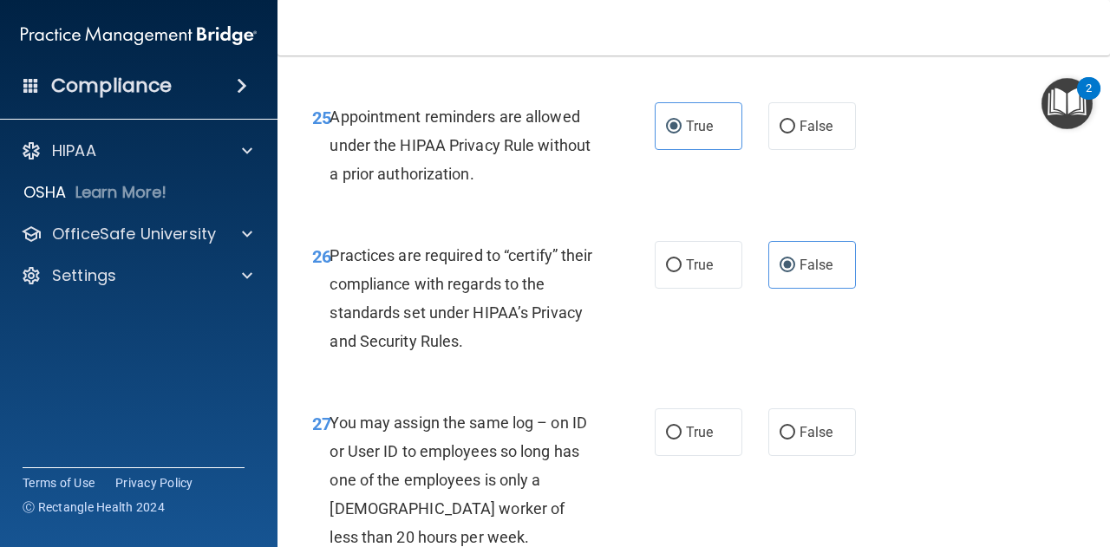
scroll to position [4421, 0]
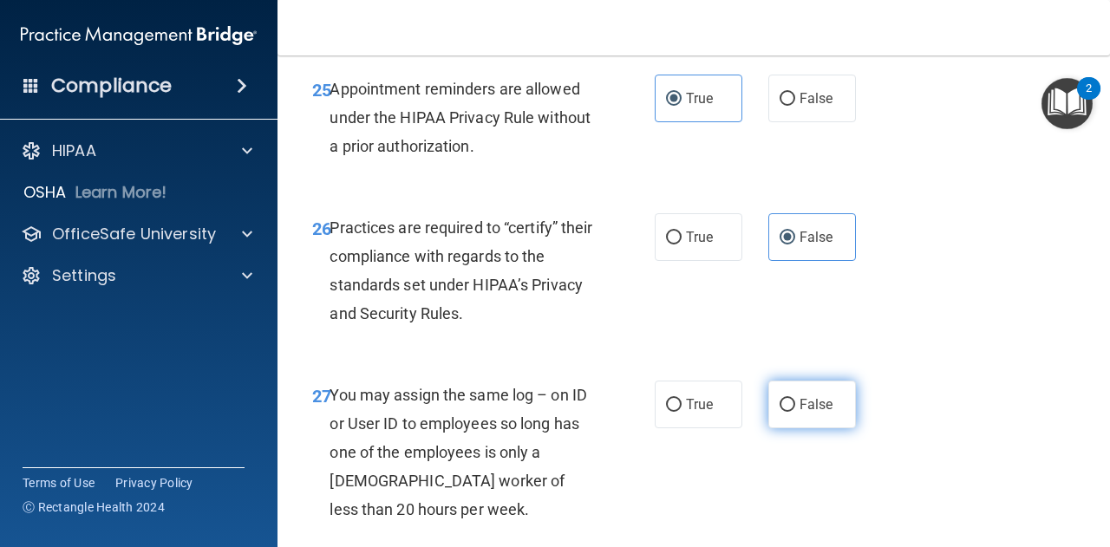
click at [787, 428] on label "False" at bounding box center [812, 405] width 88 height 48
click at [787, 412] on input "False" at bounding box center [787, 405] width 16 height 13
radio input "true"
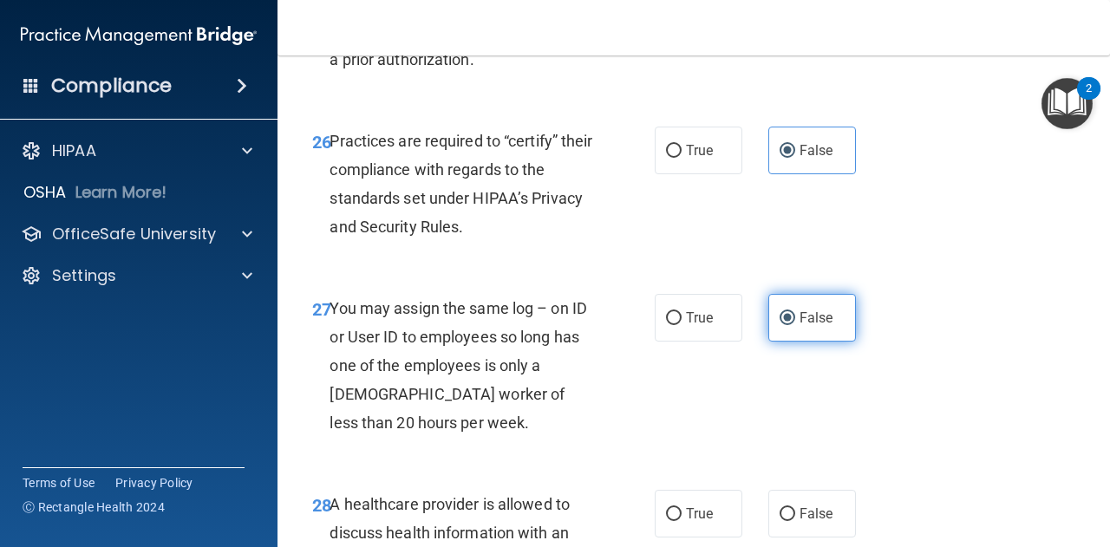
scroll to position [4594, 0]
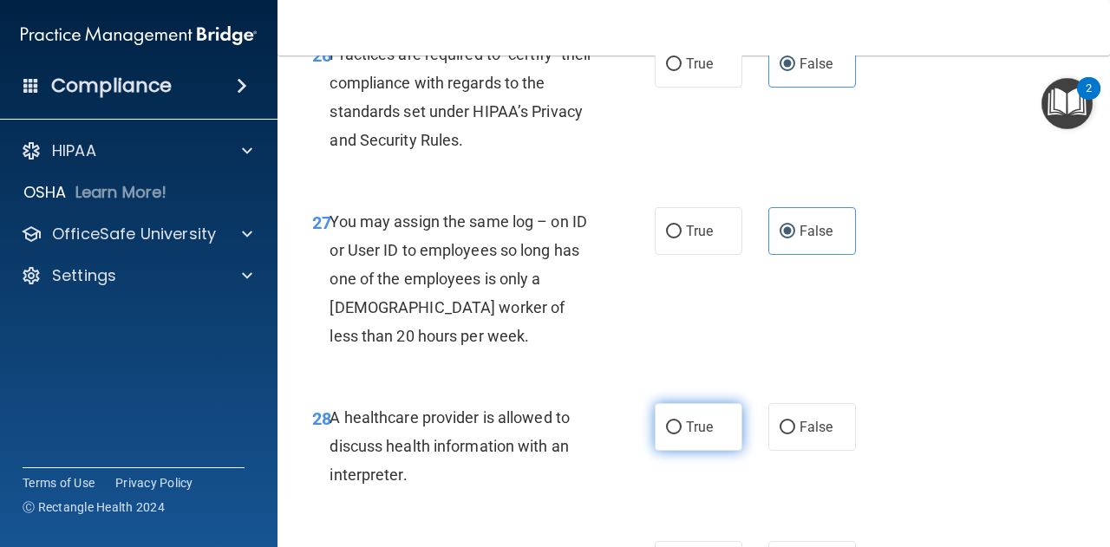
click at [709, 451] on label "True" at bounding box center [698, 427] width 88 height 48
click at [681, 434] on input "True" at bounding box center [674, 427] width 16 height 13
radio input "true"
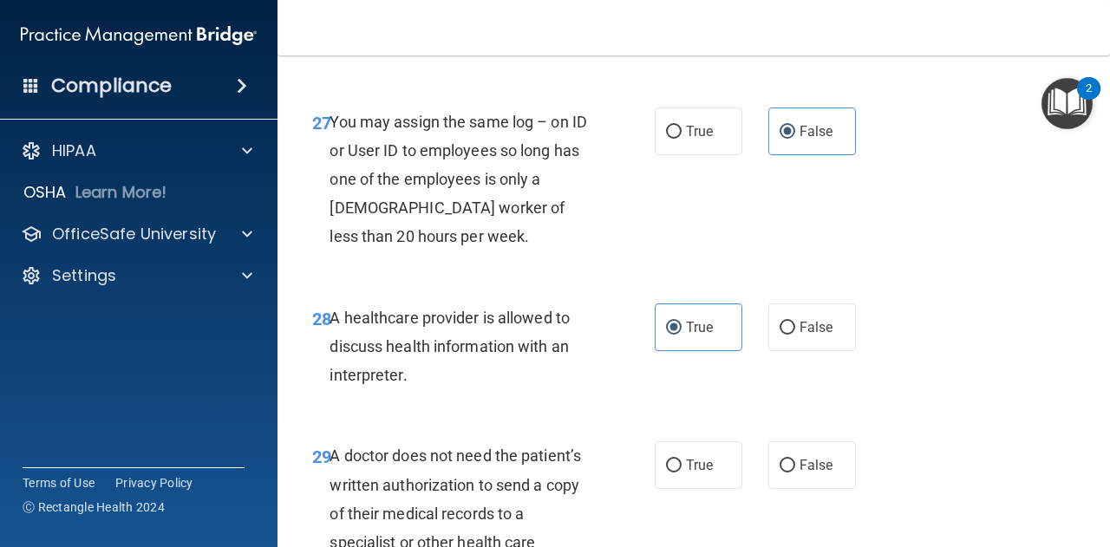
scroll to position [4941, 0]
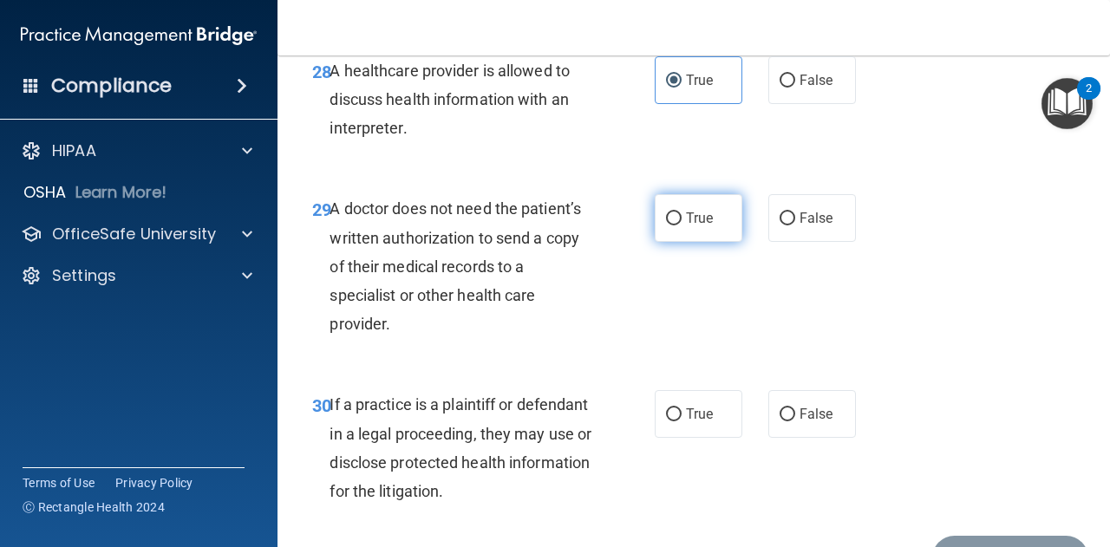
click at [706, 242] on label "True" at bounding box center [698, 218] width 88 height 48
click at [681, 225] on input "True" at bounding box center [674, 218] width 16 height 13
radio input "true"
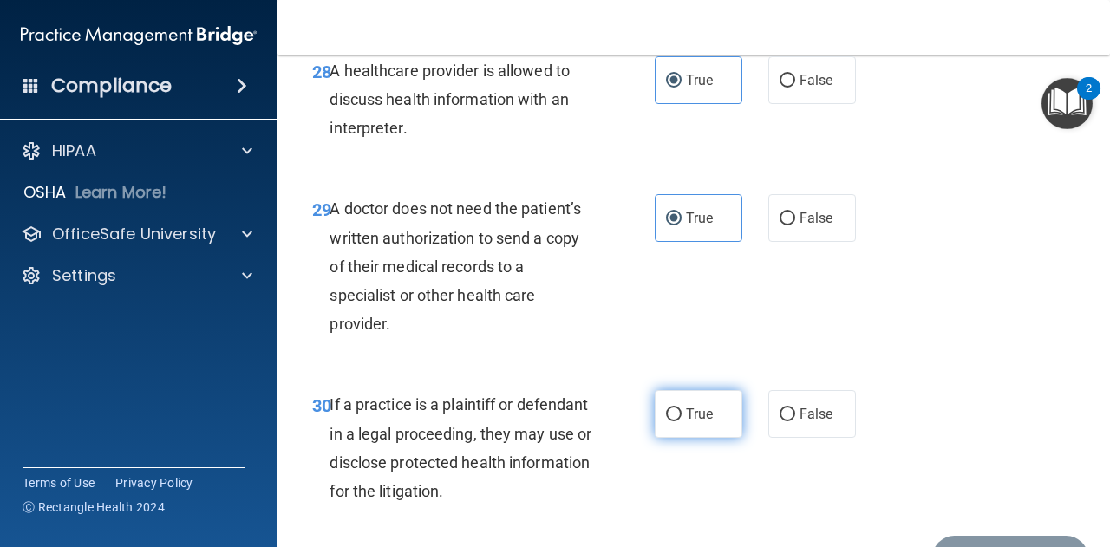
click at [680, 438] on label "True" at bounding box center [698, 414] width 88 height 48
click at [680, 421] on input "True" at bounding box center [674, 414] width 16 height 13
radio input "true"
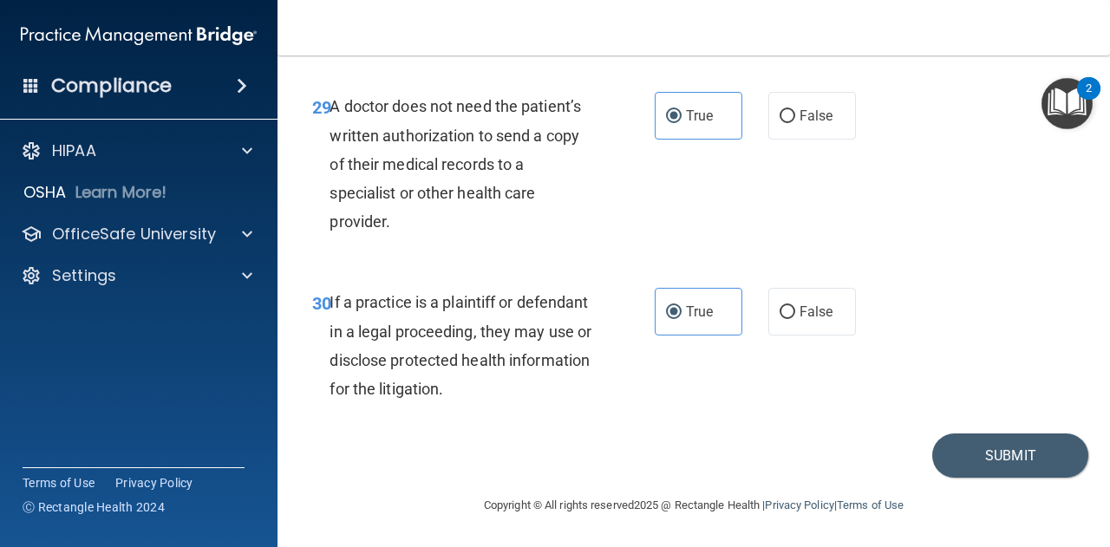
scroll to position [5100, 0]
click at [974, 451] on button "Submit" at bounding box center [1010, 455] width 156 height 44
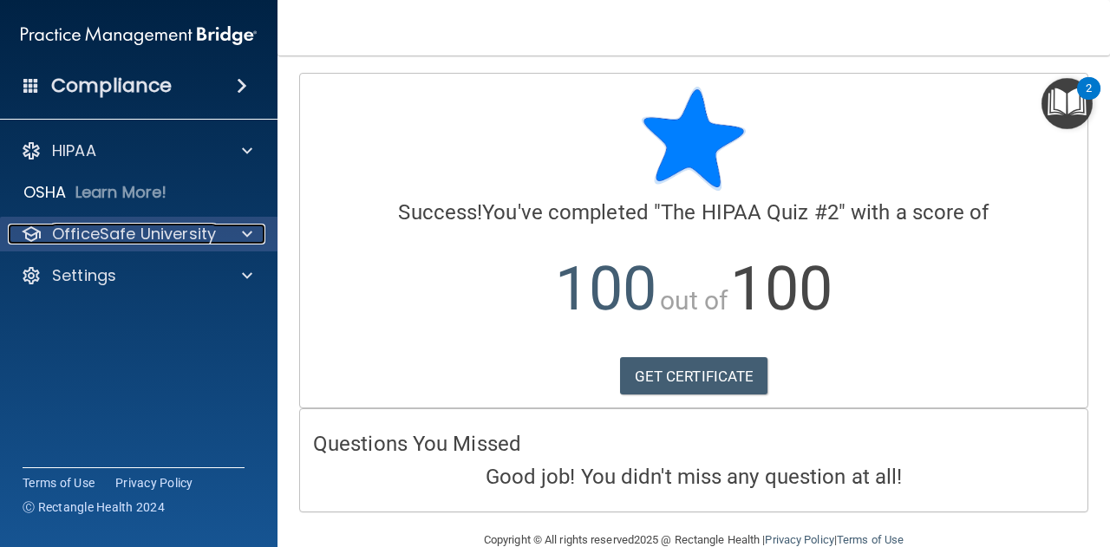
click at [117, 227] on p "OfficeSafe University" at bounding box center [134, 234] width 164 height 21
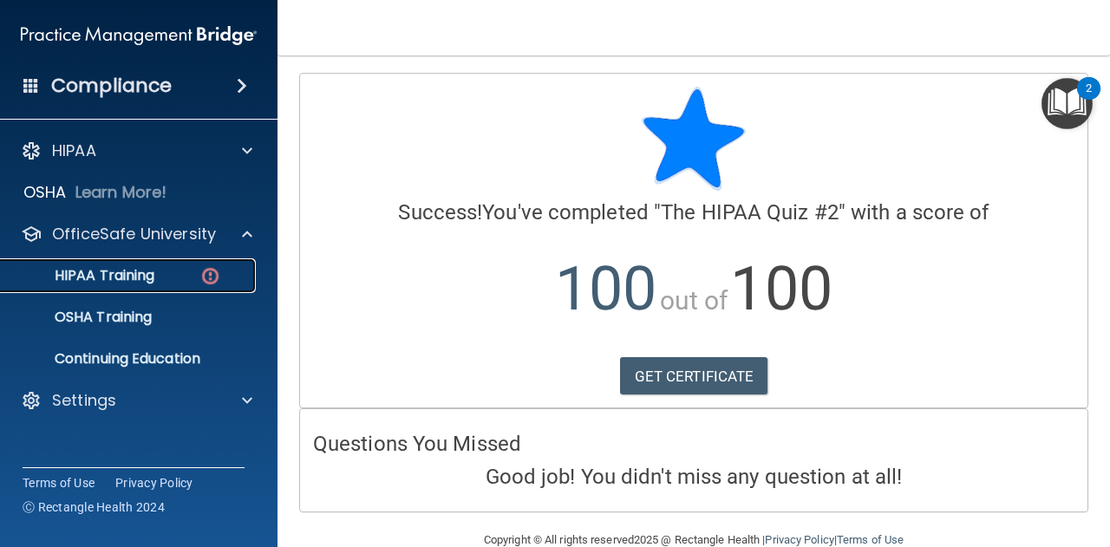
click at [111, 283] on p "HIPAA Training" at bounding box center [82, 275] width 143 height 17
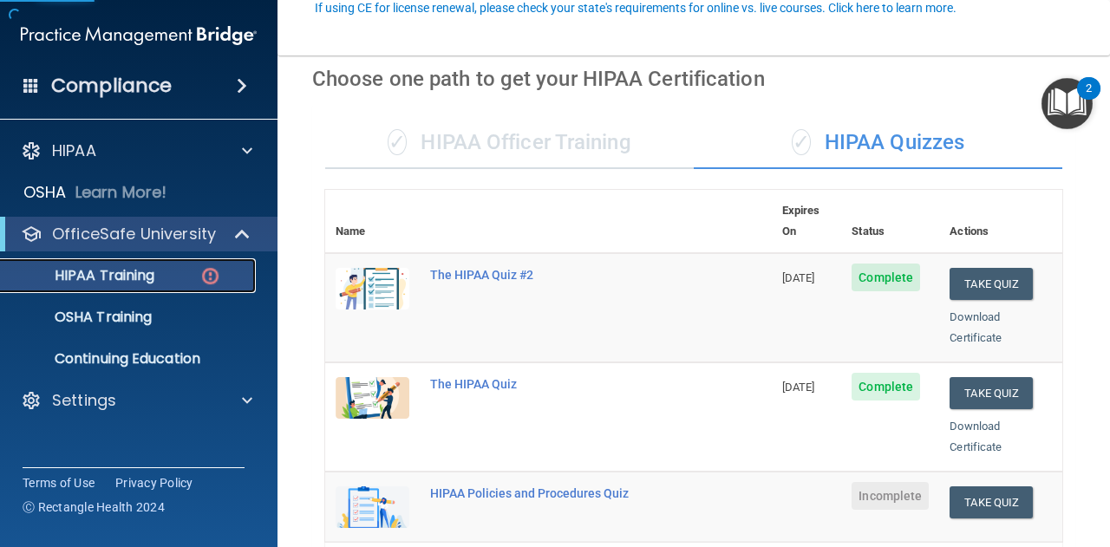
scroll to position [173, 0]
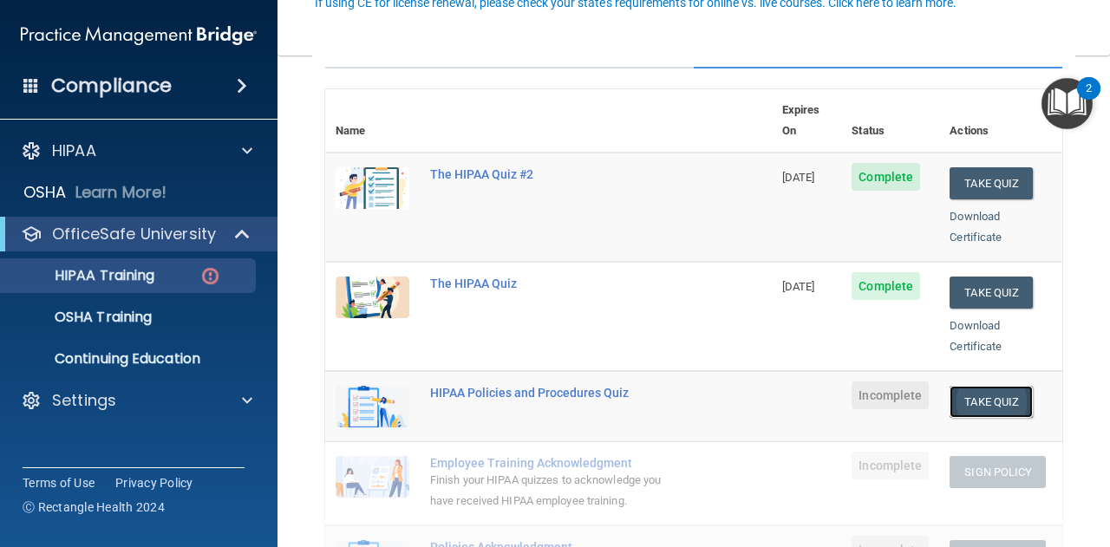
click at [977, 386] on button "Take Quiz" at bounding box center [990, 402] width 83 height 32
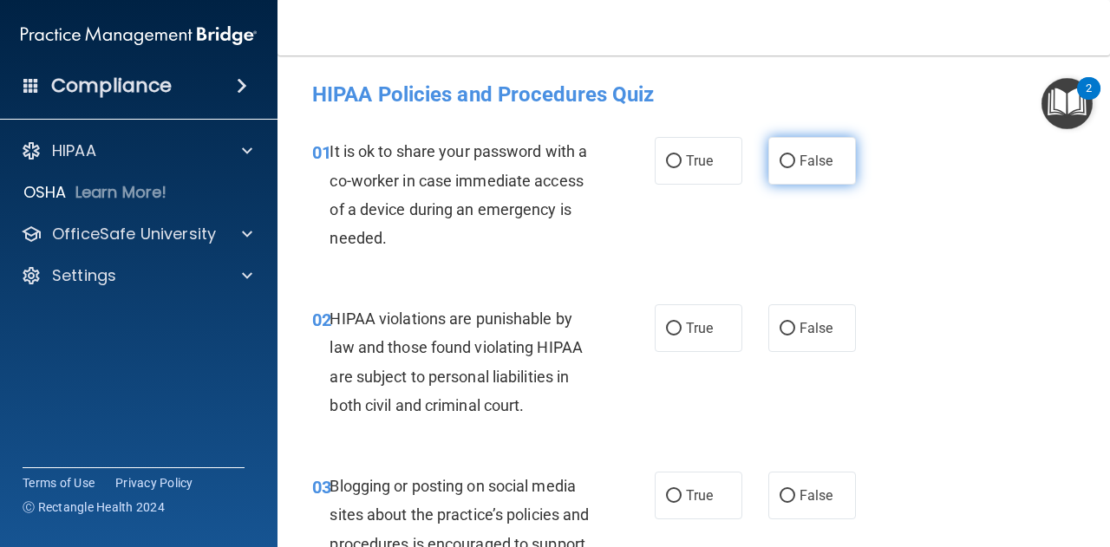
click at [787, 172] on label "False" at bounding box center [812, 161] width 88 height 48
click at [787, 168] on input "False" at bounding box center [787, 161] width 16 height 13
radio input "true"
click at [674, 332] on input "True" at bounding box center [674, 328] width 16 height 13
radio input "true"
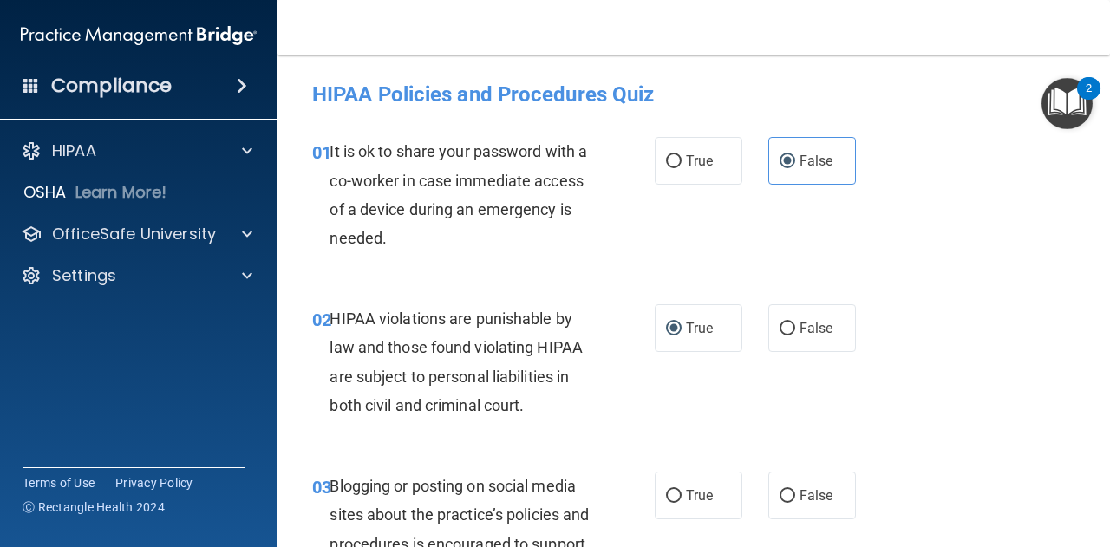
scroll to position [173, 0]
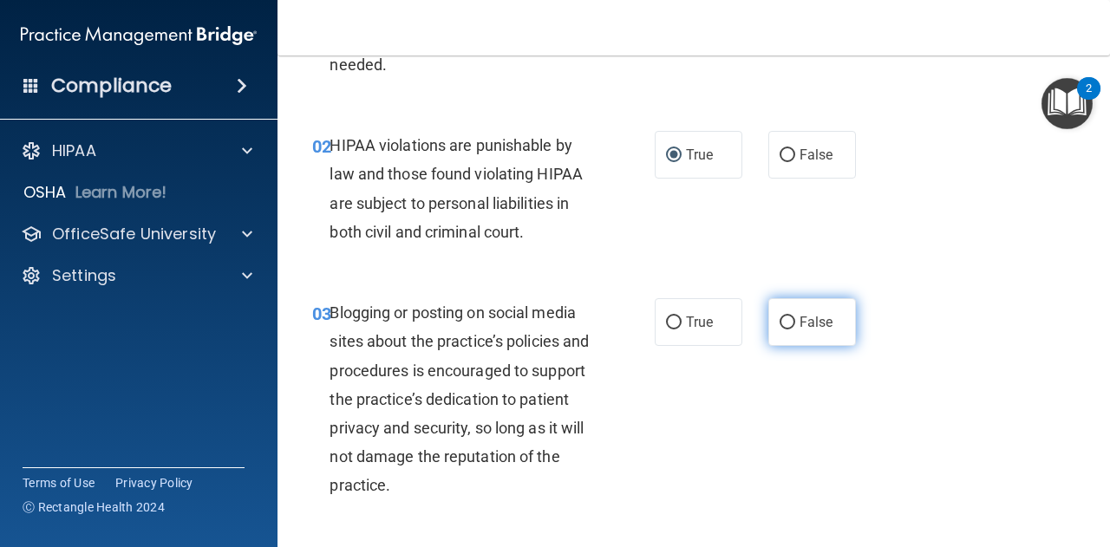
click at [803, 334] on label "False" at bounding box center [812, 322] width 88 height 48
click at [795, 329] on input "False" at bounding box center [787, 322] width 16 height 13
radio input "true"
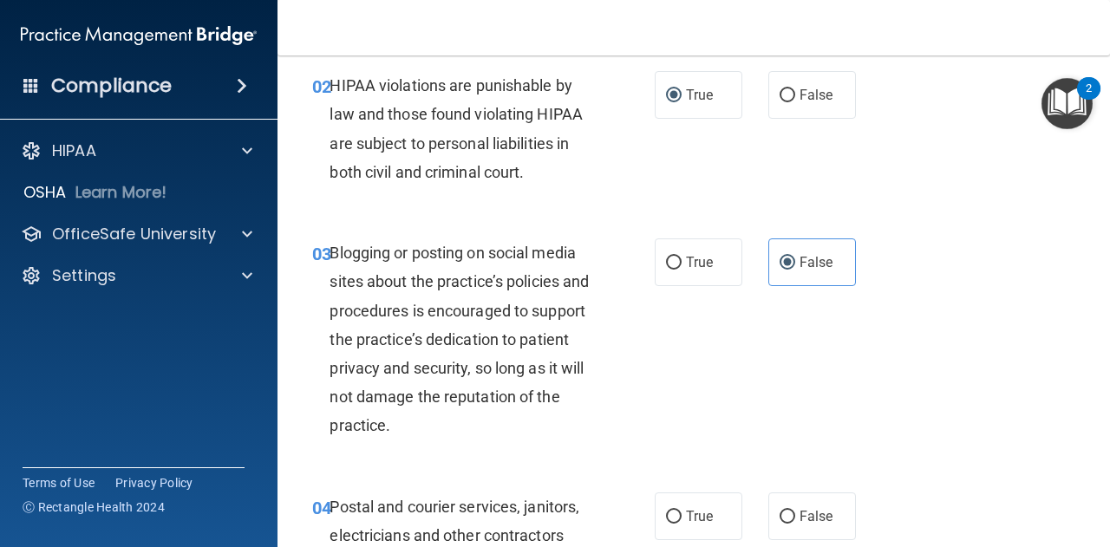
scroll to position [260, 0]
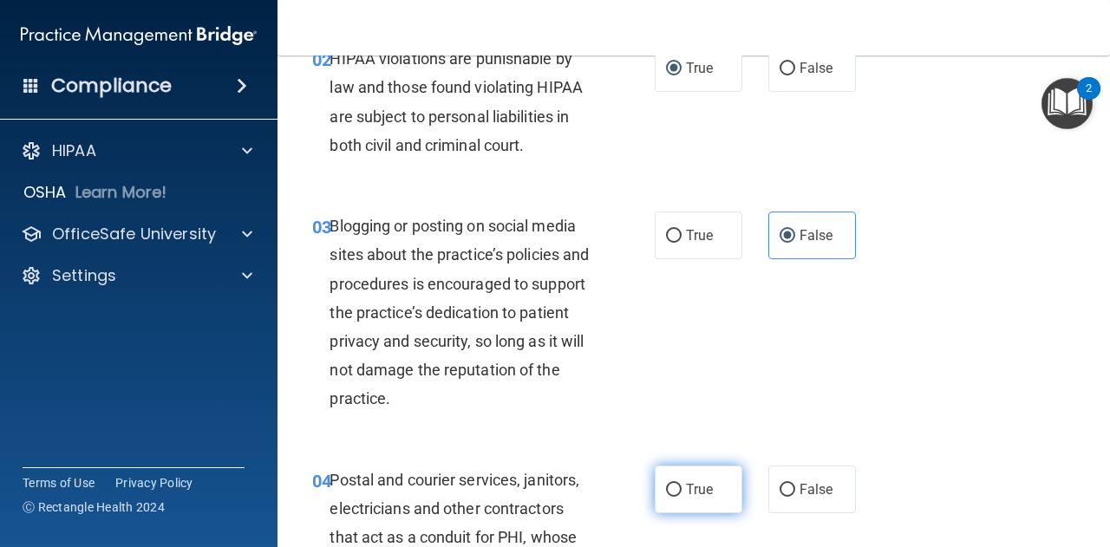
click at [678, 481] on label "True" at bounding box center [698, 489] width 88 height 48
click at [678, 484] on input "True" at bounding box center [674, 490] width 16 height 13
radio input "true"
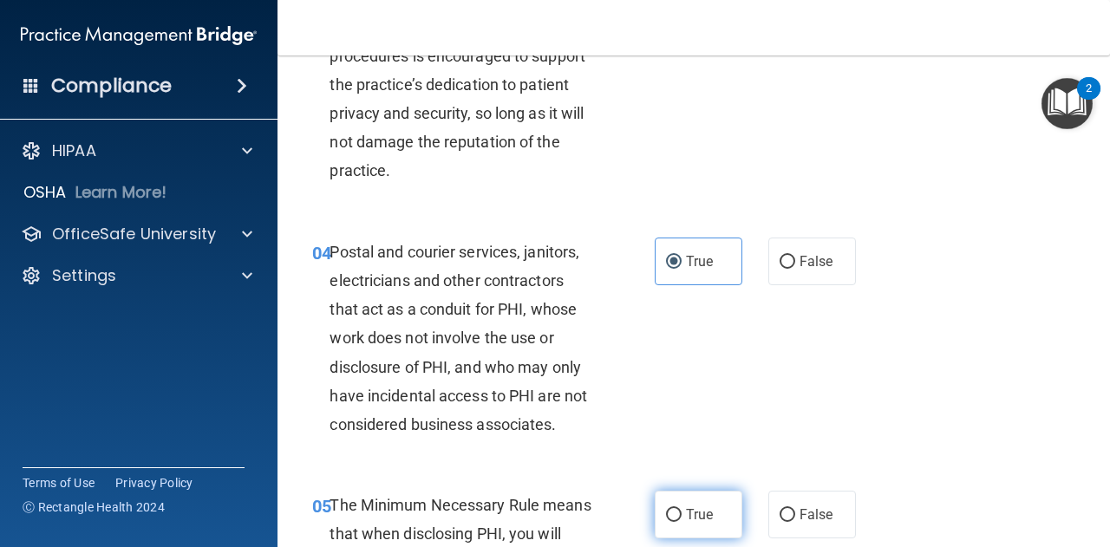
scroll to position [607, 0]
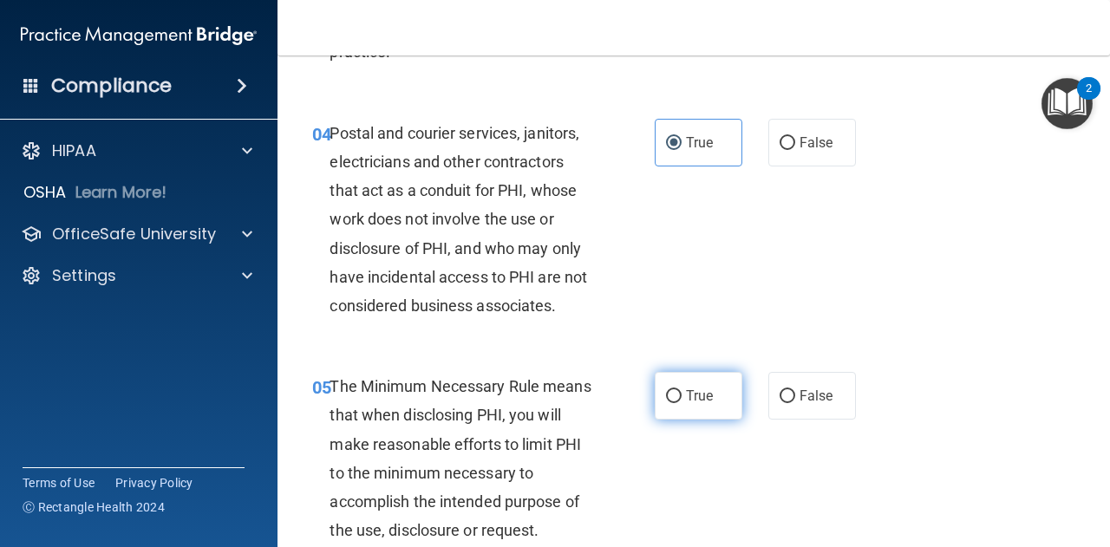
click at [692, 398] on span "True" at bounding box center [699, 395] width 27 height 16
click at [681, 398] on input "True" at bounding box center [674, 396] width 16 height 13
radio input "true"
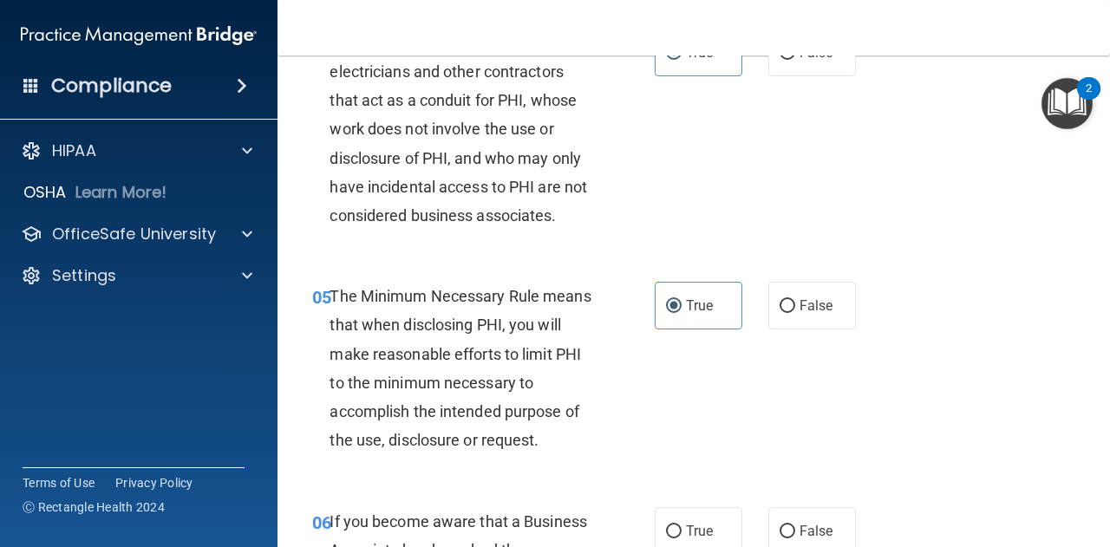
scroll to position [867, 0]
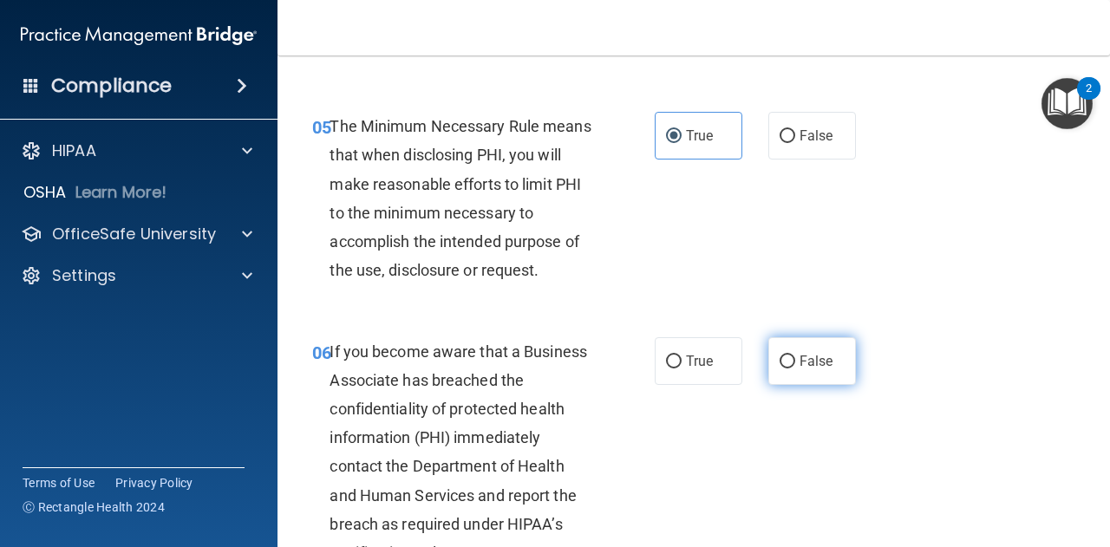
click at [799, 366] on span "False" at bounding box center [816, 361] width 34 height 16
click at [795, 366] on input "False" at bounding box center [787, 361] width 16 height 13
radio input "true"
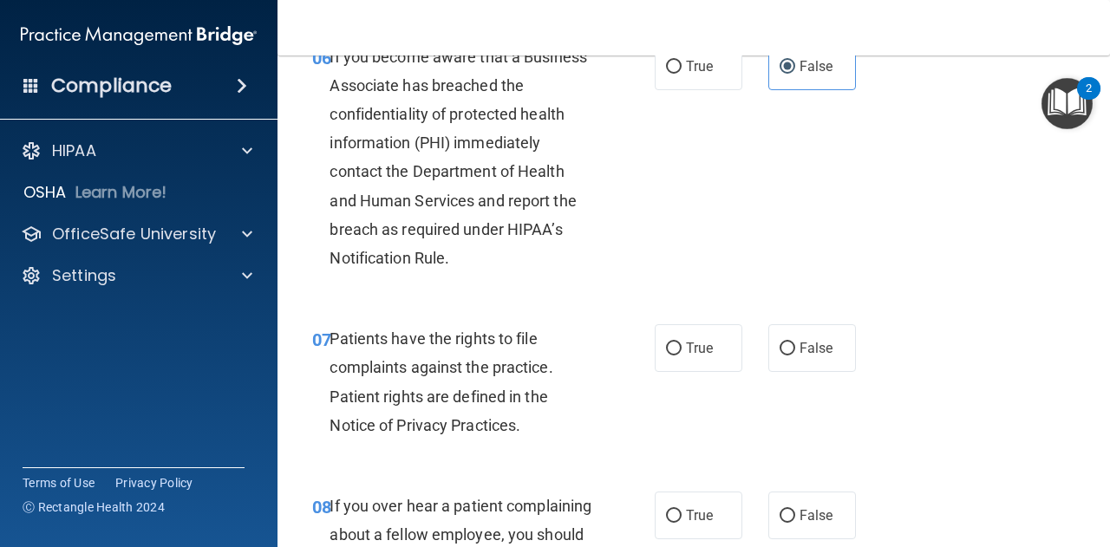
scroll to position [1214, 0]
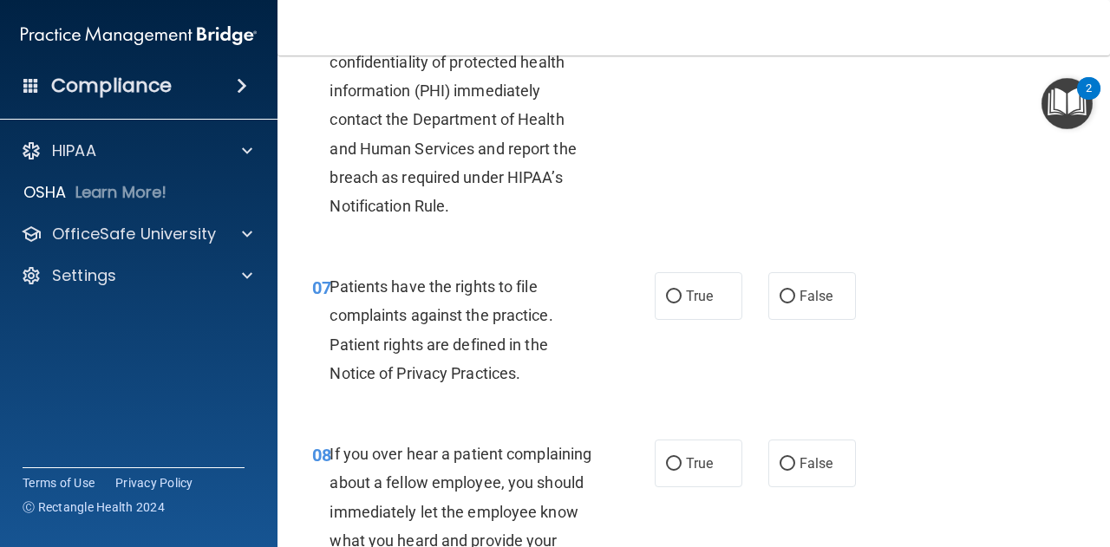
click at [694, 358] on div "07 Patients have the rights to file complaints against the practice. Patient ri…" at bounding box center [693, 334] width 789 height 167
click at [690, 309] on label "True" at bounding box center [698, 296] width 88 height 48
click at [681, 303] on input "True" at bounding box center [674, 296] width 16 height 13
radio input "true"
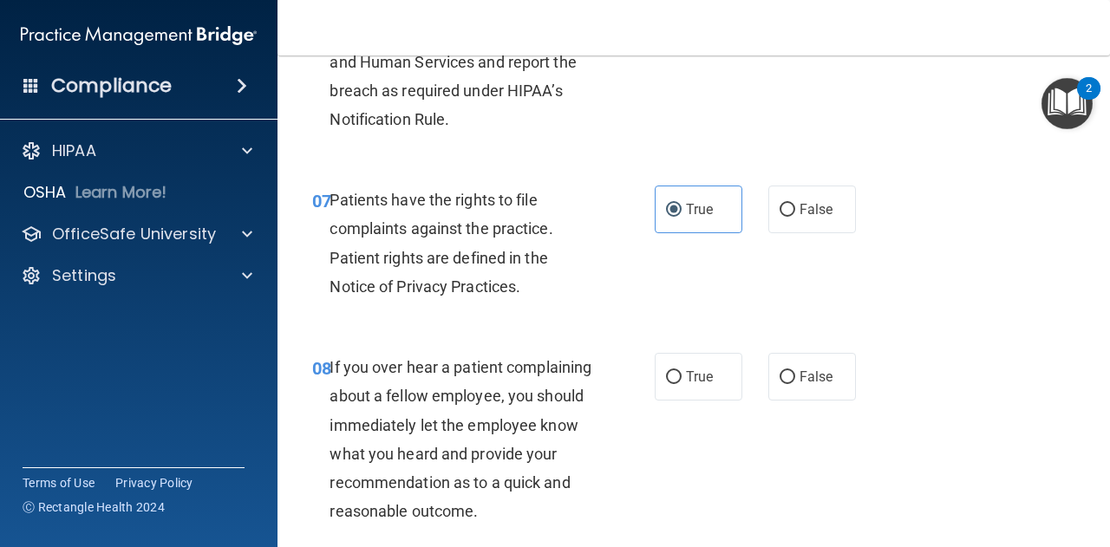
scroll to position [1387, 0]
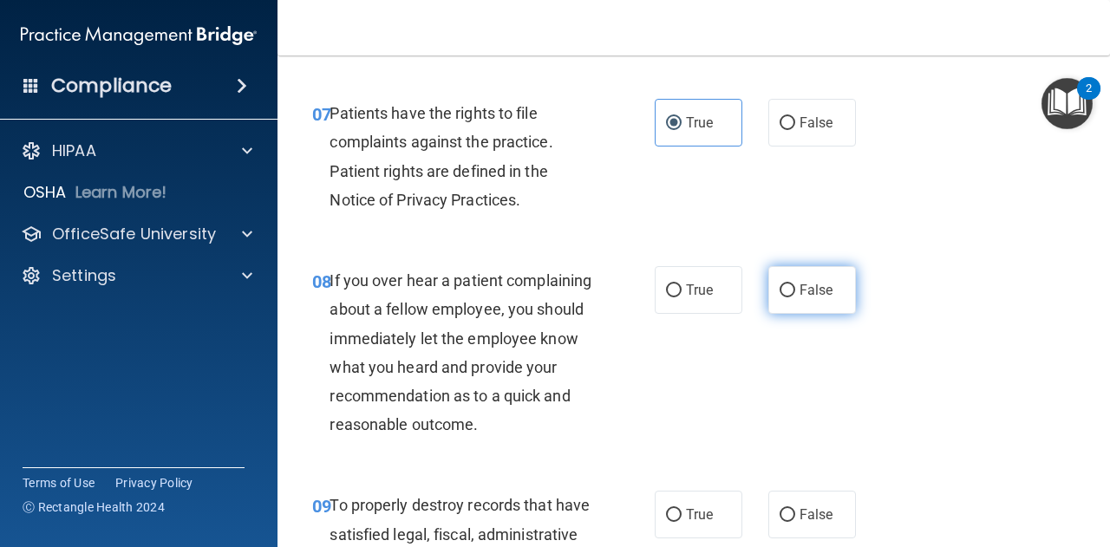
click at [785, 296] on input "False" at bounding box center [787, 290] width 16 height 13
radio input "true"
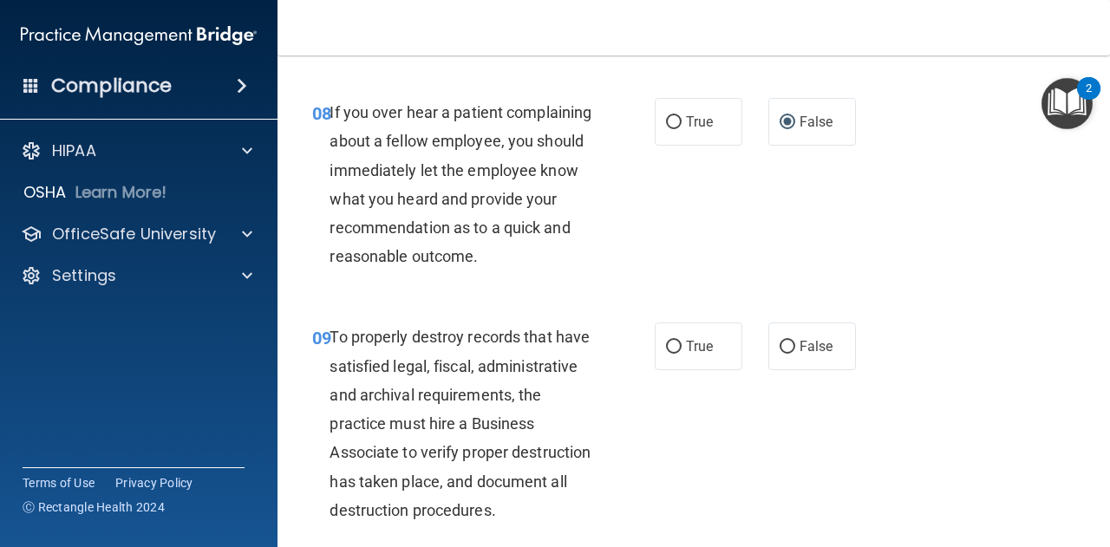
scroll to position [1560, 0]
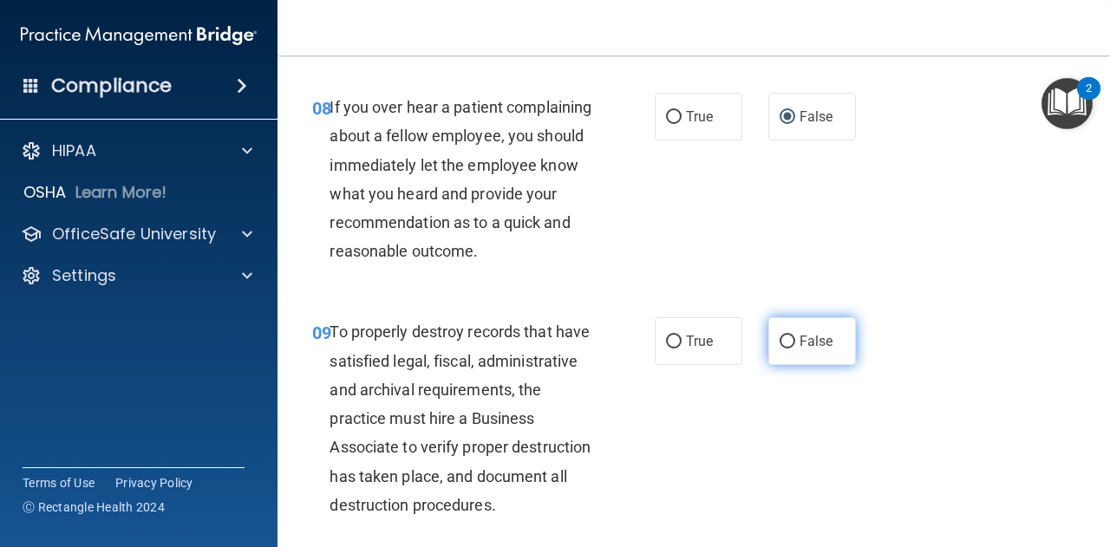
click at [781, 355] on label "False" at bounding box center [812, 341] width 88 height 48
click at [781, 348] on input "False" at bounding box center [787, 341] width 16 height 13
radio input "true"
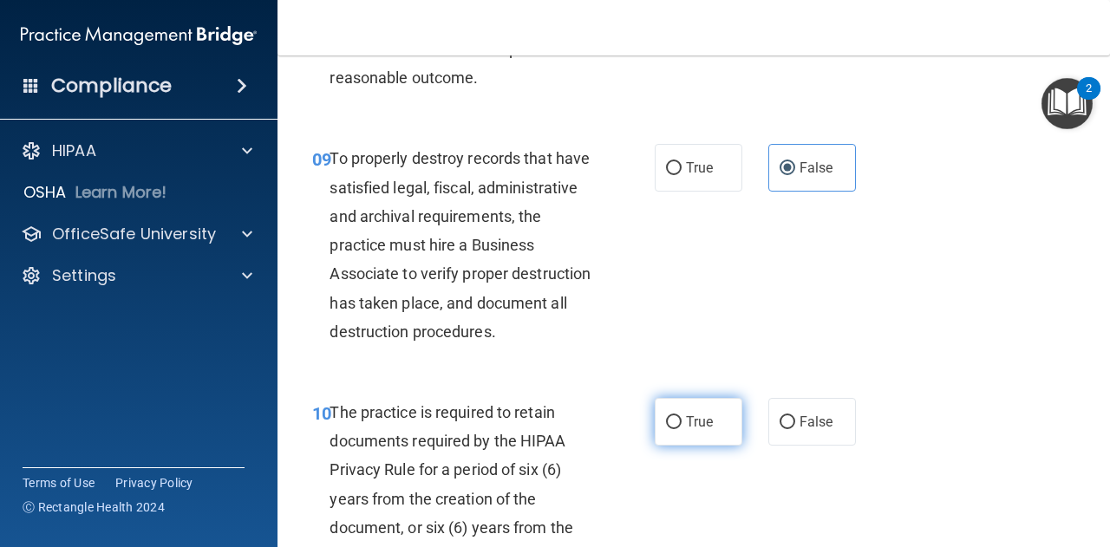
click at [693, 430] on span "True" at bounding box center [699, 421] width 27 height 16
click at [681, 429] on input "True" at bounding box center [674, 422] width 16 height 13
radio input "true"
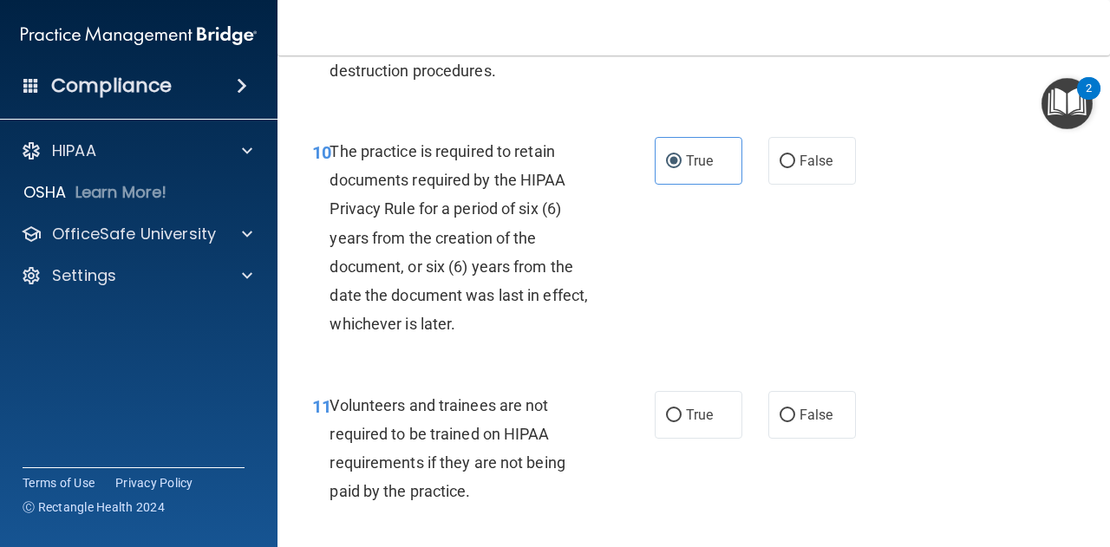
scroll to position [2080, 0]
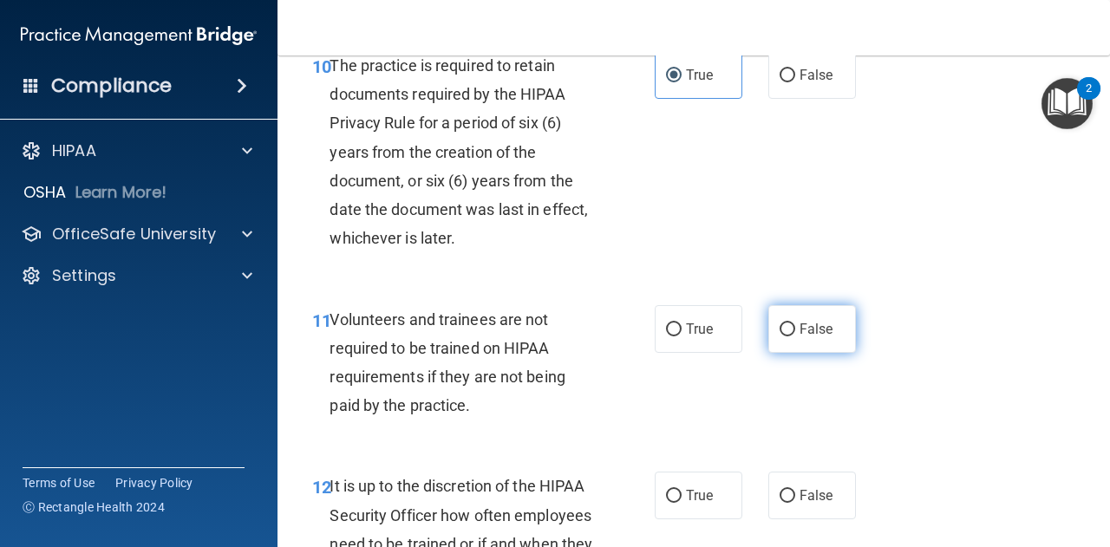
click at [799, 337] on span "False" at bounding box center [816, 329] width 34 height 16
click at [792, 336] on input "False" at bounding box center [787, 329] width 16 height 13
radio input "true"
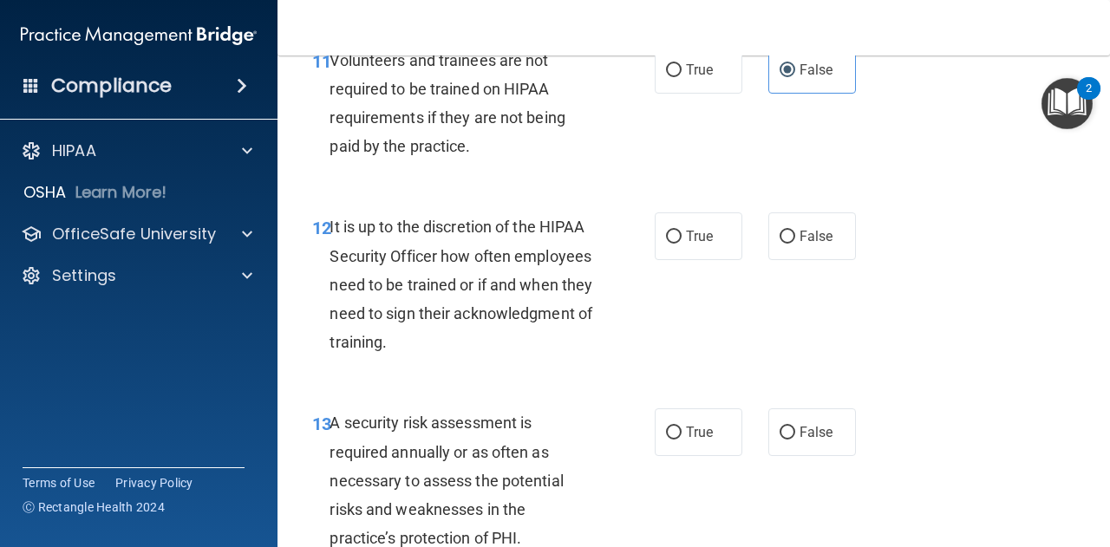
scroll to position [2341, 0]
click at [799, 244] on span "False" at bounding box center [816, 235] width 34 height 16
click at [795, 243] on input "False" at bounding box center [787, 236] width 16 height 13
radio input "true"
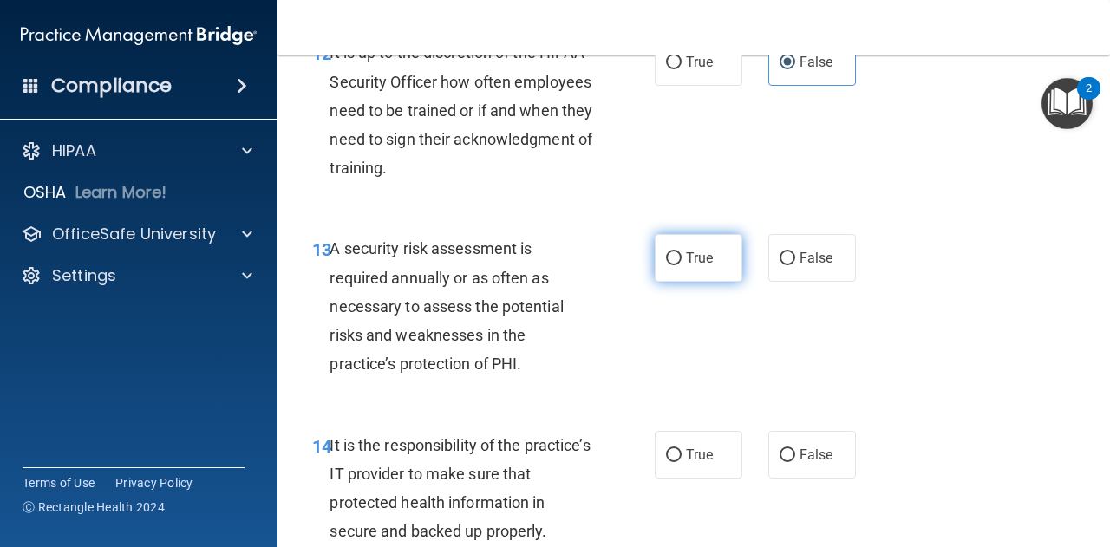
click at [706, 282] on label "True" at bounding box center [698, 258] width 88 height 48
click at [681, 265] on input "True" at bounding box center [674, 258] width 16 height 13
radio input "true"
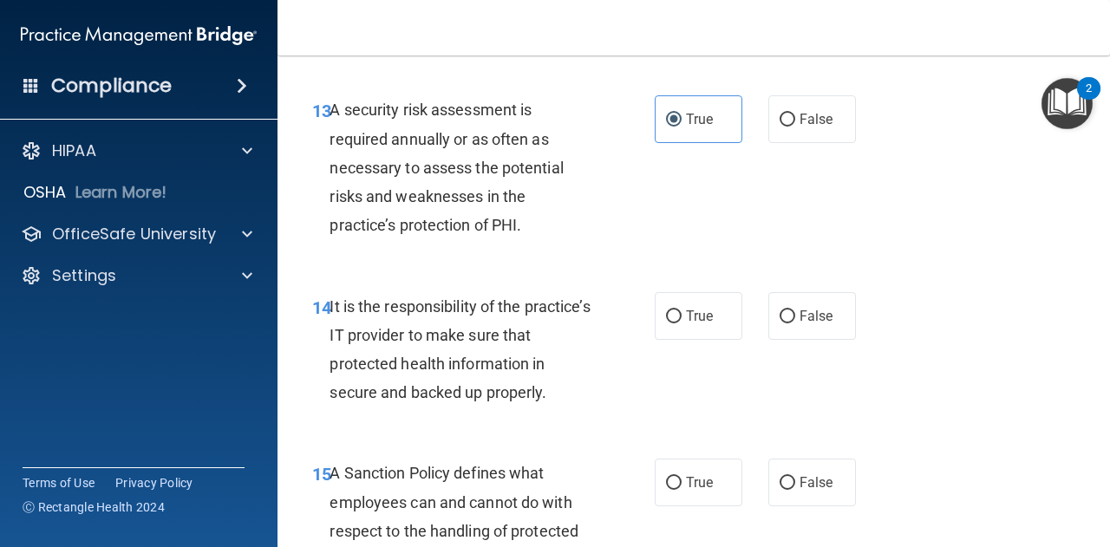
scroll to position [2774, 0]
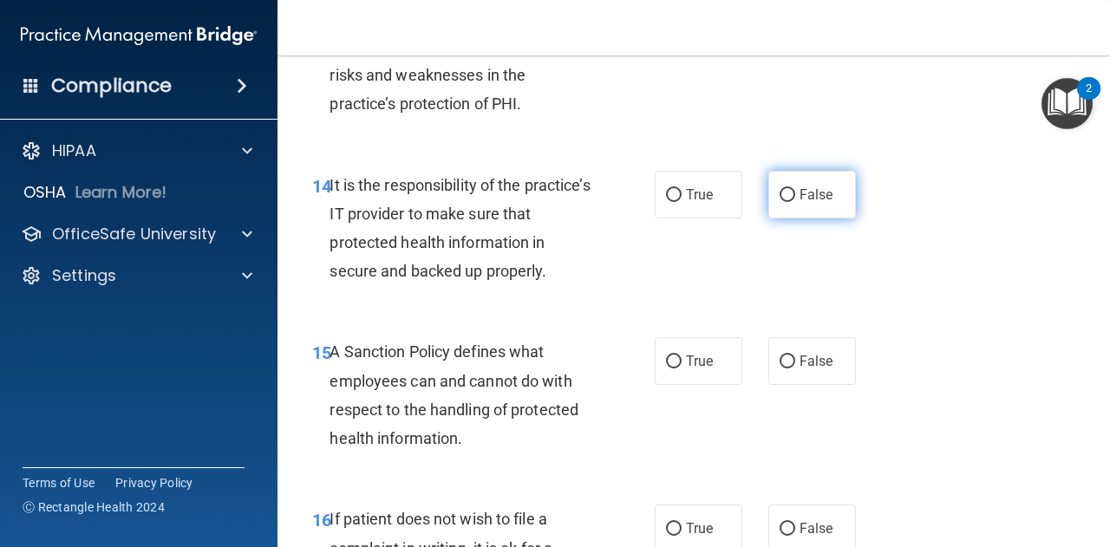
click at [799, 203] on span "False" at bounding box center [816, 194] width 34 height 16
click at [794, 202] on input "False" at bounding box center [787, 195] width 16 height 13
radio input "true"
click at [791, 385] on label "False" at bounding box center [812, 361] width 88 height 48
click at [791, 368] on input "False" at bounding box center [787, 361] width 16 height 13
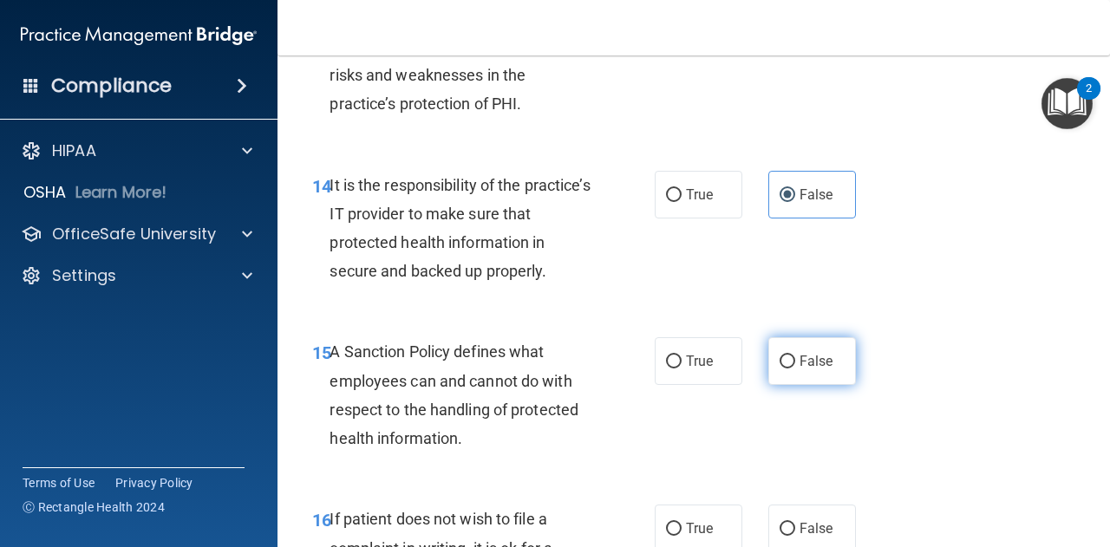
radio input "true"
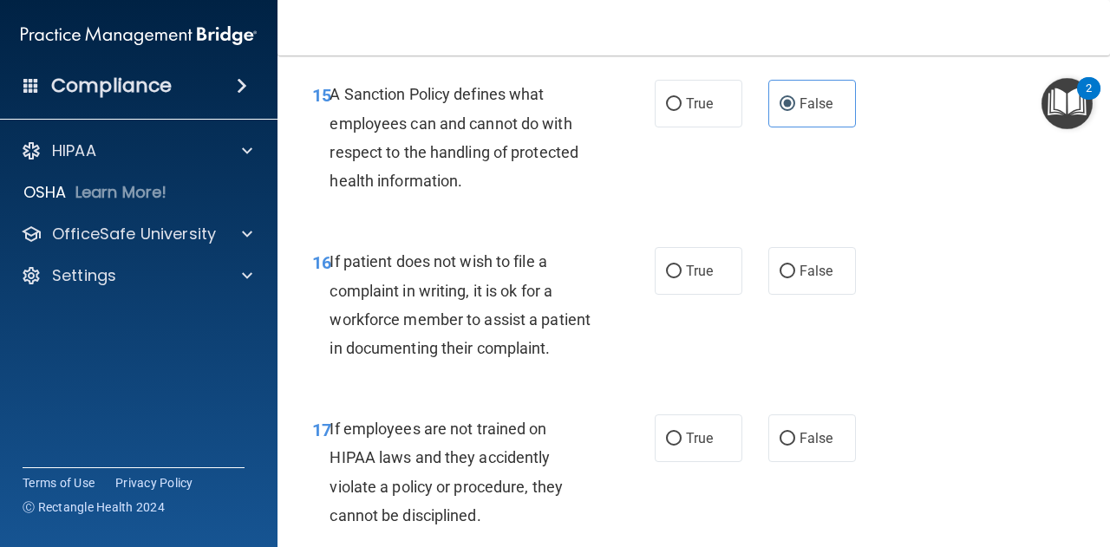
scroll to position [3034, 0]
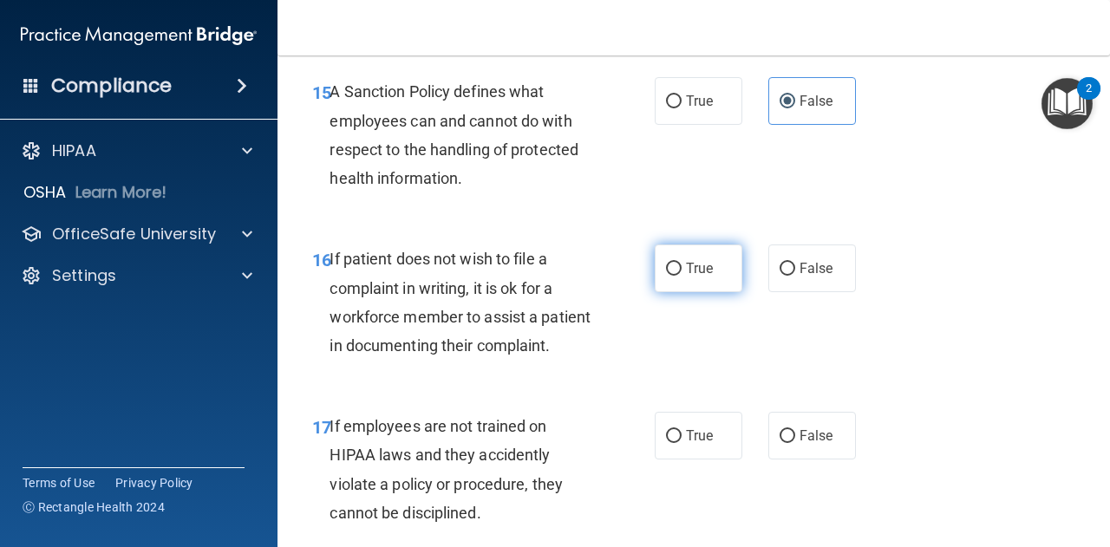
click at [706, 292] on label "True" at bounding box center [698, 268] width 88 height 48
click at [681, 276] on input "True" at bounding box center [674, 269] width 16 height 13
radio input "true"
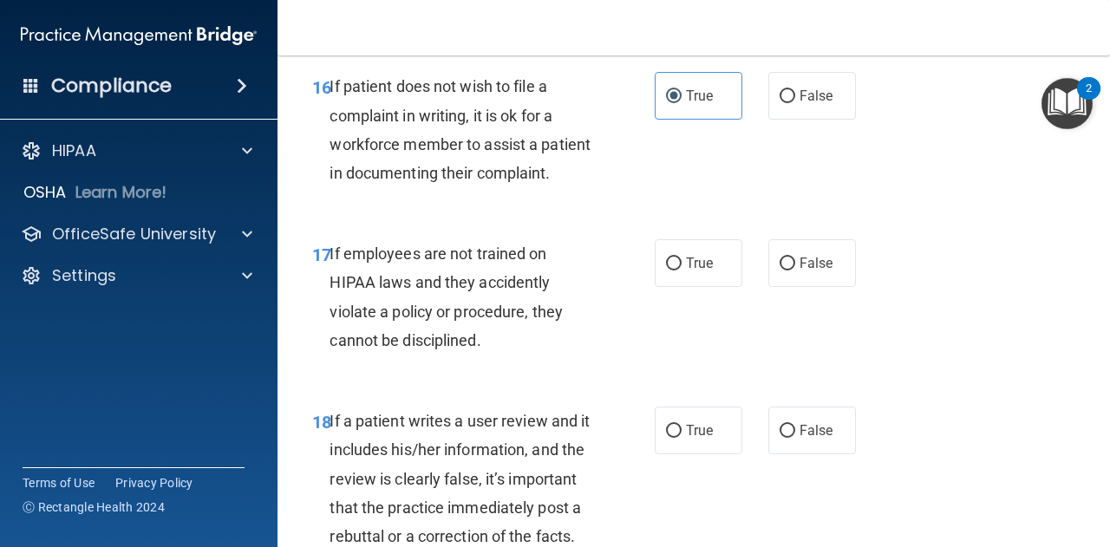
scroll to position [3207, 0]
click at [779, 270] on input "False" at bounding box center [787, 263] width 16 height 13
radio input "true"
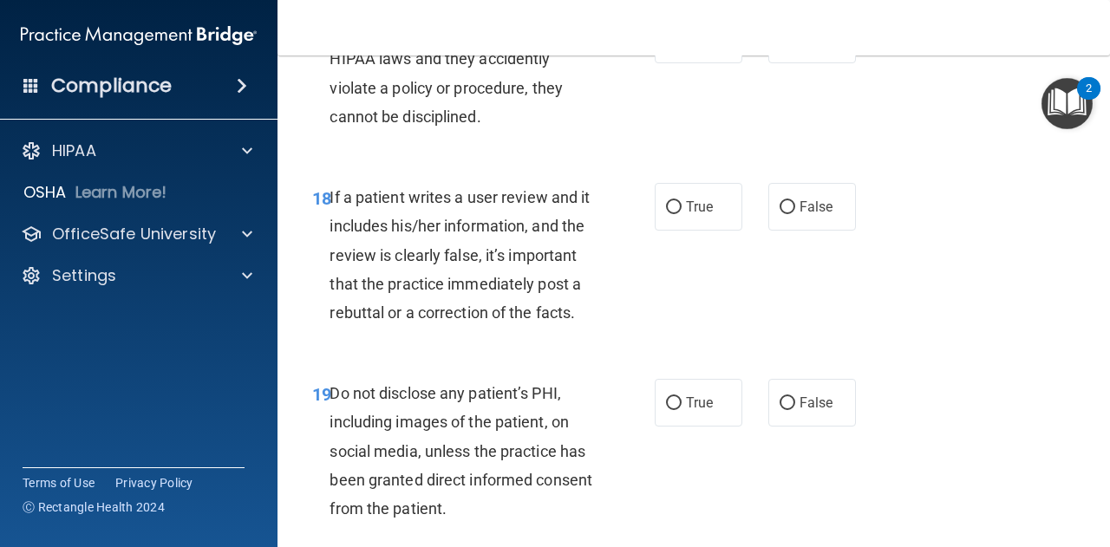
scroll to position [3467, 0]
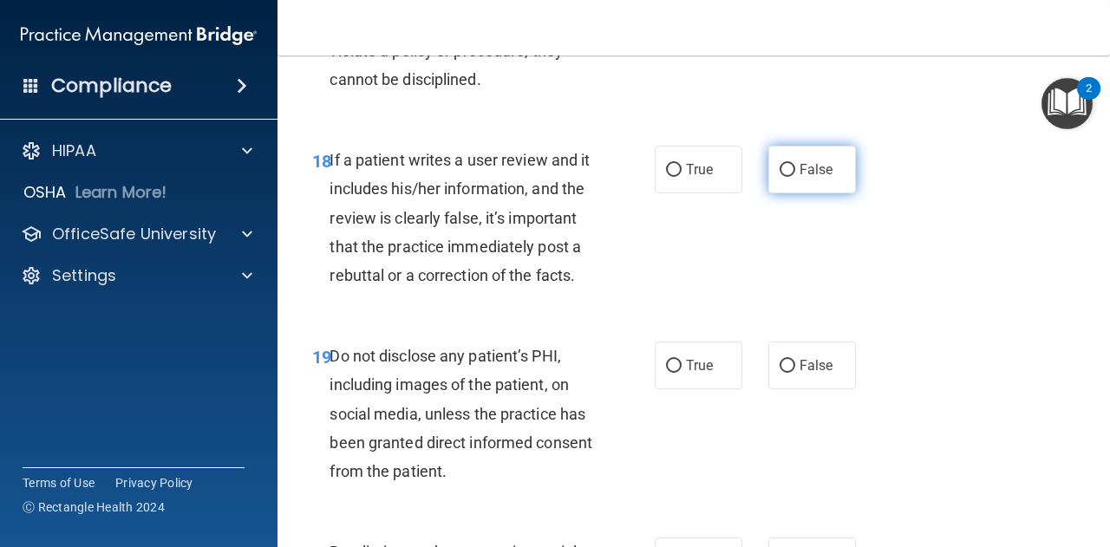
click at [787, 193] on label "False" at bounding box center [812, 170] width 88 height 48
click at [787, 177] on input "False" at bounding box center [787, 170] width 16 height 13
radio input "true"
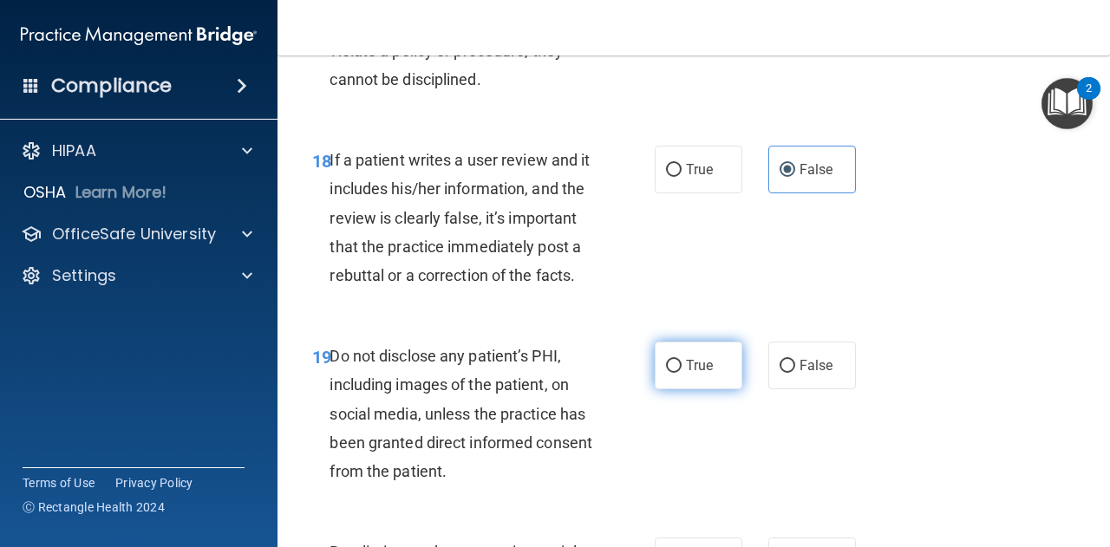
click at [678, 389] on label "True" at bounding box center [698, 366] width 88 height 48
click at [678, 373] on input "True" at bounding box center [674, 366] width 16 height 13
radio input "true"
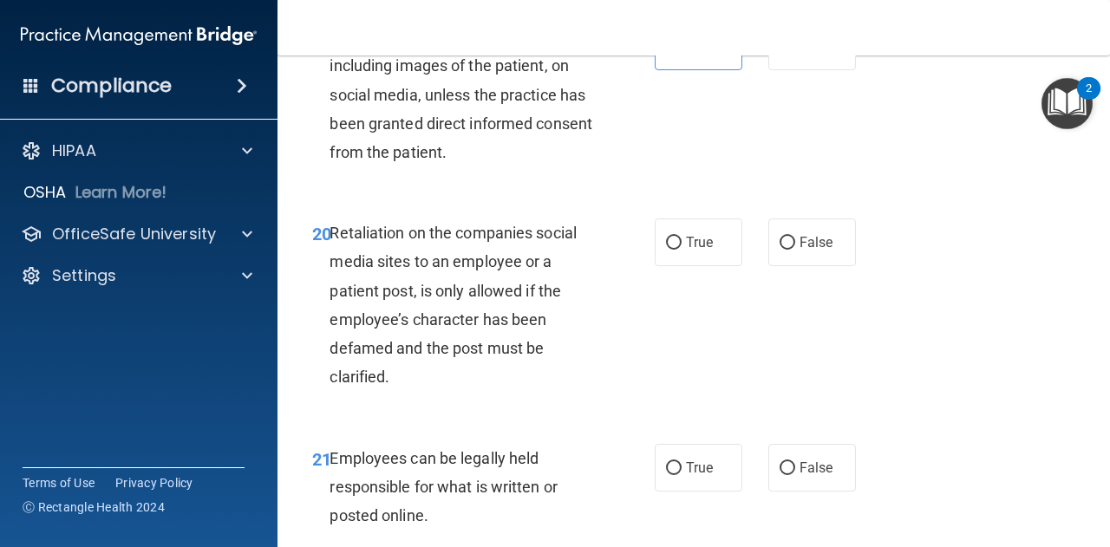
scroll to position [3814, 0]
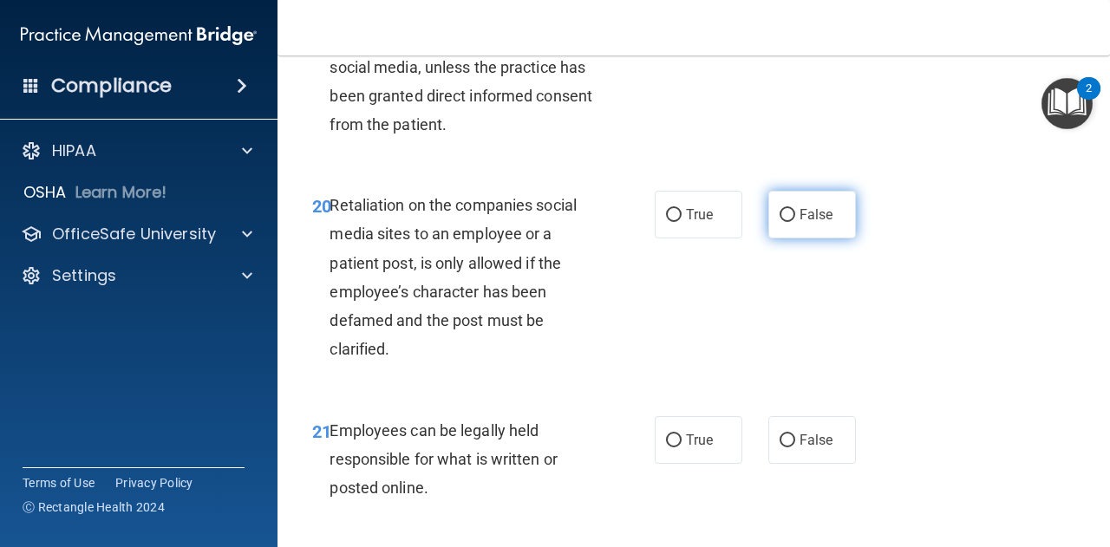
click at [777, 238] on label "False" at bounding box center [812, 215] width 88 height 48
click at [779, 222] on input "False" at bounding box center [787, 215] width 16 height 13
radio input "true"
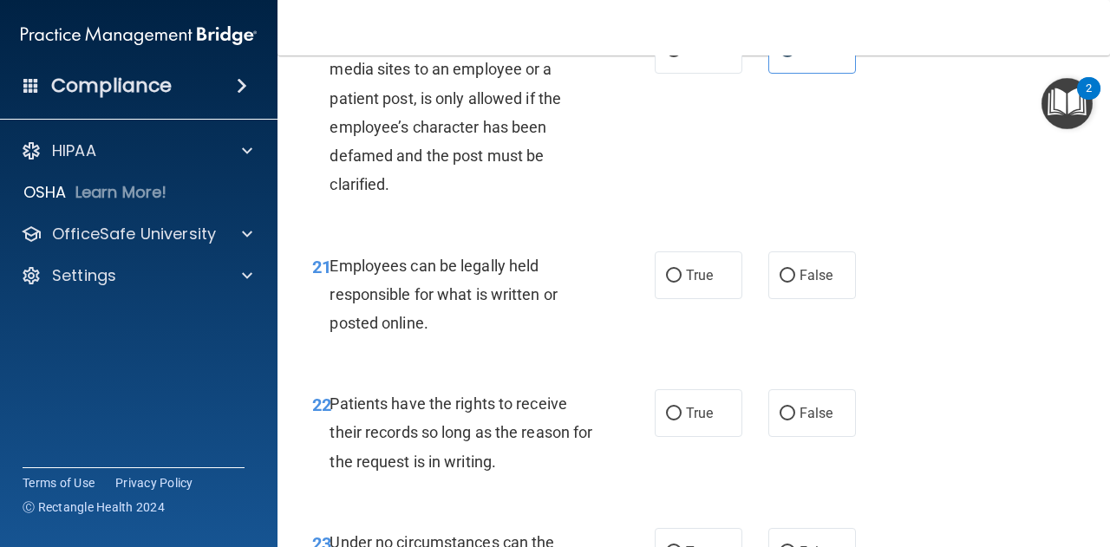
scroll to position [4161, 0]
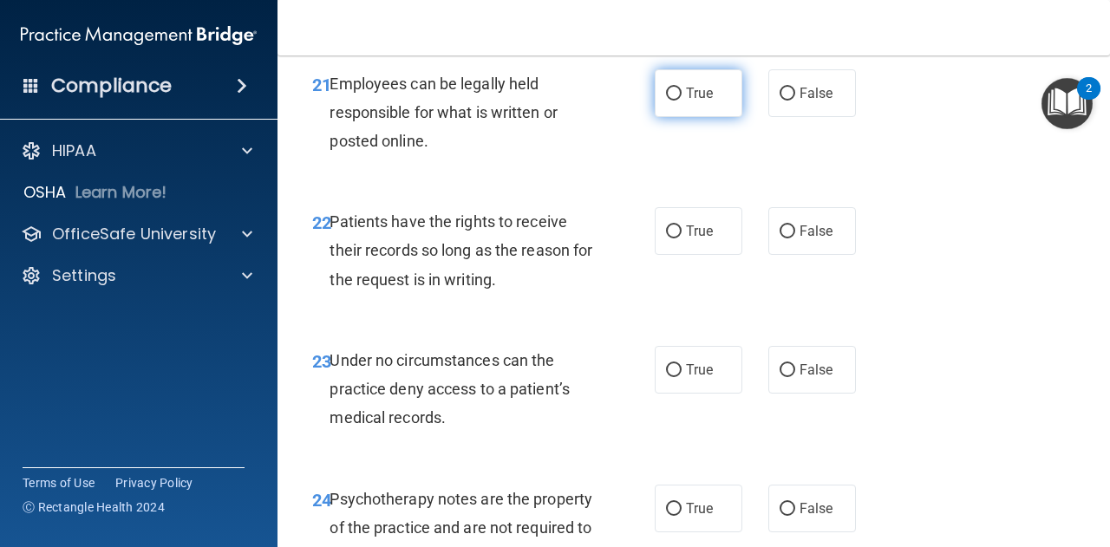
click at [686, 101] on span "True" at bounding box center [699, 93] width 27 height 16
click at [681, 101] on input "True" at bounding box center [674, 94] width 16 height 13
radio input "true"
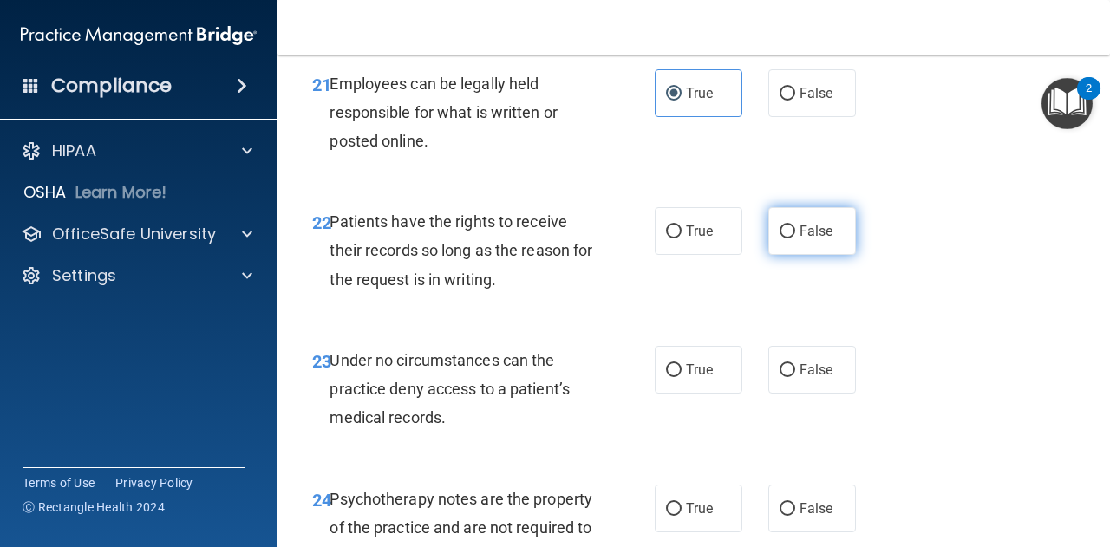
click at [789, 255] on label "False" at bounding box center [812, 231] width 88 height 48
click at [789, 238] on input "False" at bounding box center [787, 231] width 16 height 13
radio input "true"
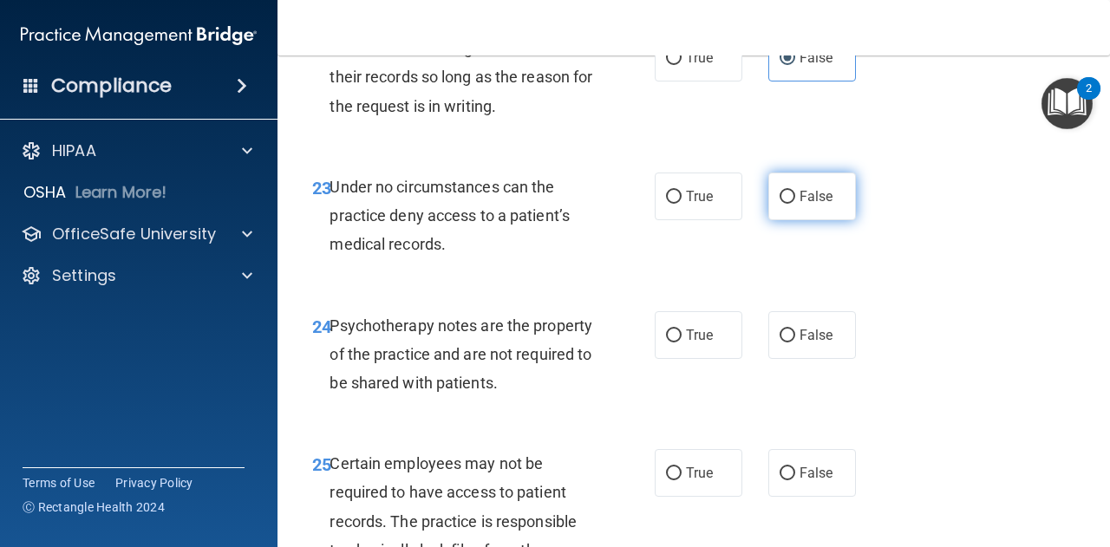
click at [801, 205] on span "False" at bounding box center [816, 196] width 34 height 16
click at [795, 204] on input "False" at bounding box center [787, 197] width 16 height 13
radio input "true"
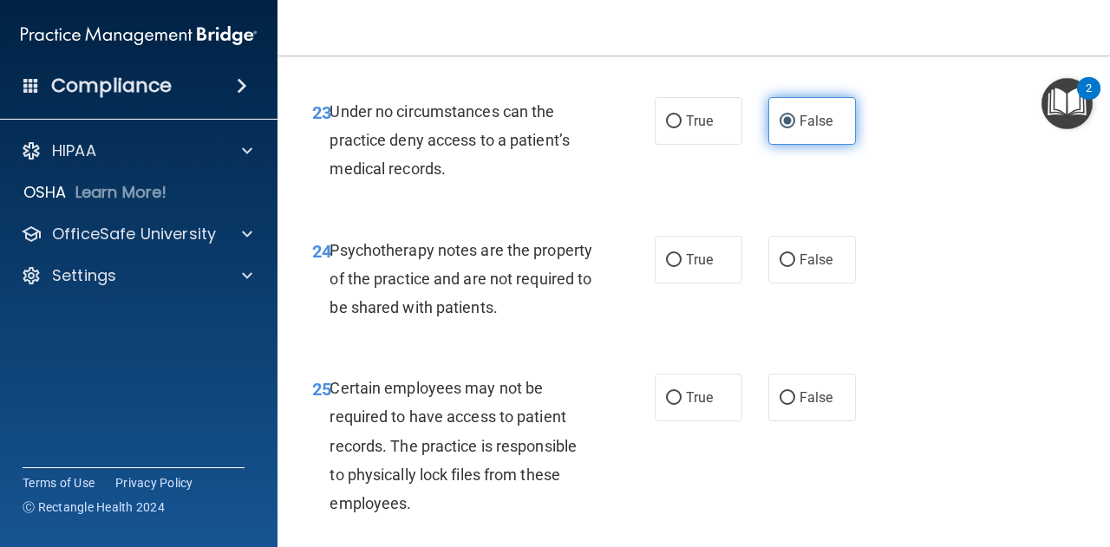
scroll to position [4508, 0]
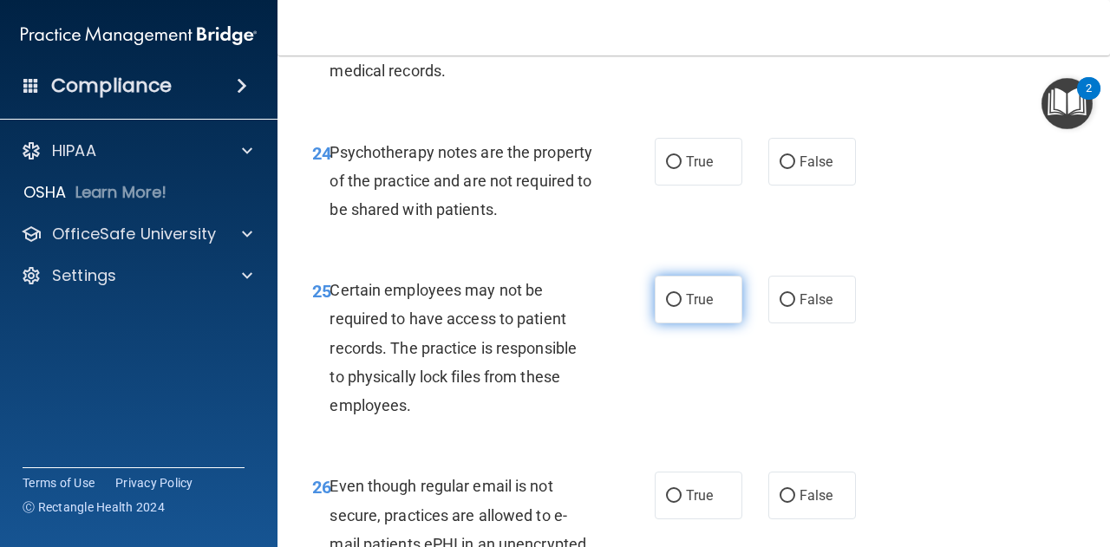
click at [700, 323] on label "True" at bounding box center [698, 300] width 88 height 48
click at [681, 307] on input "True" at bounding box center [674, 300] width 16 height 13
radio input "true"
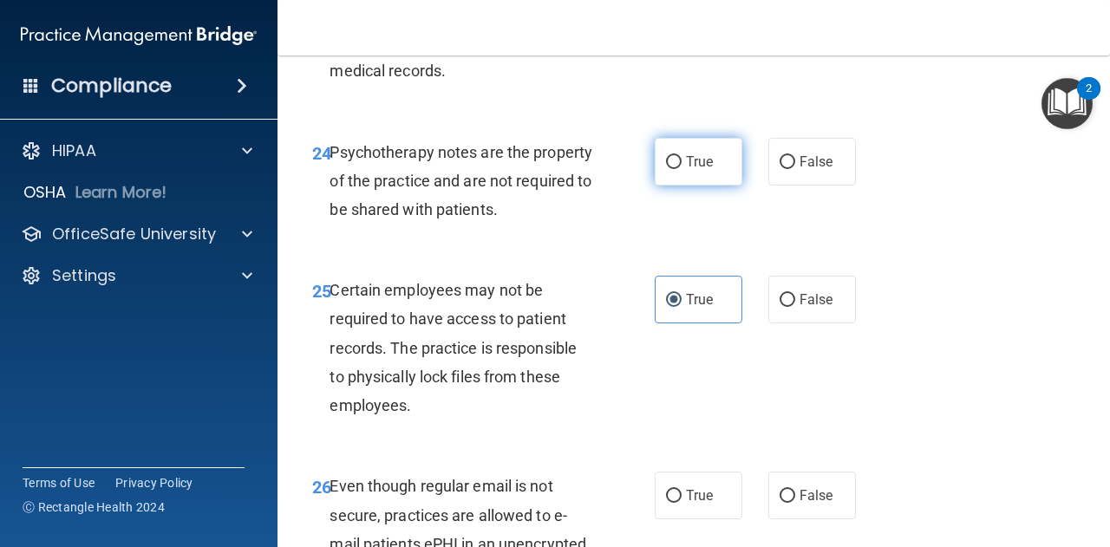
click at [720, 186] on label "True" at bounding box center [698, 162] width 88 height 48
click at [681, 169] on input "True" at bounding box center [674, 162] width 16 height 13
radio input "true"
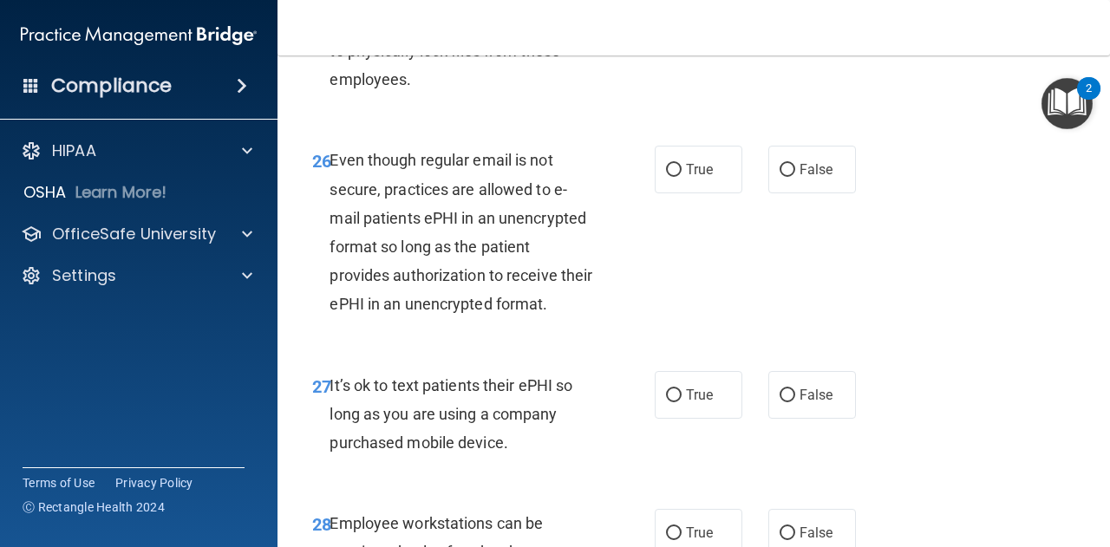
scroll to position [4854, 0]
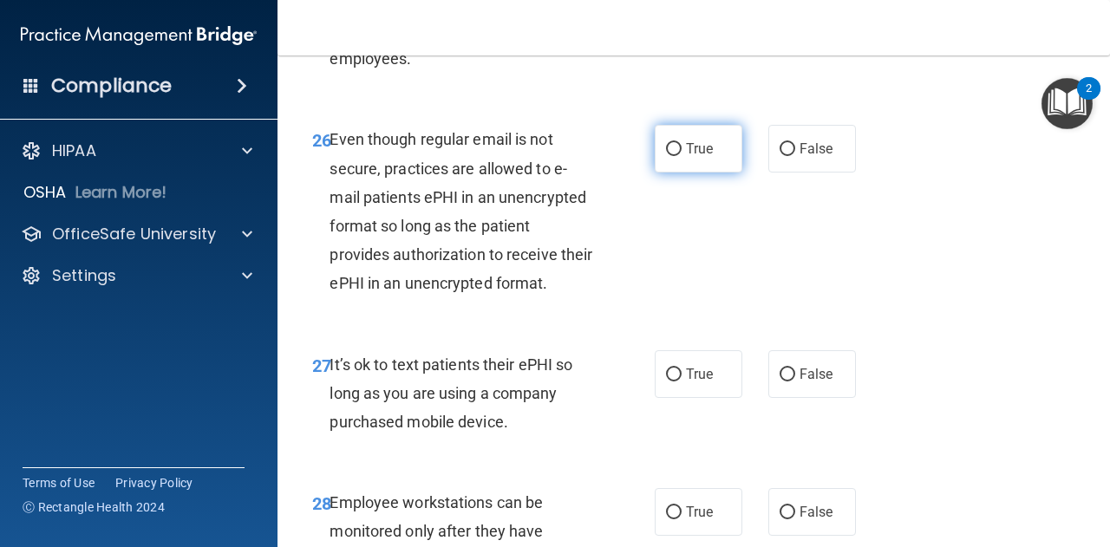
click at [718, 173] on label "True" at bounding box center [698, 149] width 88 height 48
click at [681, 156] on input "True" at bounding box center [674, 149] width 16 height 13
radio input "true"
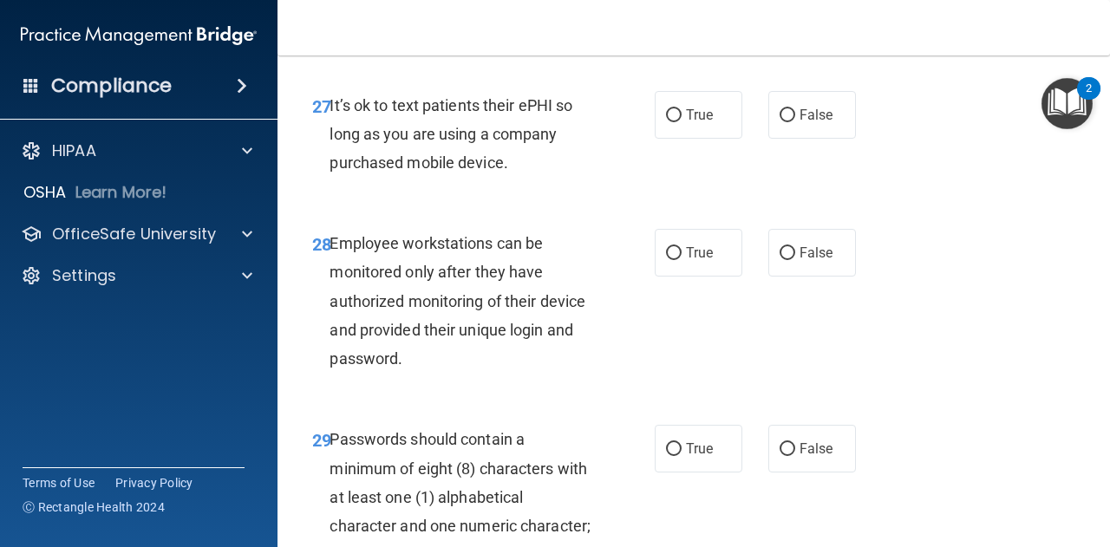
scroll to position [5114, 0]
click at [789, 138] on label "False" at bounding box center [812, 114] width 88 height 48
click at [789, 121] on input "False" at bounding box center [787, 114] width 16 height 13
radio input "true"
click at [787, 276] on label "False" at bounding box center [812, 252] width 88 height 48
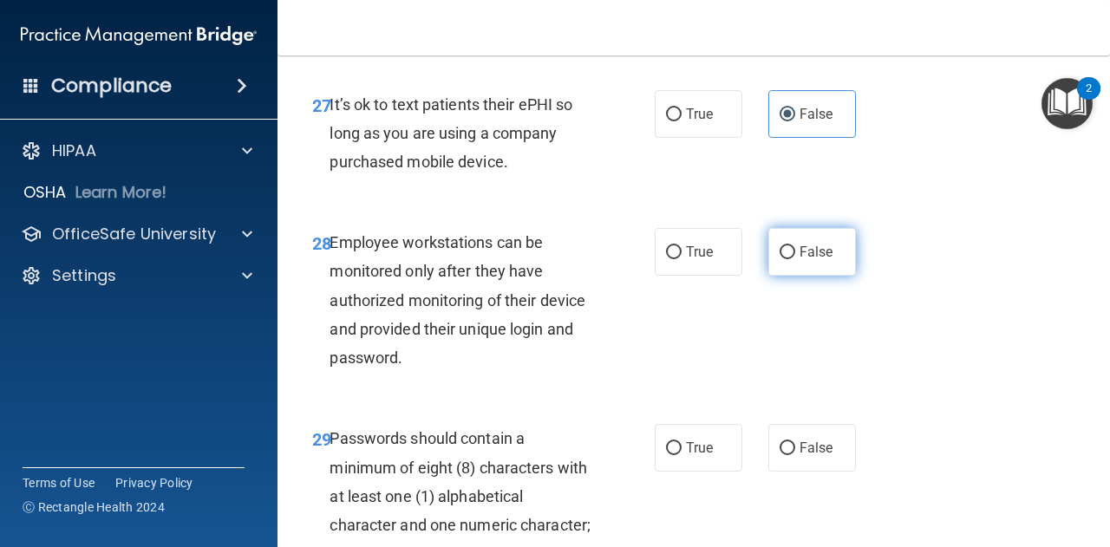
click at [787, 259] on input "False" at bounding box center [787, 252] width 16 height 13
radio input "true"
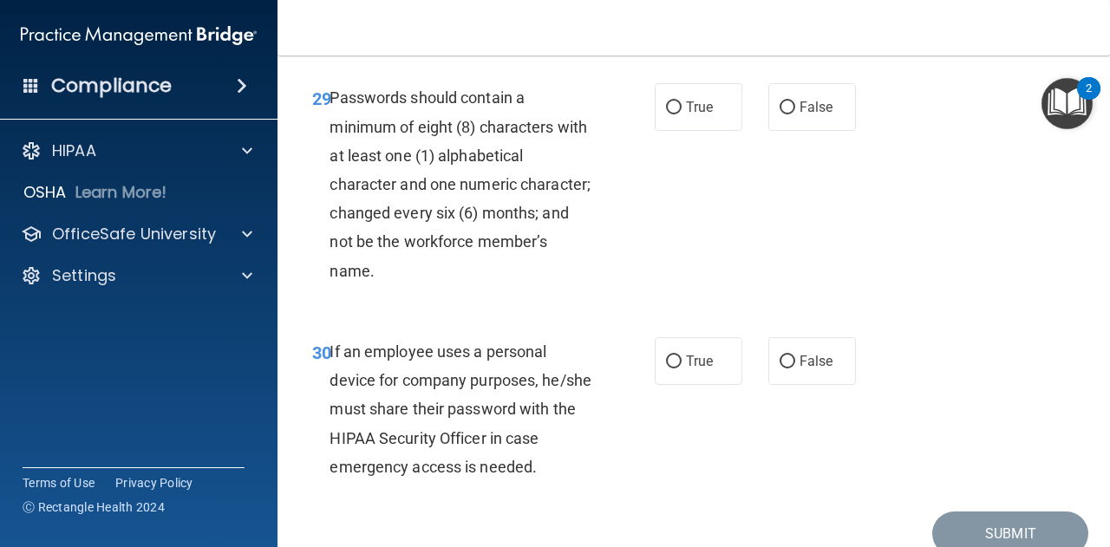
scroll to position [5461, 0]
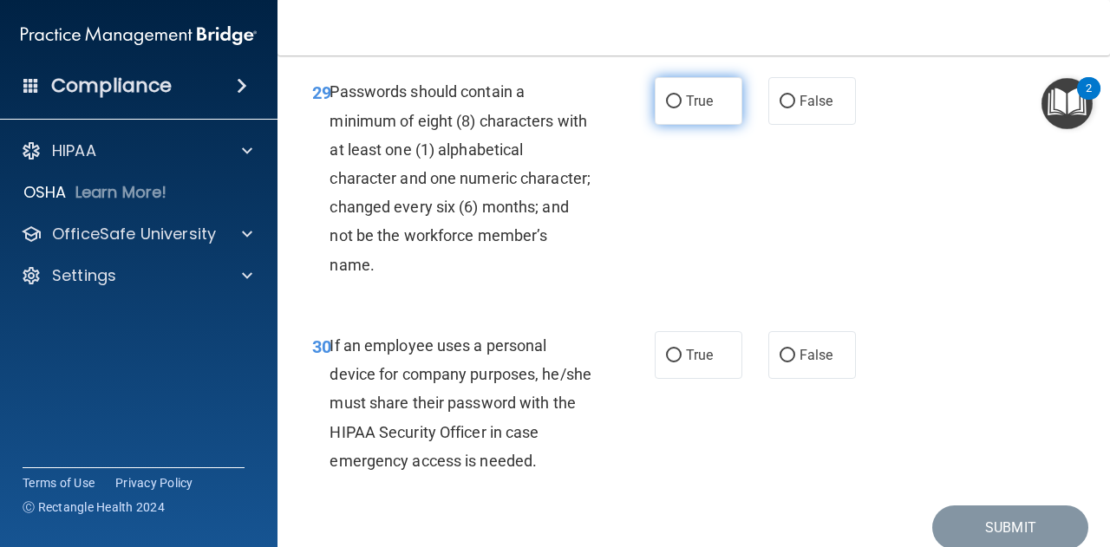
click at [704, 125] on label "True" at bounding box center [698, 101] width 88 height 48
click at [681, 108] on input "True" at bounding box center [674, 101] width 16 height 13
radio input "true"
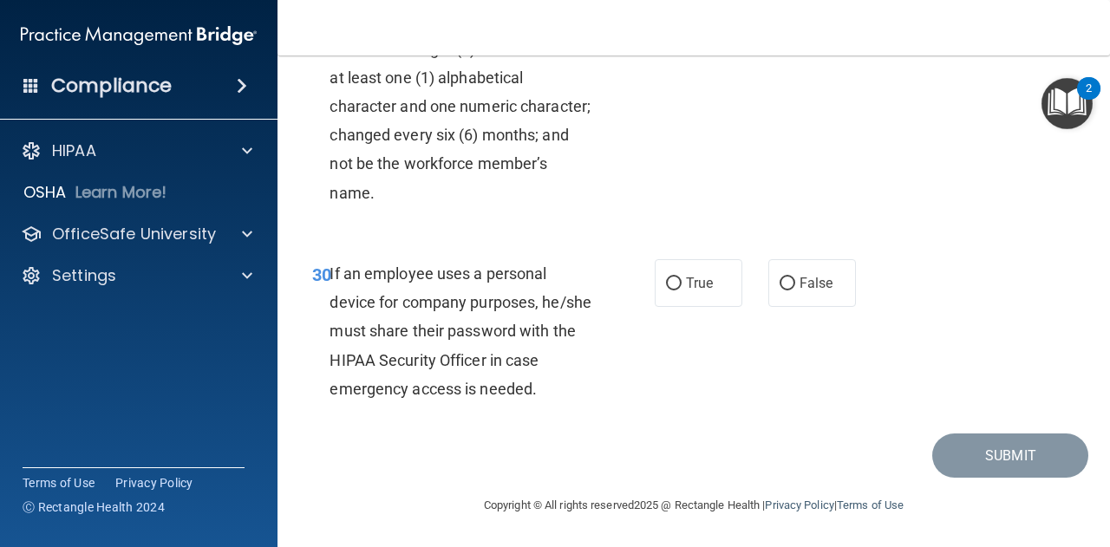
scroll to position [5635, 0]
click at [778, 304] on label "False" at bounding box center [812, 283] width 88 height 48
click at [779, 290] on input "False" at bounding box center [787, 283] width 16 height 13
radio input "true"
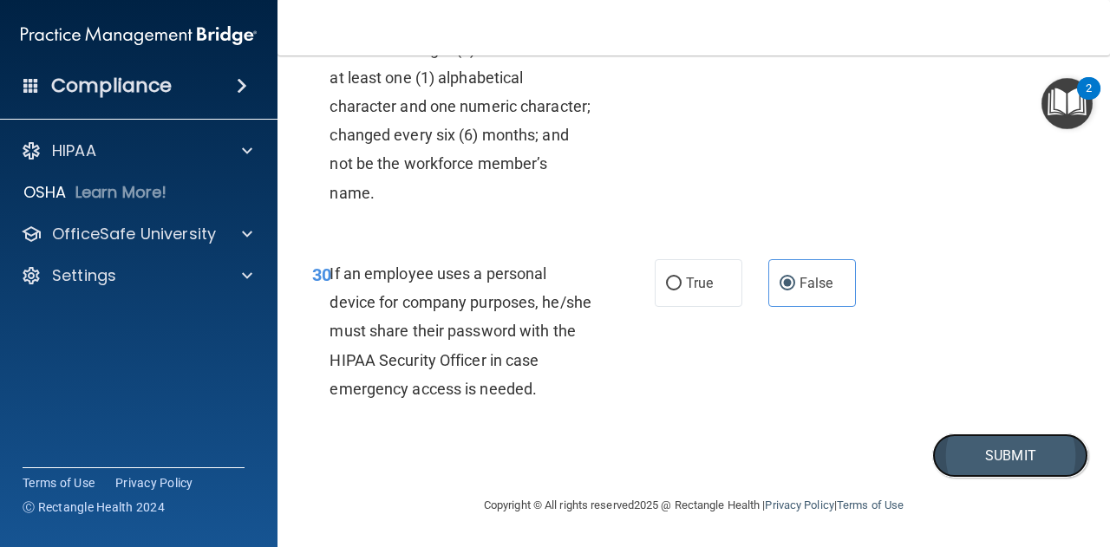
click at [964, 454] on button "Submit" at bounding box center [1010, 455] width 156 height 44
